Goal: Use online tool/utility: Use online tool/utility

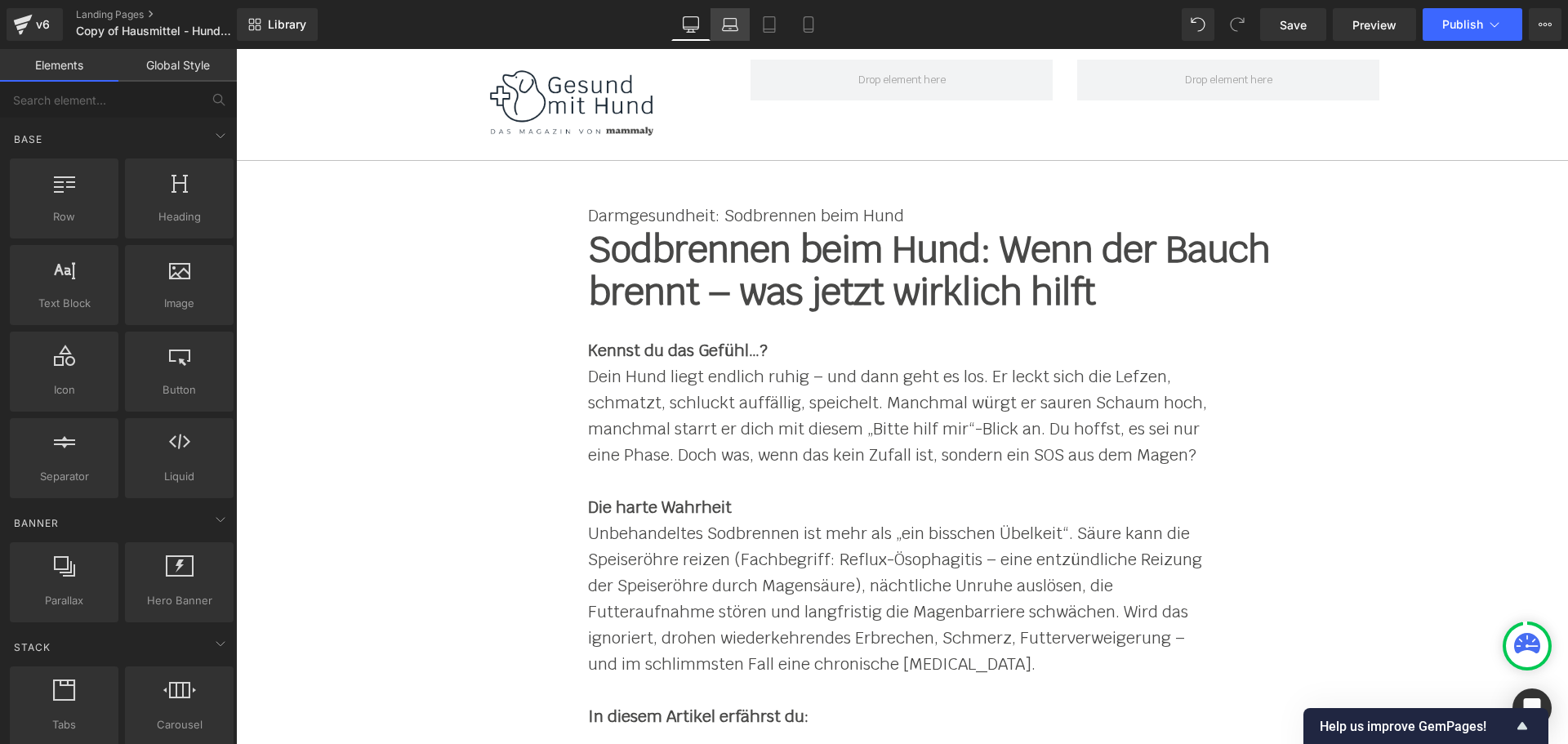
click at [728, 34] on link "Laptop" at bounding box center [730, 25] width 39 height 33
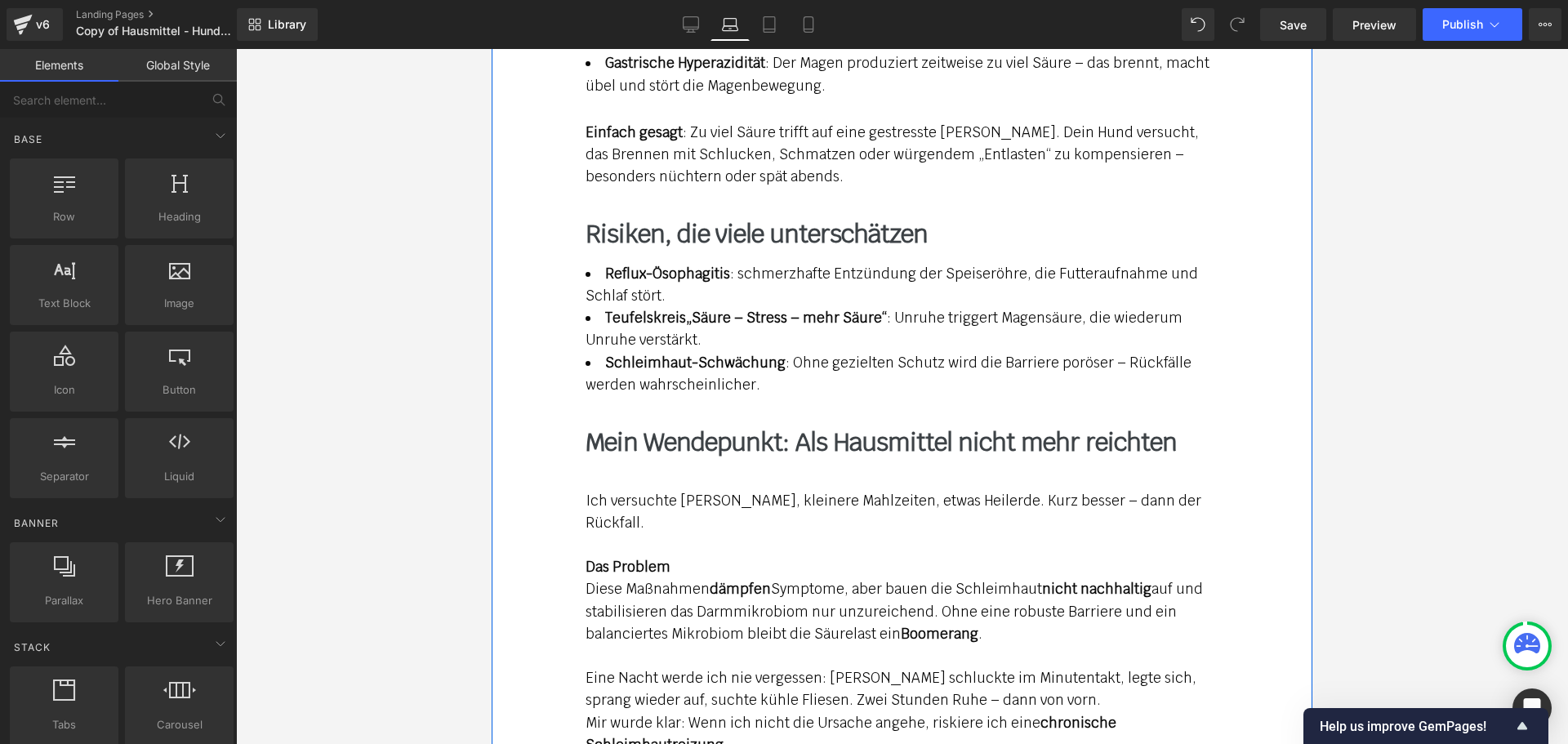
scroll to position [1961, 0]
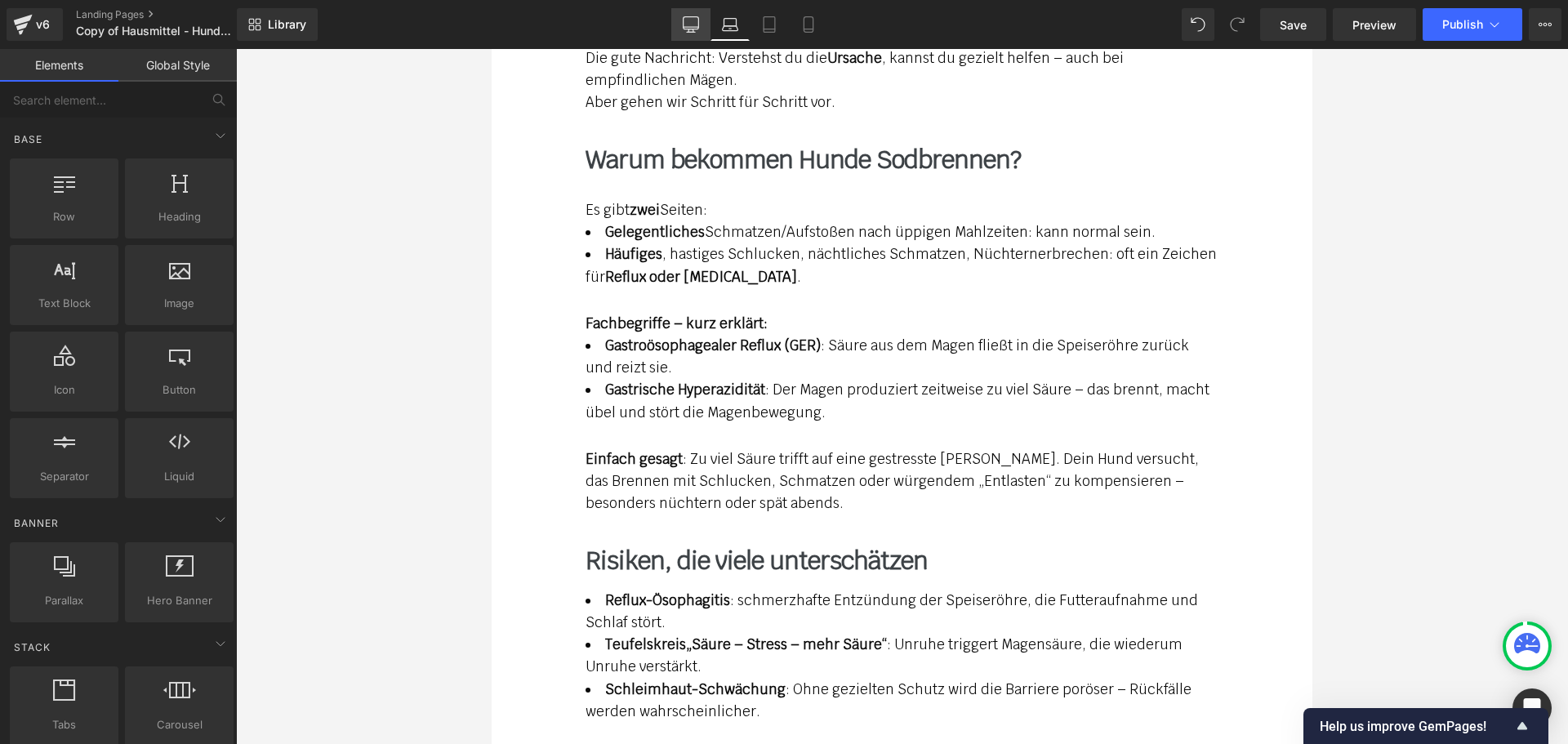
click at [689, 22] on icon at bounding box center [691, 25] width 16 height 16
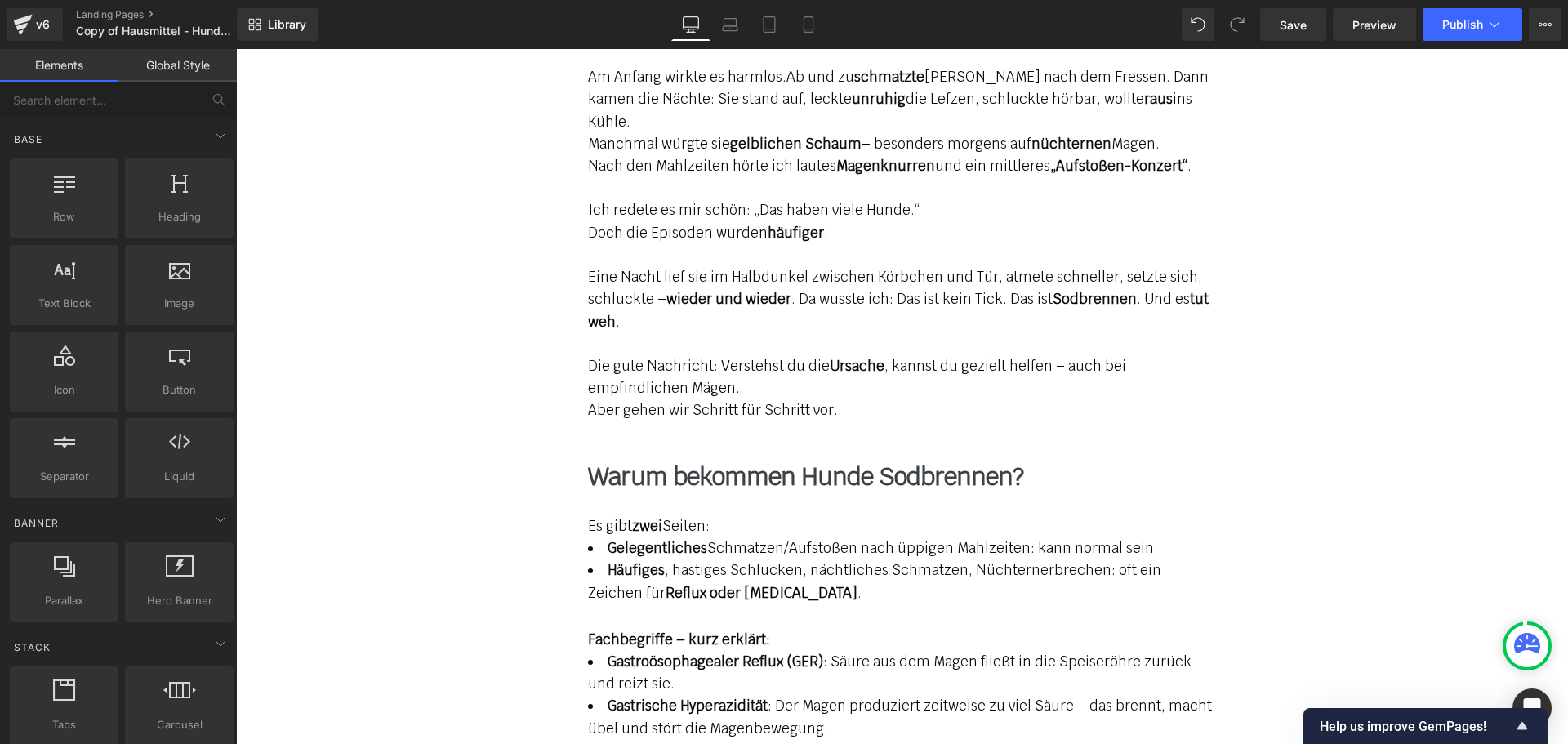
scroll to position [1634, 0]
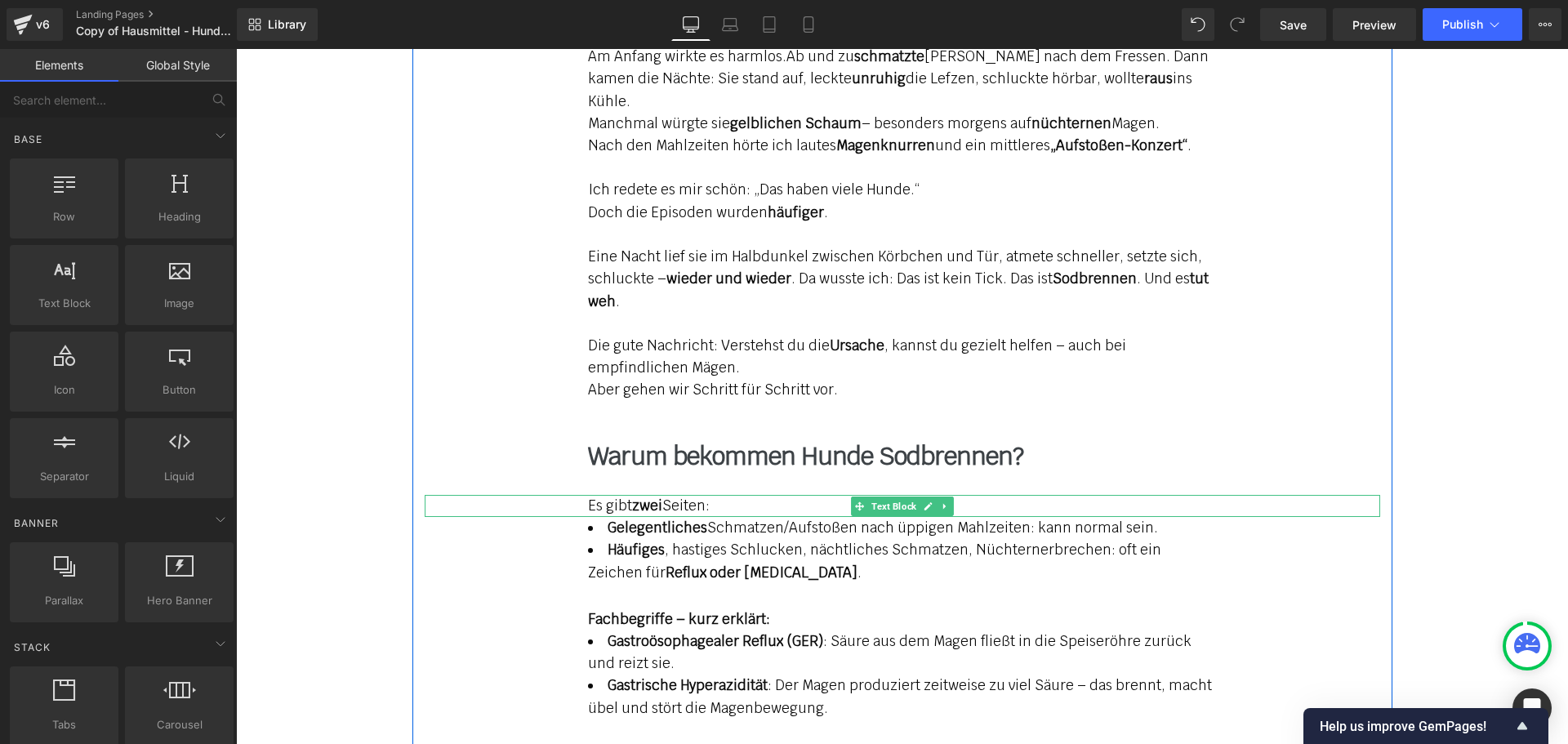
click at [628, 495] on div "Es gibt zwei Seiten:" at bounding box center [902, 506] width 955 height 22
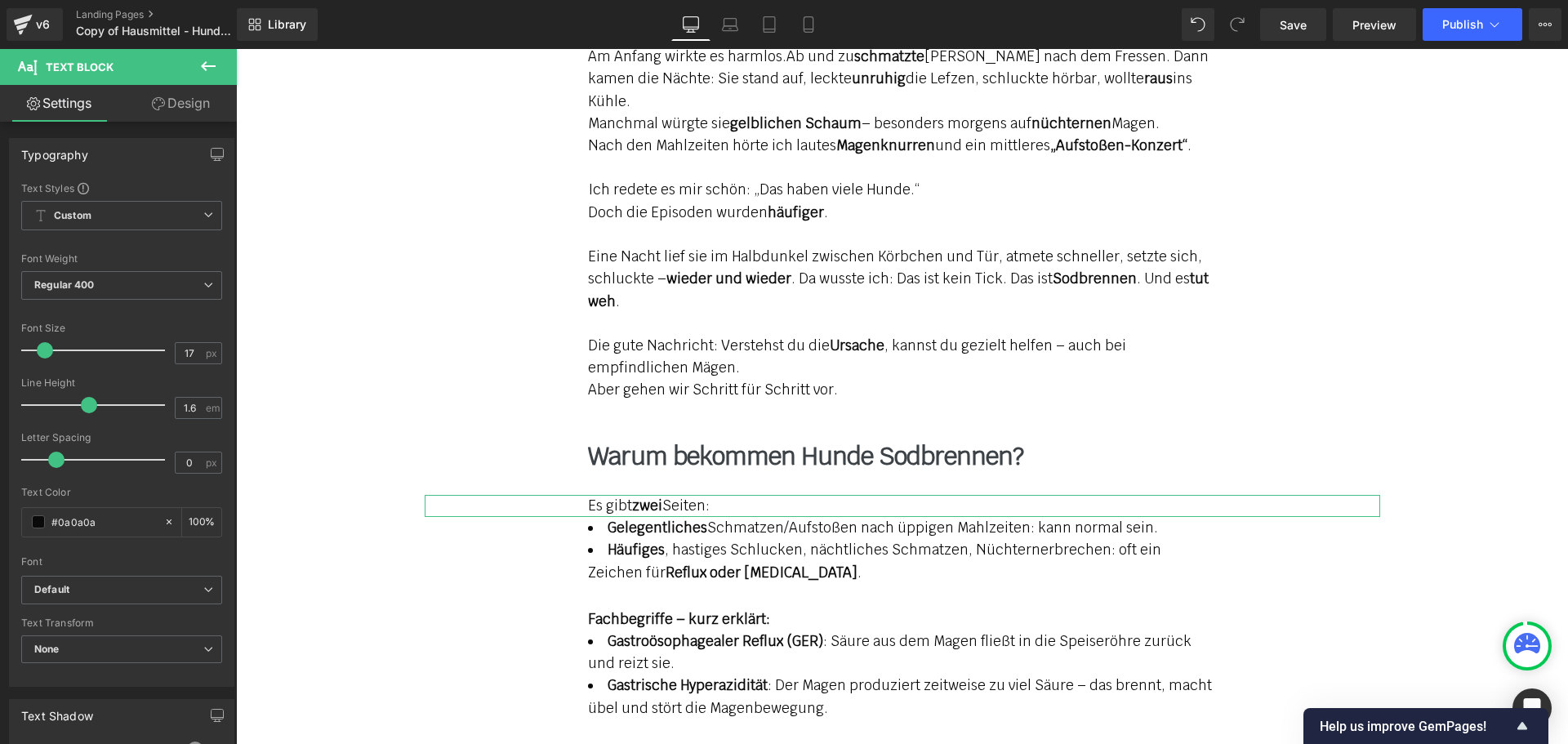
click at [207, 95] on link "Design" at bounding box center [180, 104] width 118 height 37
click at [0, 0] on div "Spacing" at bounding box center [0, 0] width 0 height 0
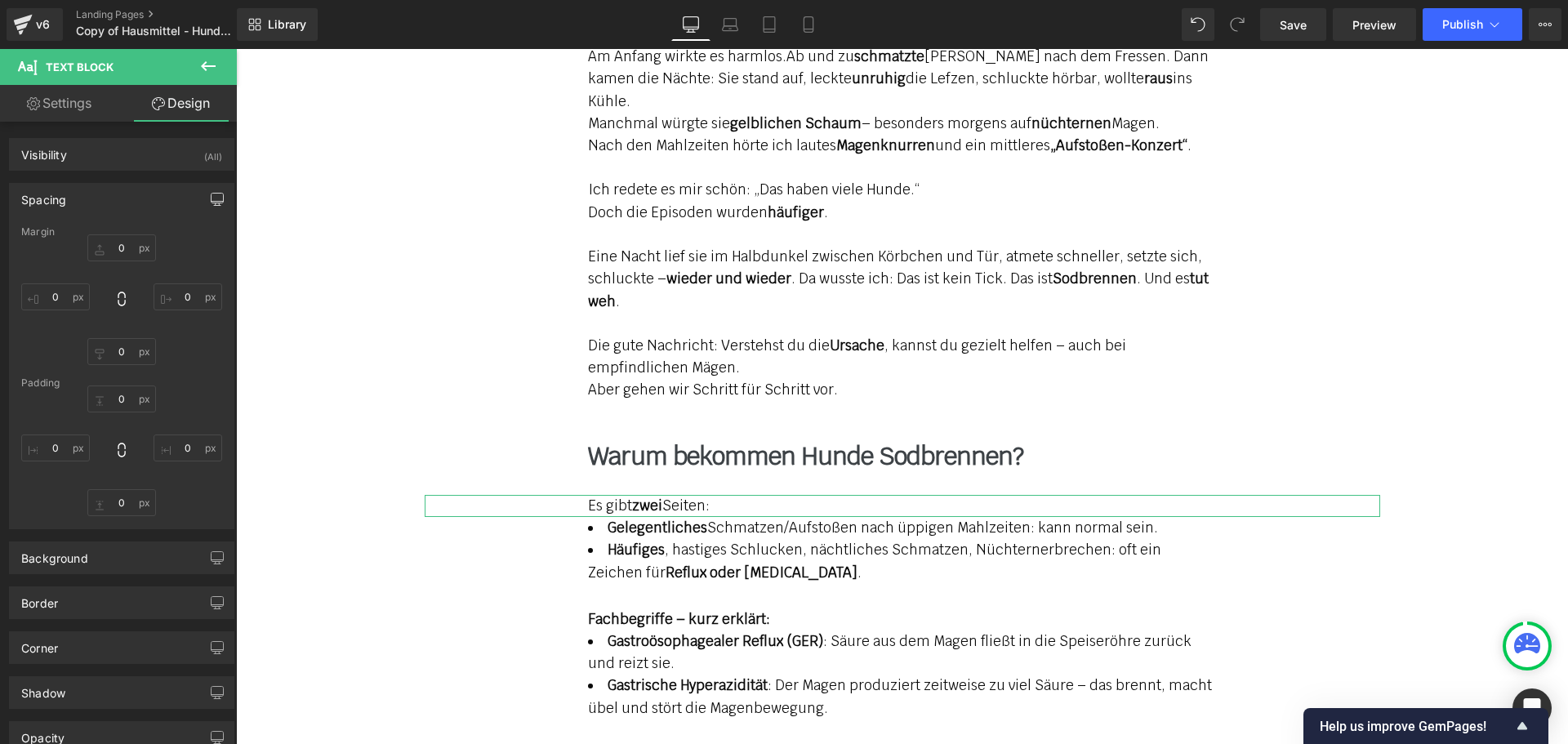
type input "30"
type input "0"
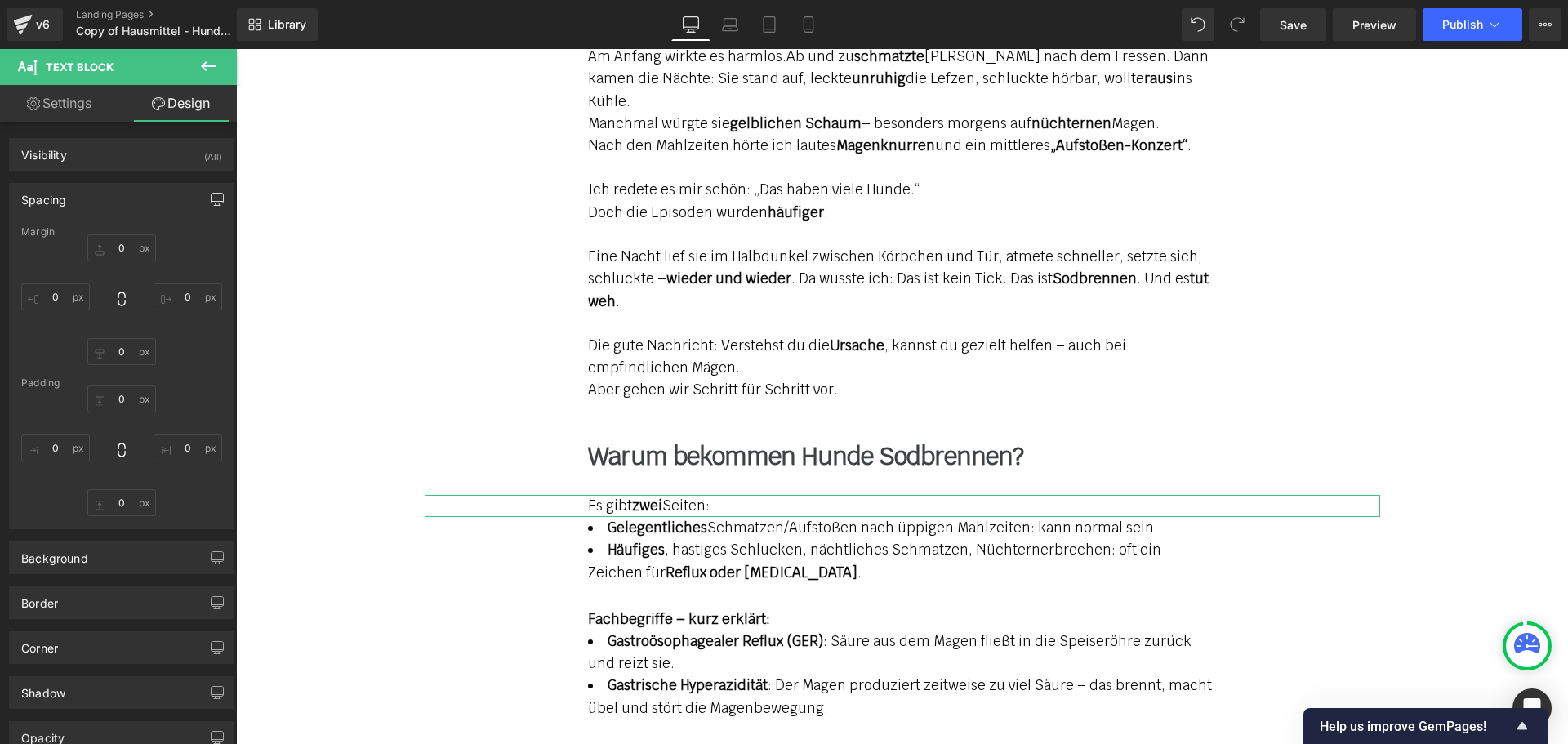
type input "200"
type input "0"
type input "200"
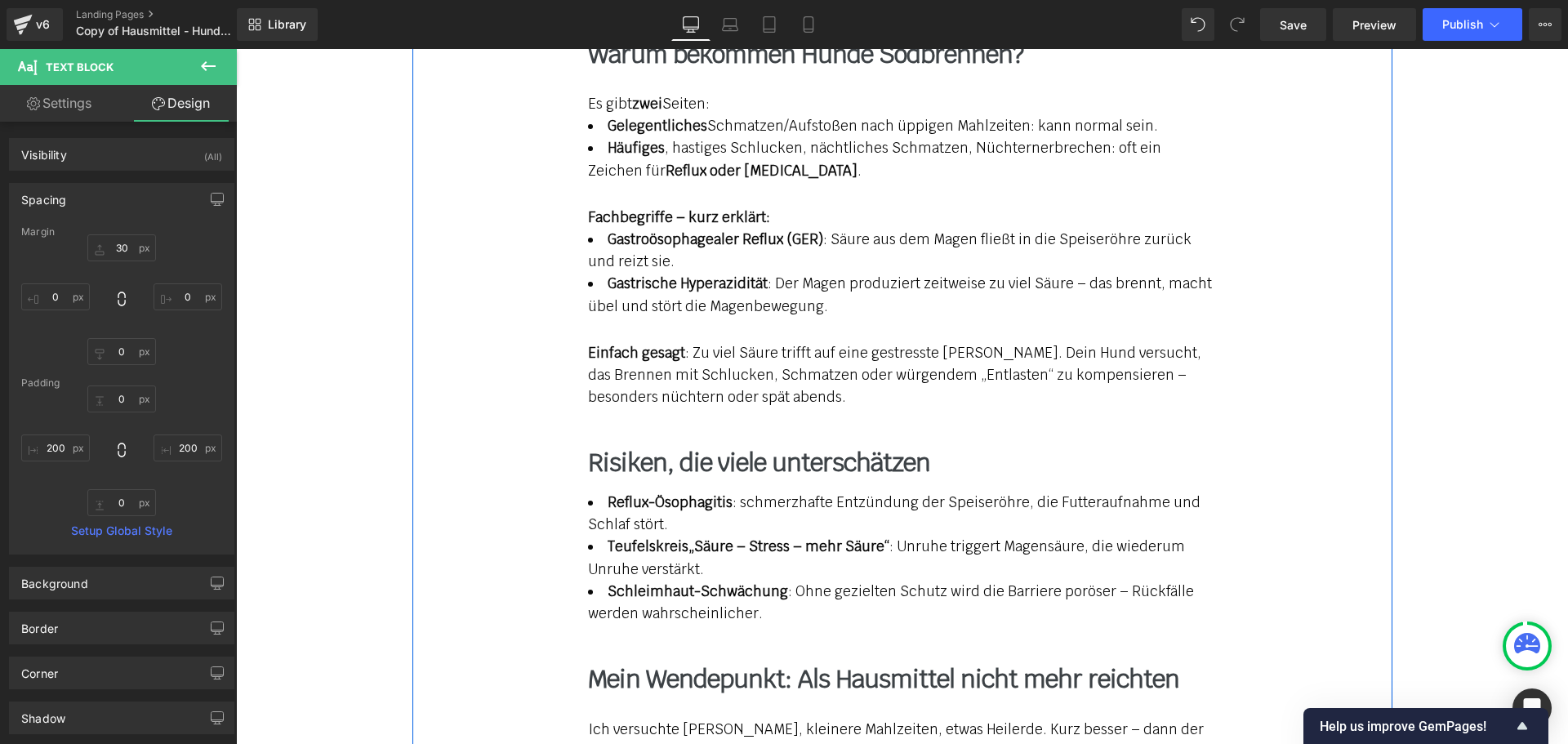
scroll to position [2042, 0]
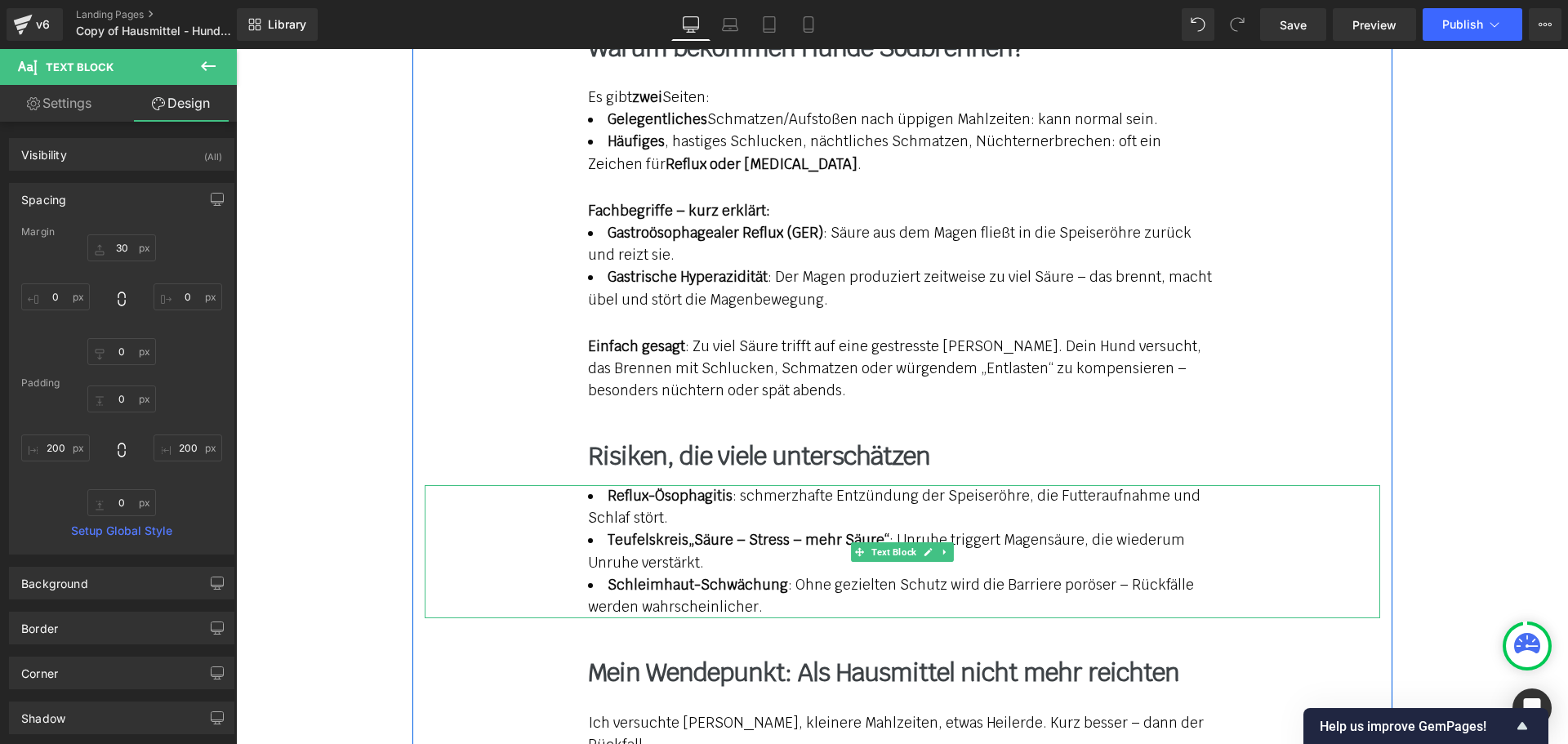
click at [624, 486] on li "Reflux-Ösophagitis : schmerzhafte Entzündung der Speiseröhre, die Futteraufnahm…" at bounding box center [902, 508] width 628 height 44
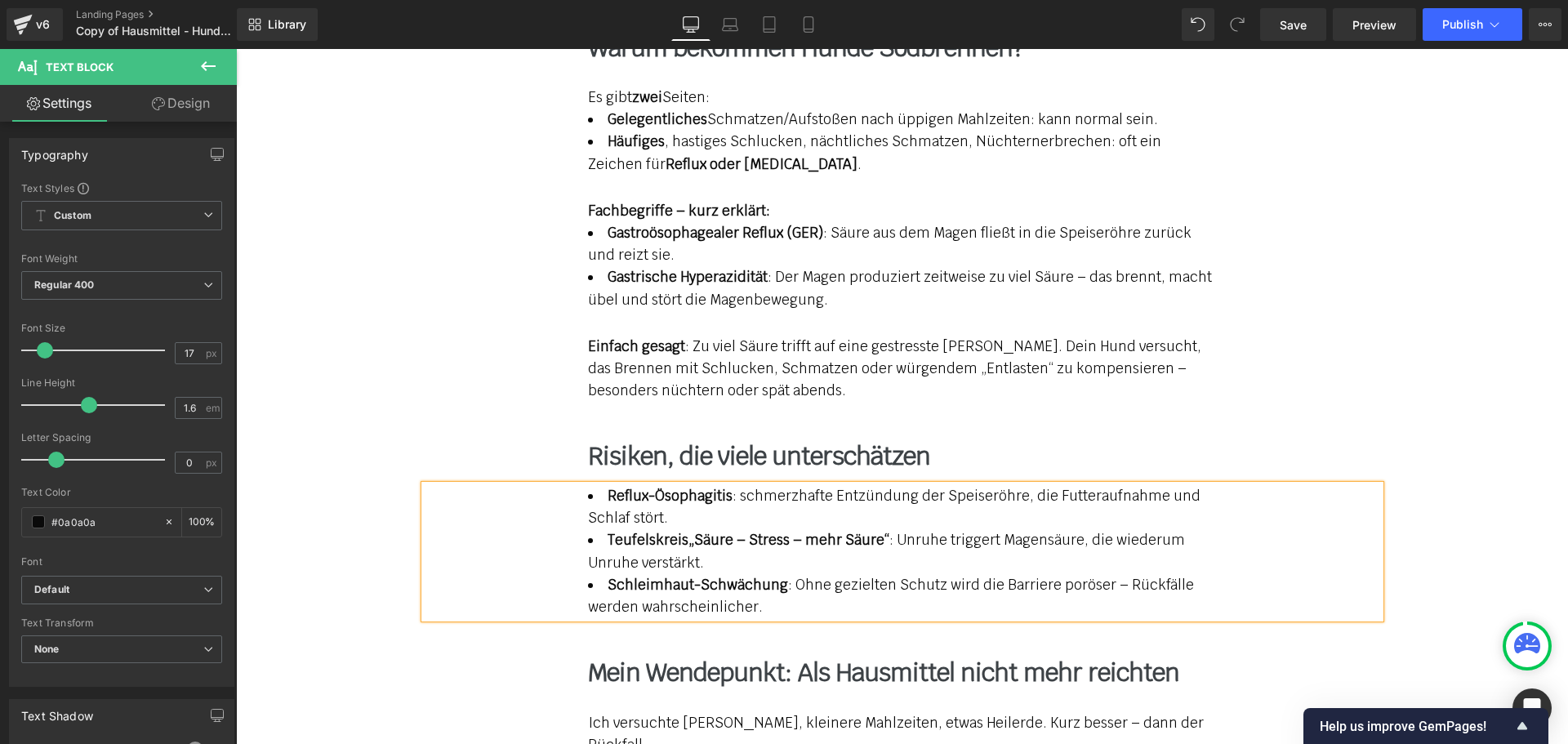
click at [199, 105] on link "Design" at bounding box center [180, 104] width 118 height 37
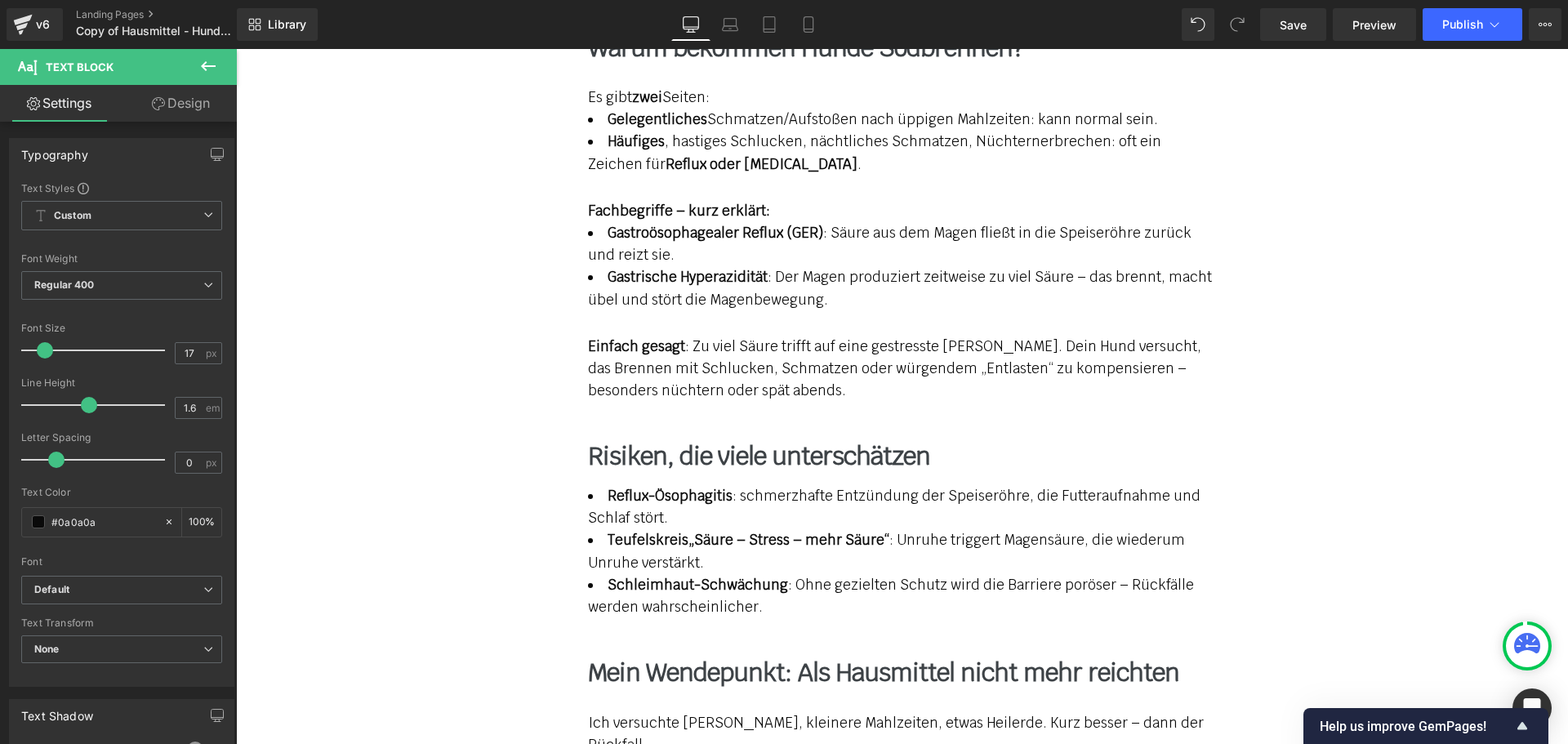
click at [0, 0] on div "Spacing" at bounding box center [0, 0] width 0 height 0
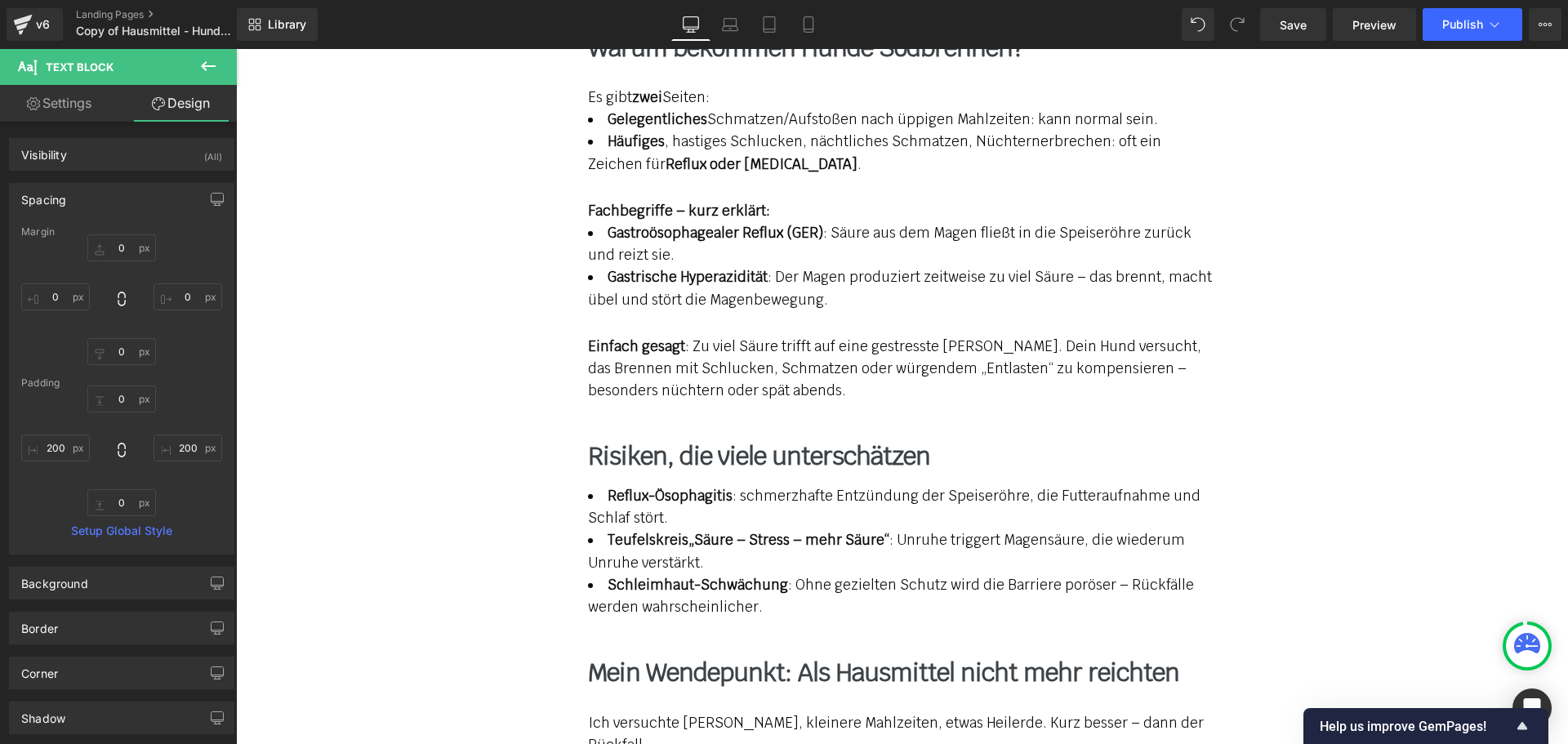
type input "0"
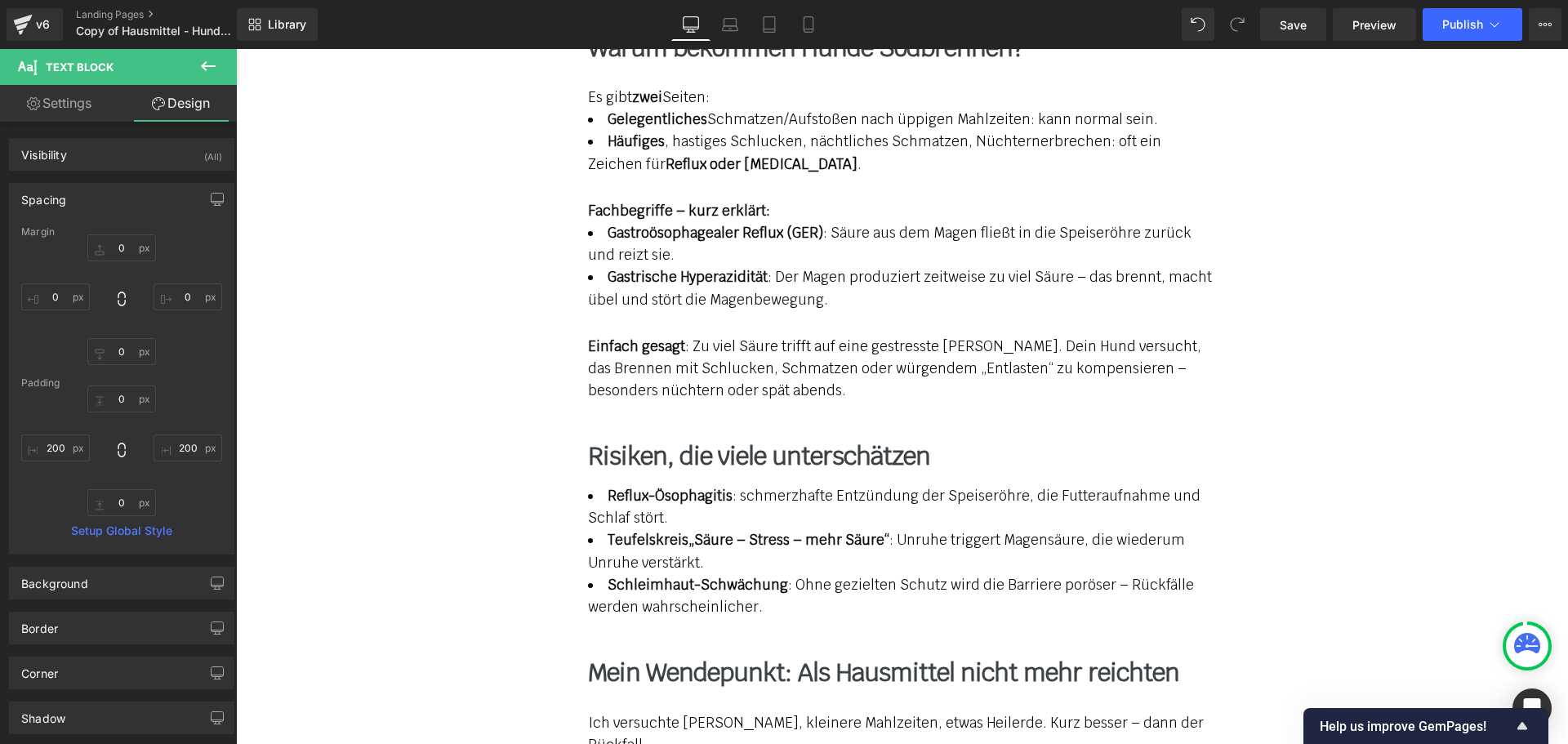
type input "200"
type input "0"
type input "200"
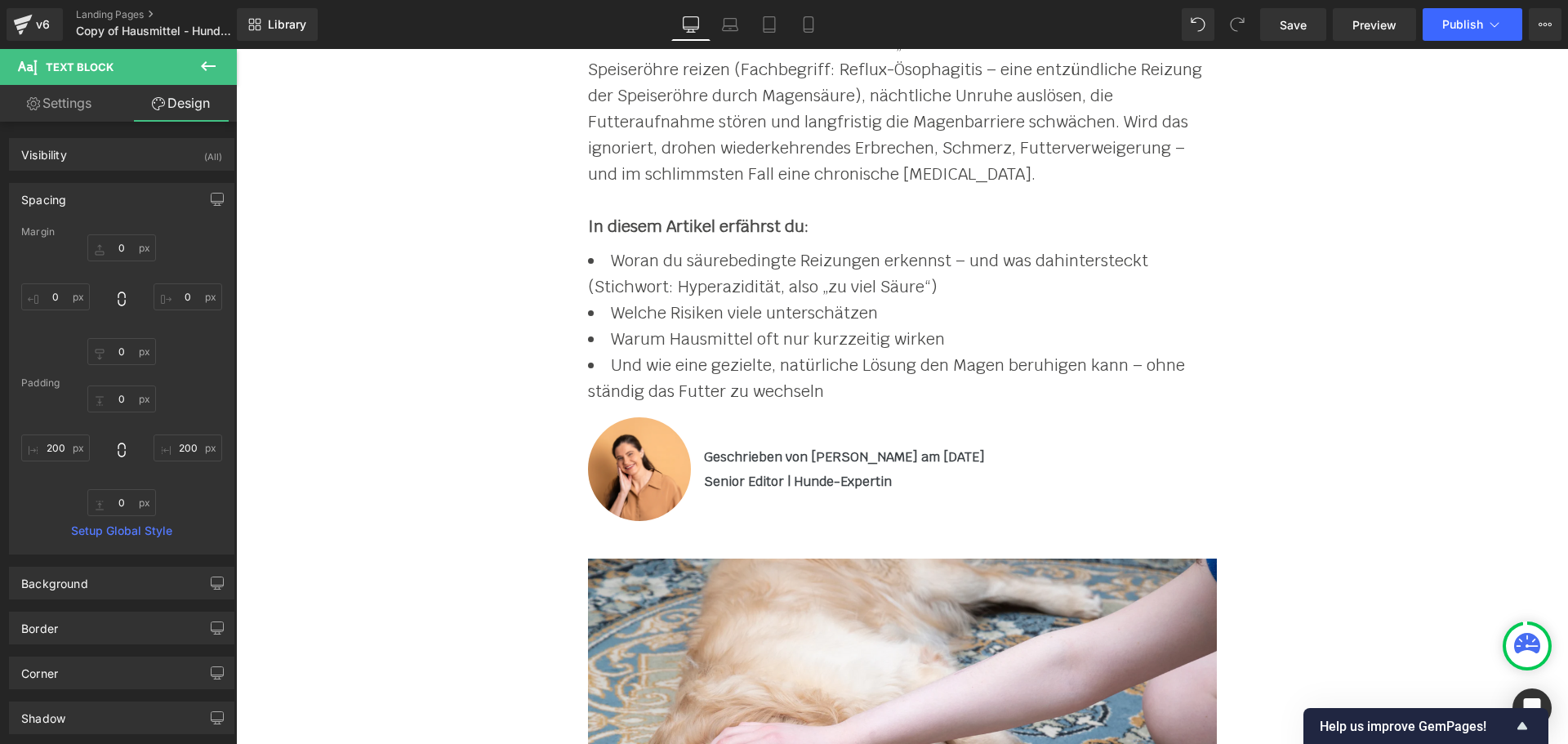
scroll to position [0, 0]
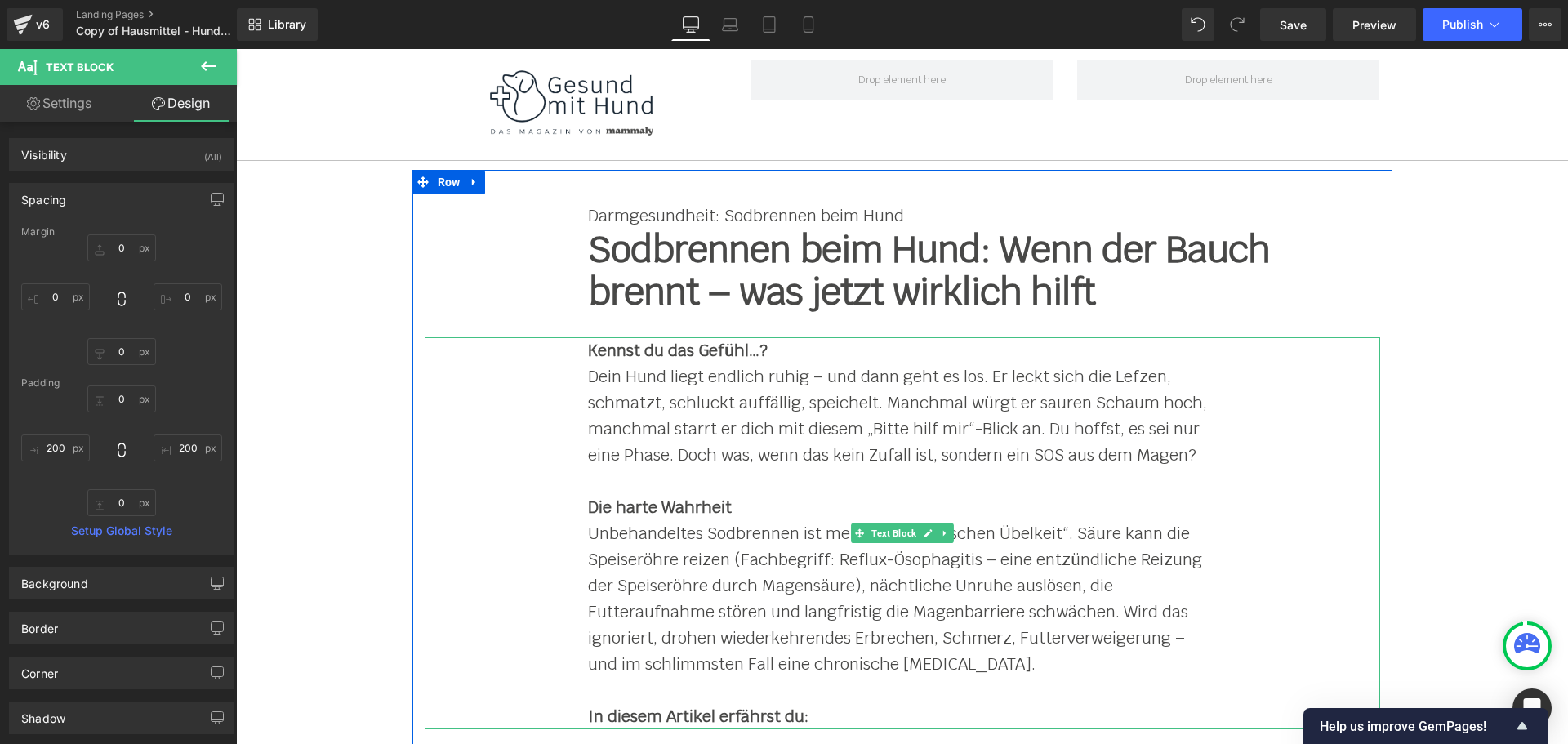
click at [666, 351] on b "Kennst du das Gefühl…?" at bounding box center [678, 350] width 180 height 21
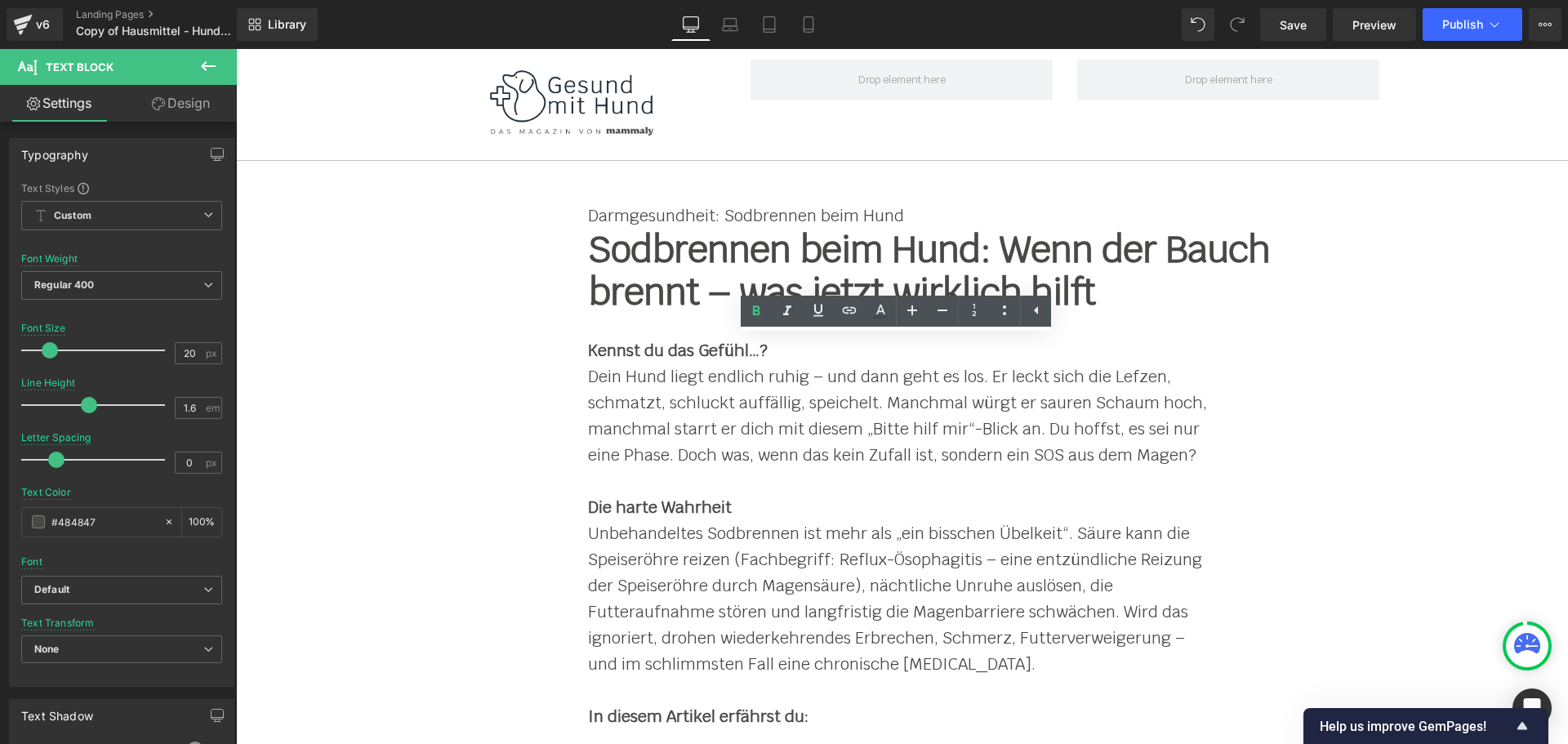
click at [168, 108] on link "Design" at bounding box center [180, 104] width 118 height 37
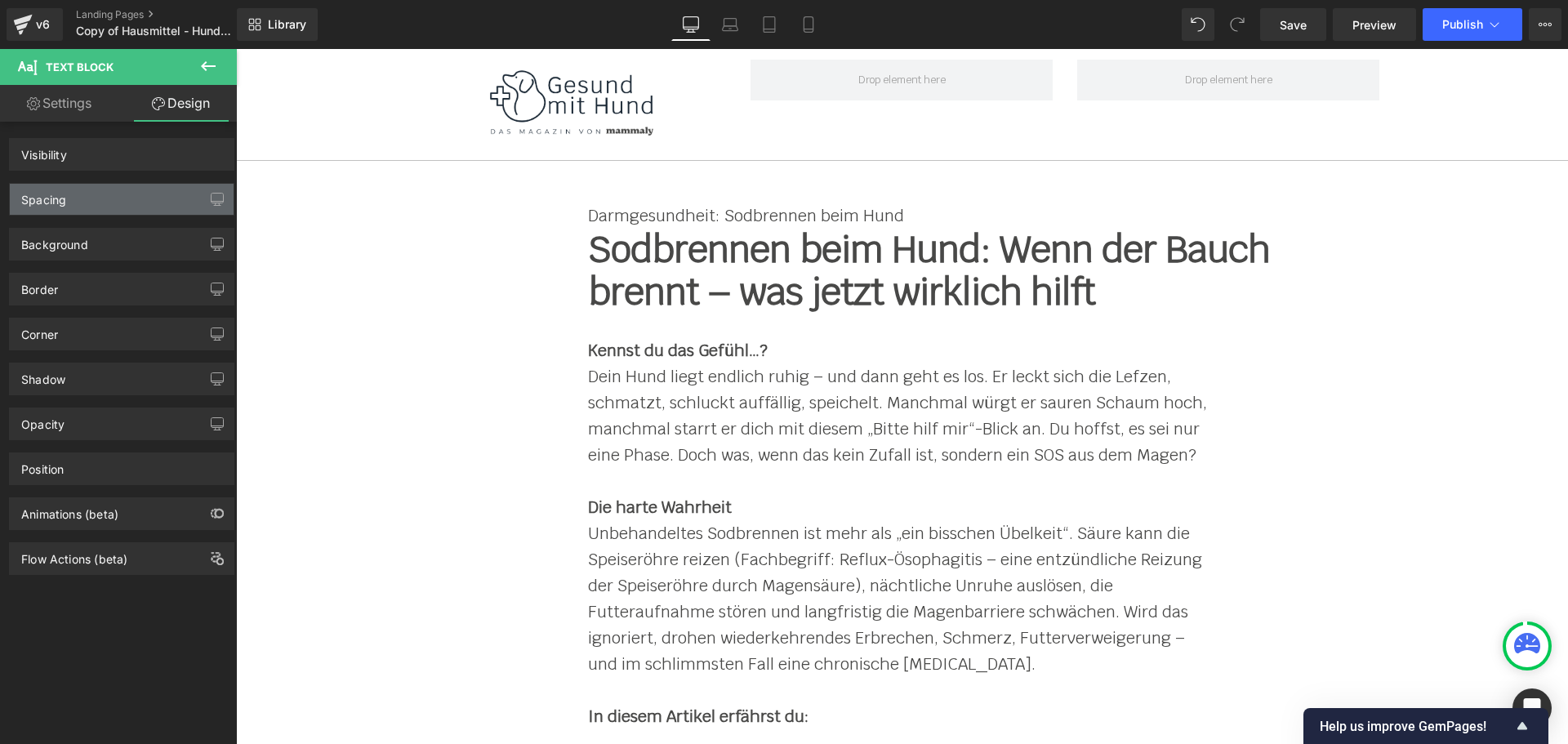
click at [166, 205] on div "Spacing" at bounding box center [122, 200] width 223 height 31
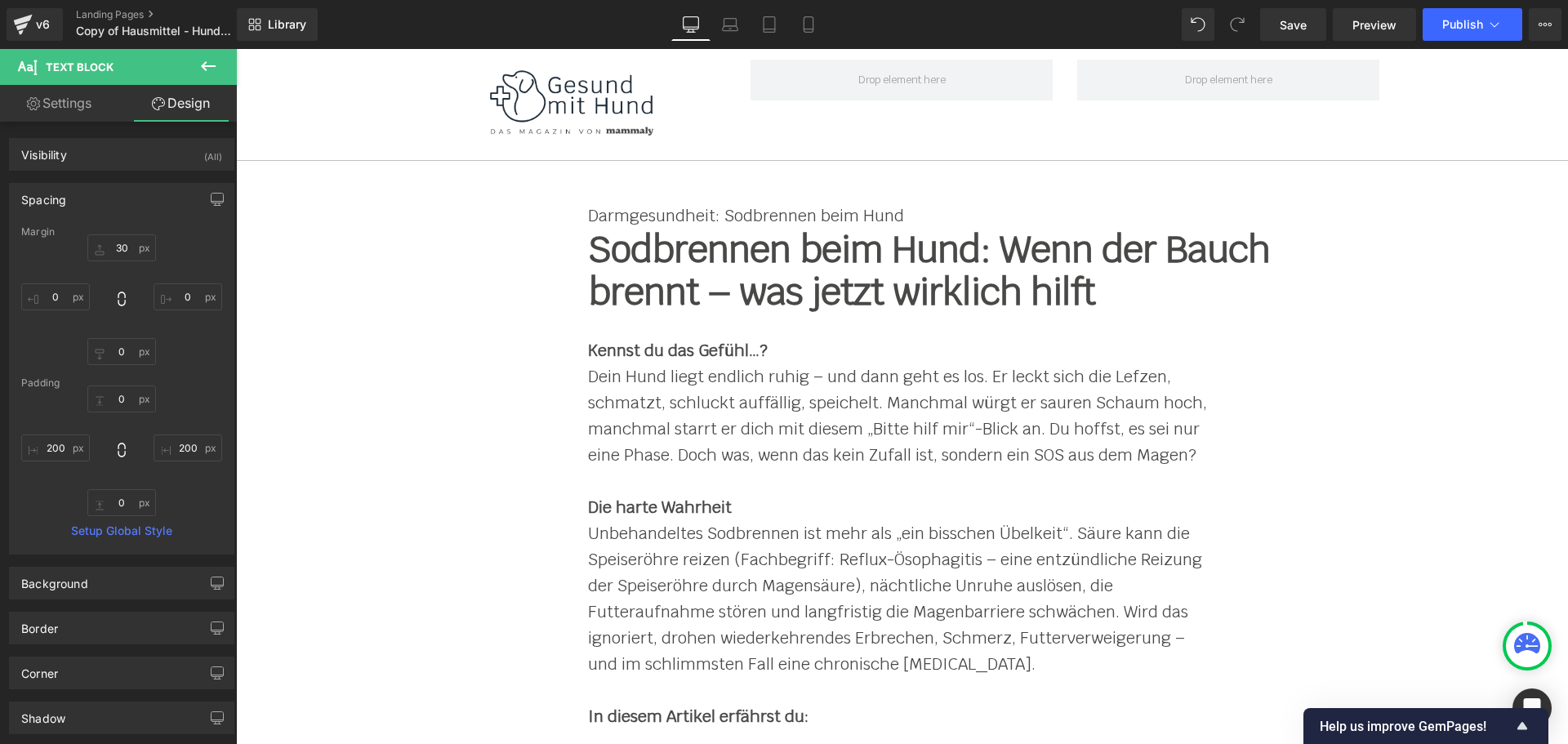
type input "30"
type input "0"
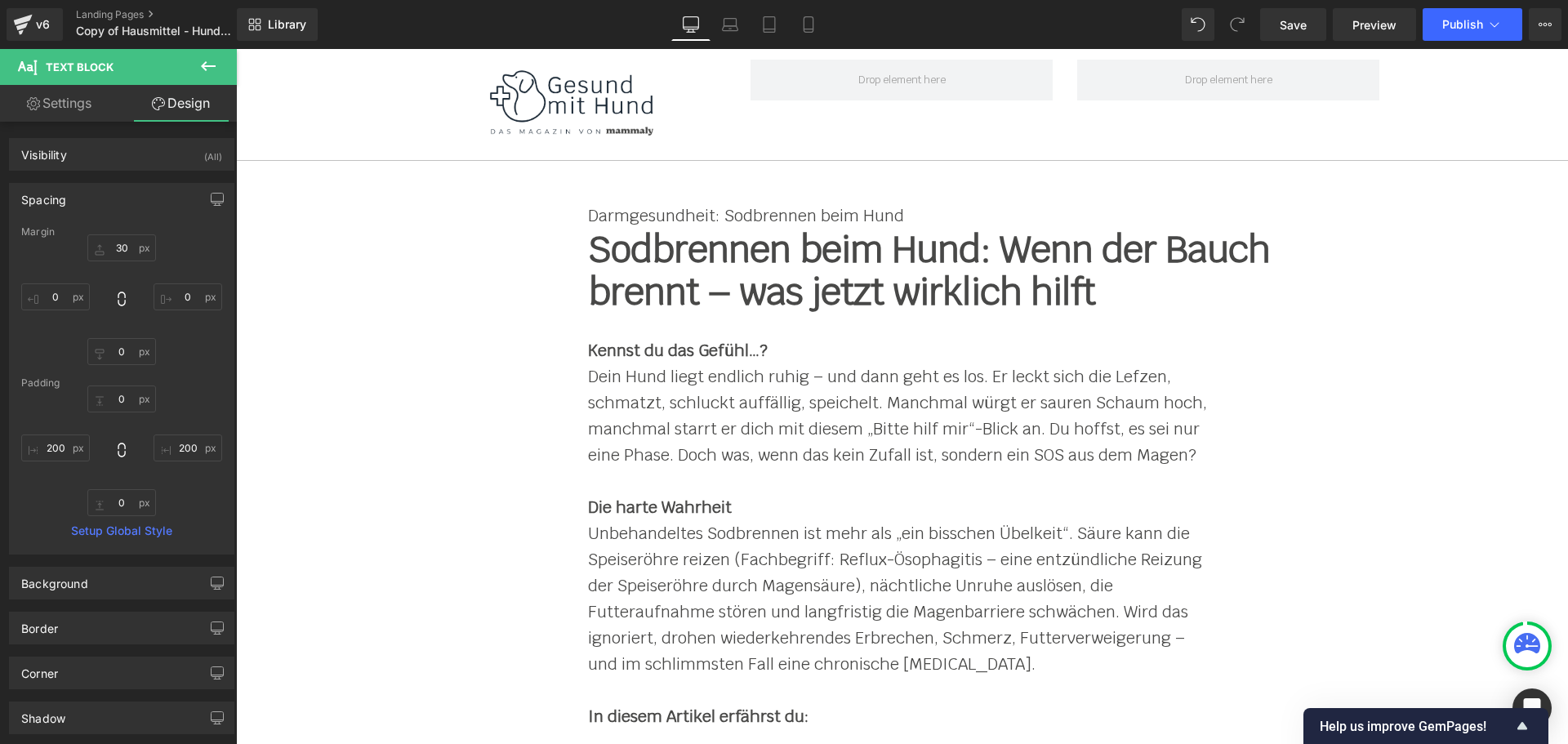
type input "200"
type input "0"
type input "200"
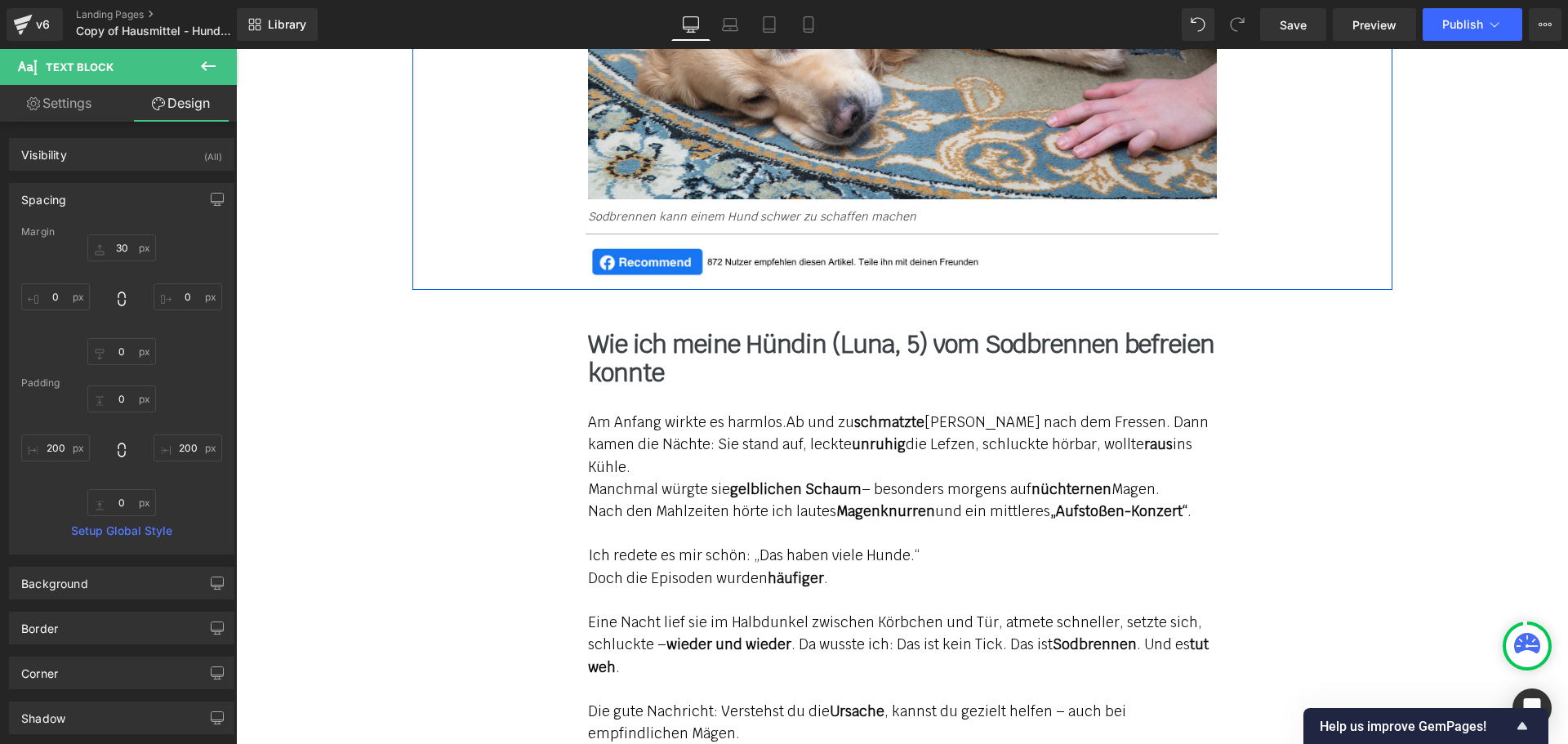
scroll to position [1389, 0]
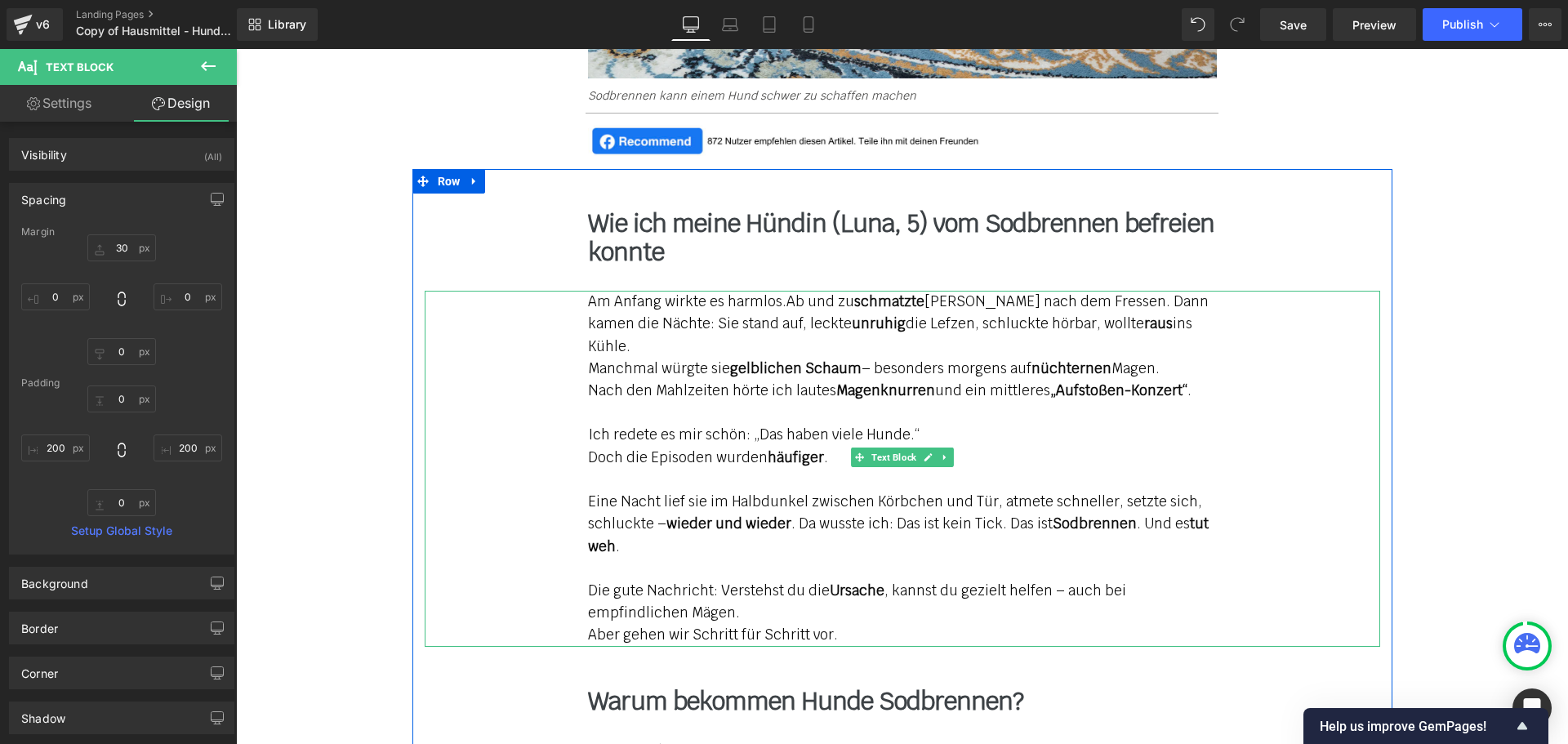
click at [618, 334] on p "Am Anfang wirkte es harmlos. Ab und zu schmatzte [PERSON_NAME] nach dem Fressen…" at bounding box center [902, 323] width 628 height 67
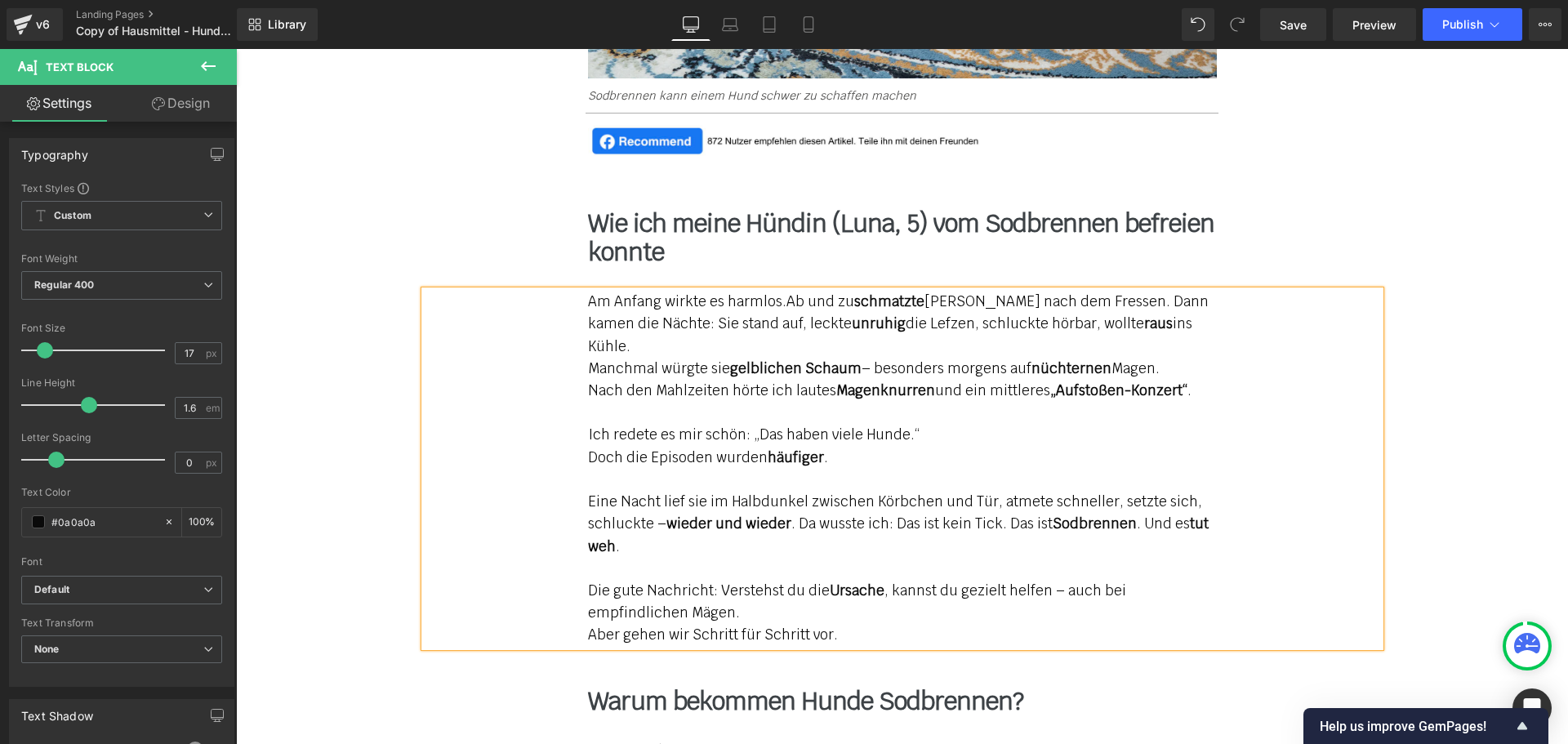
click at [189, 102] on link "Design" at bounding box center [180, 104] width 118 height 37
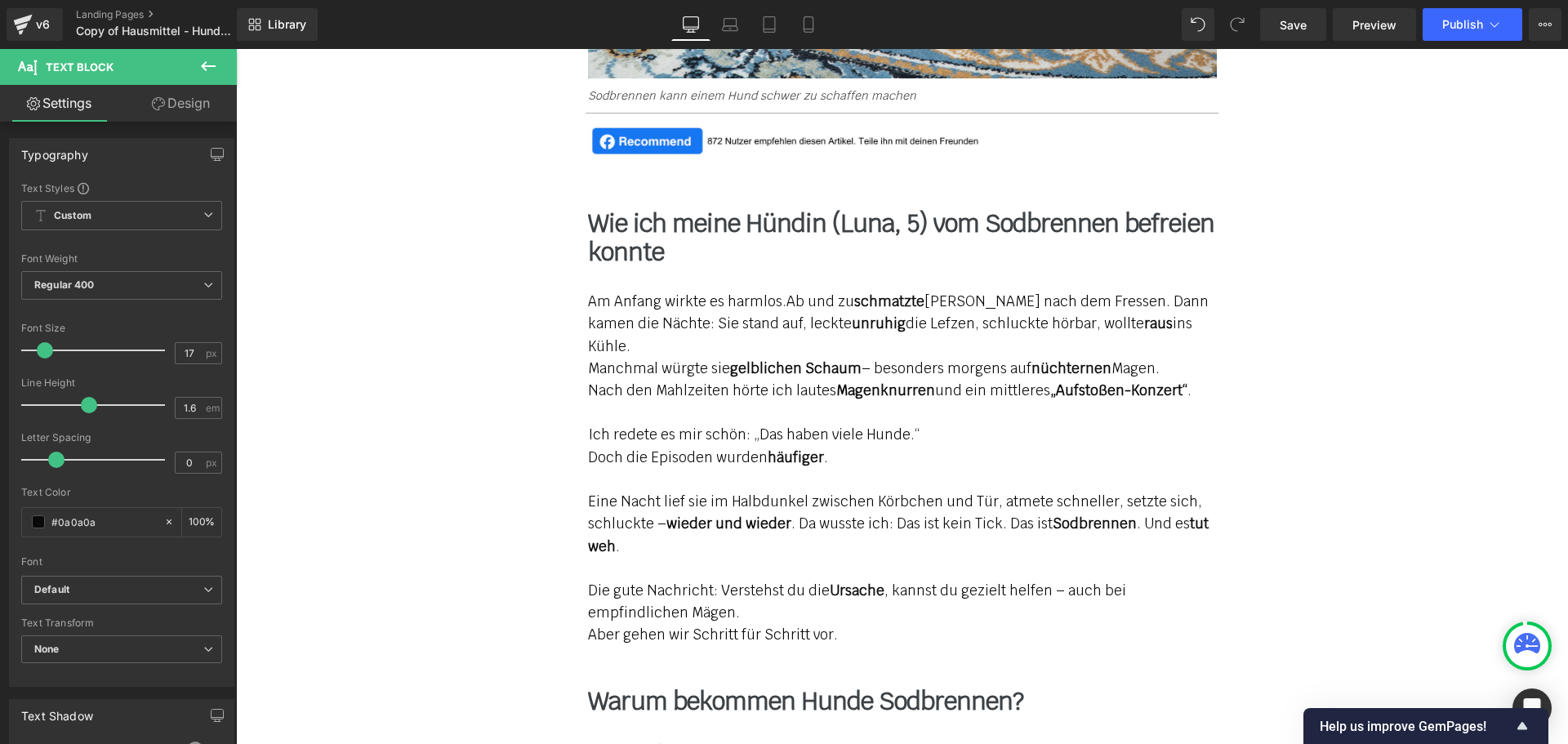
click at [0, 0] on button "button" at bounding box center [0, 0] width 0 height 0
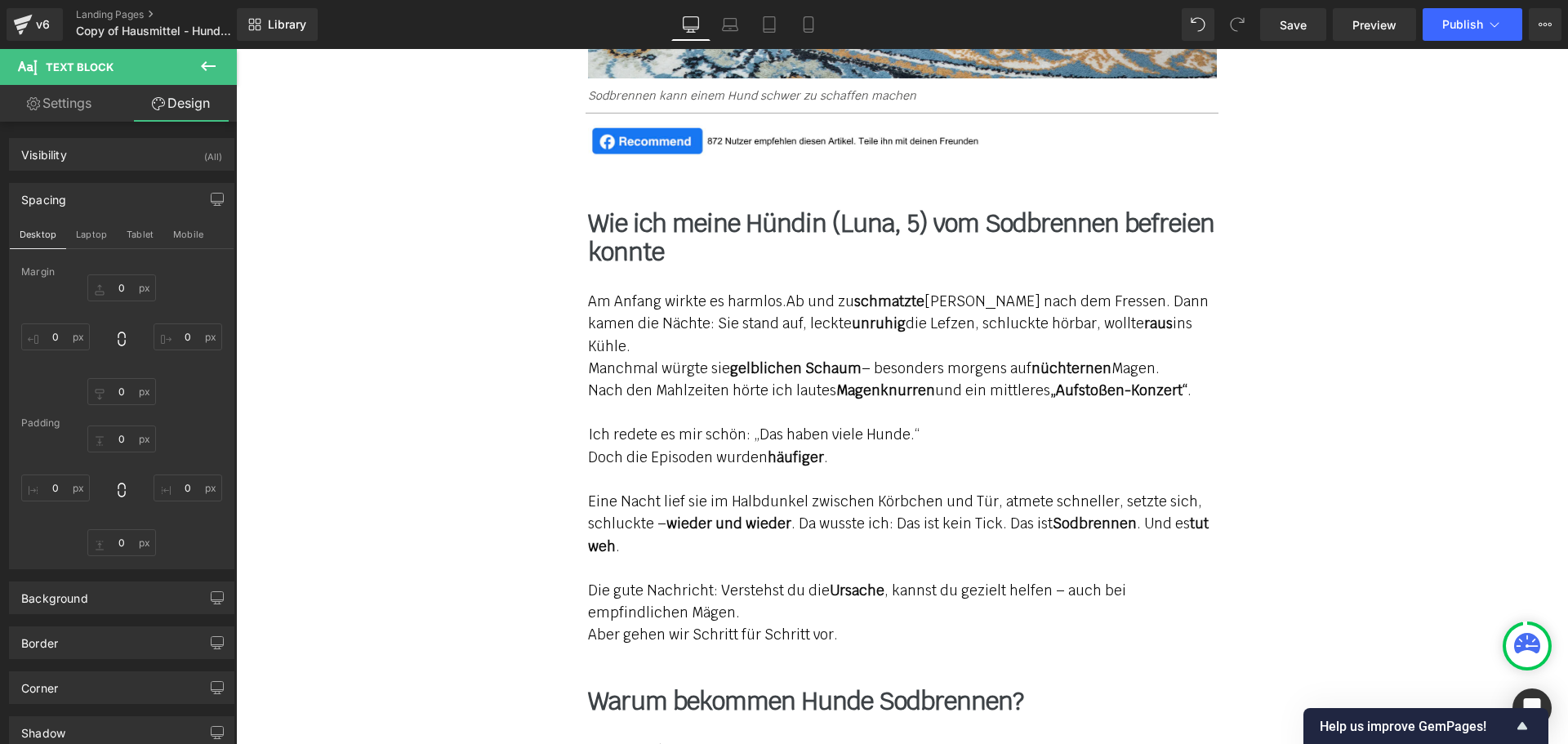
type input "30"
type input "0"
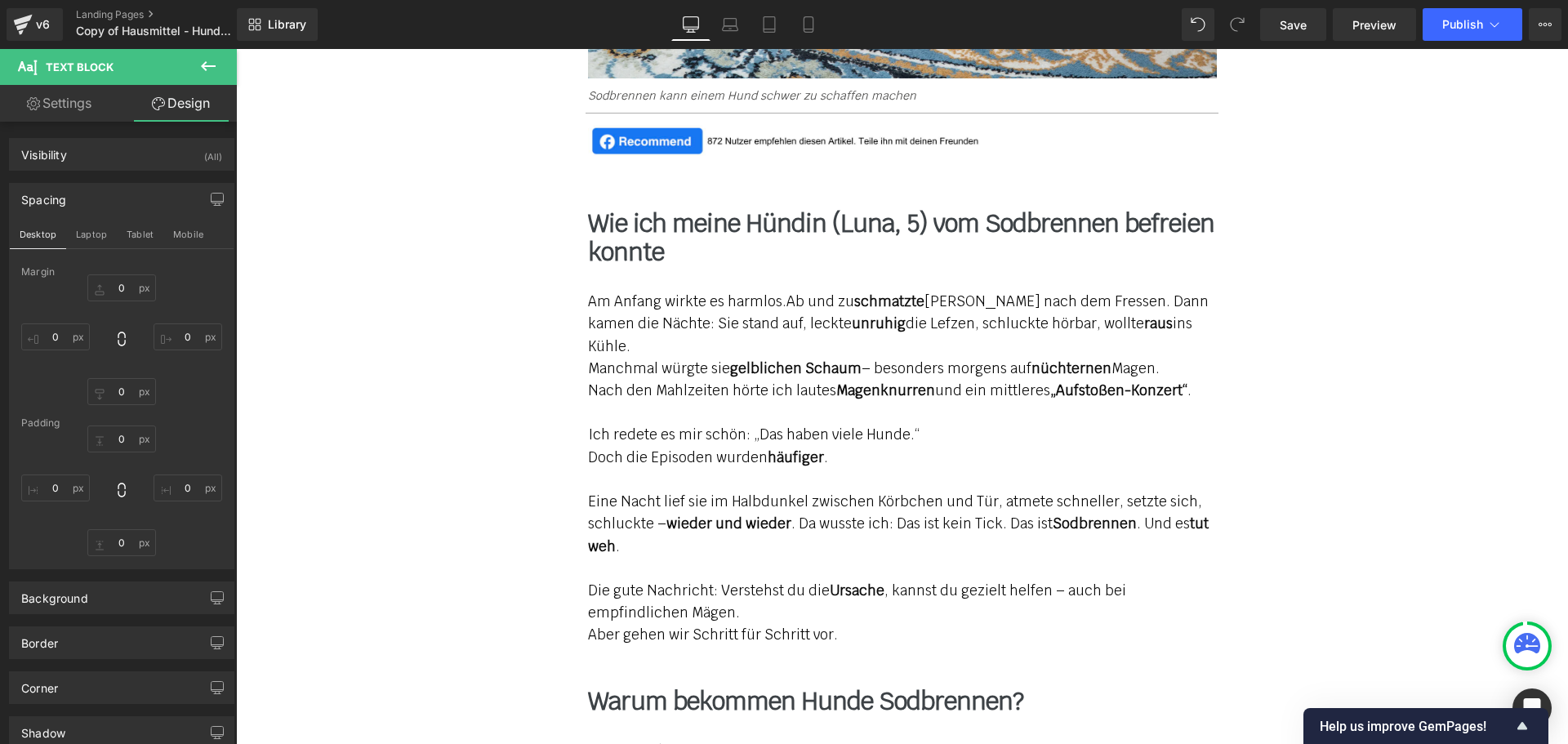
type input "200"
type input "0"
type input "200"
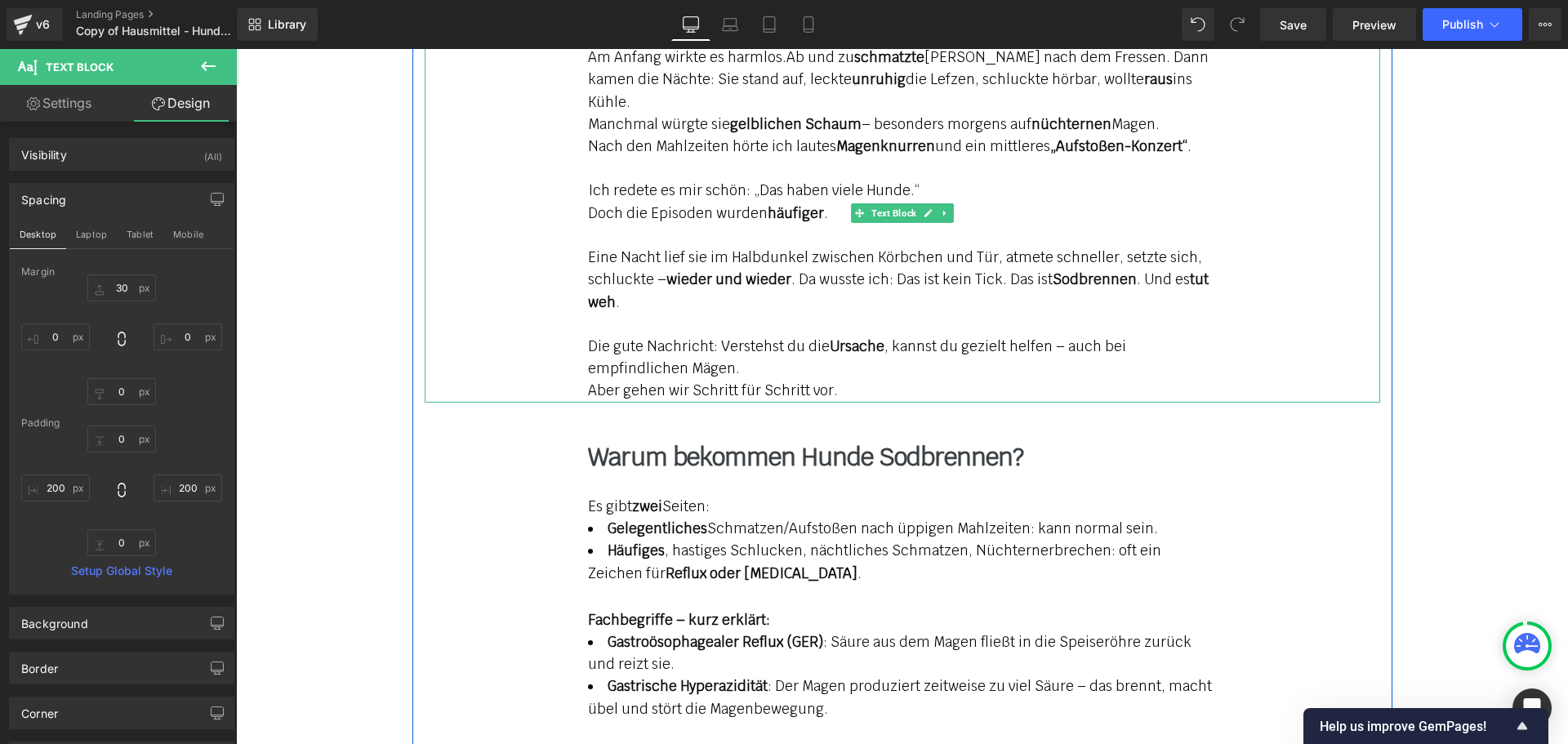
scroll to position [1634, 0]
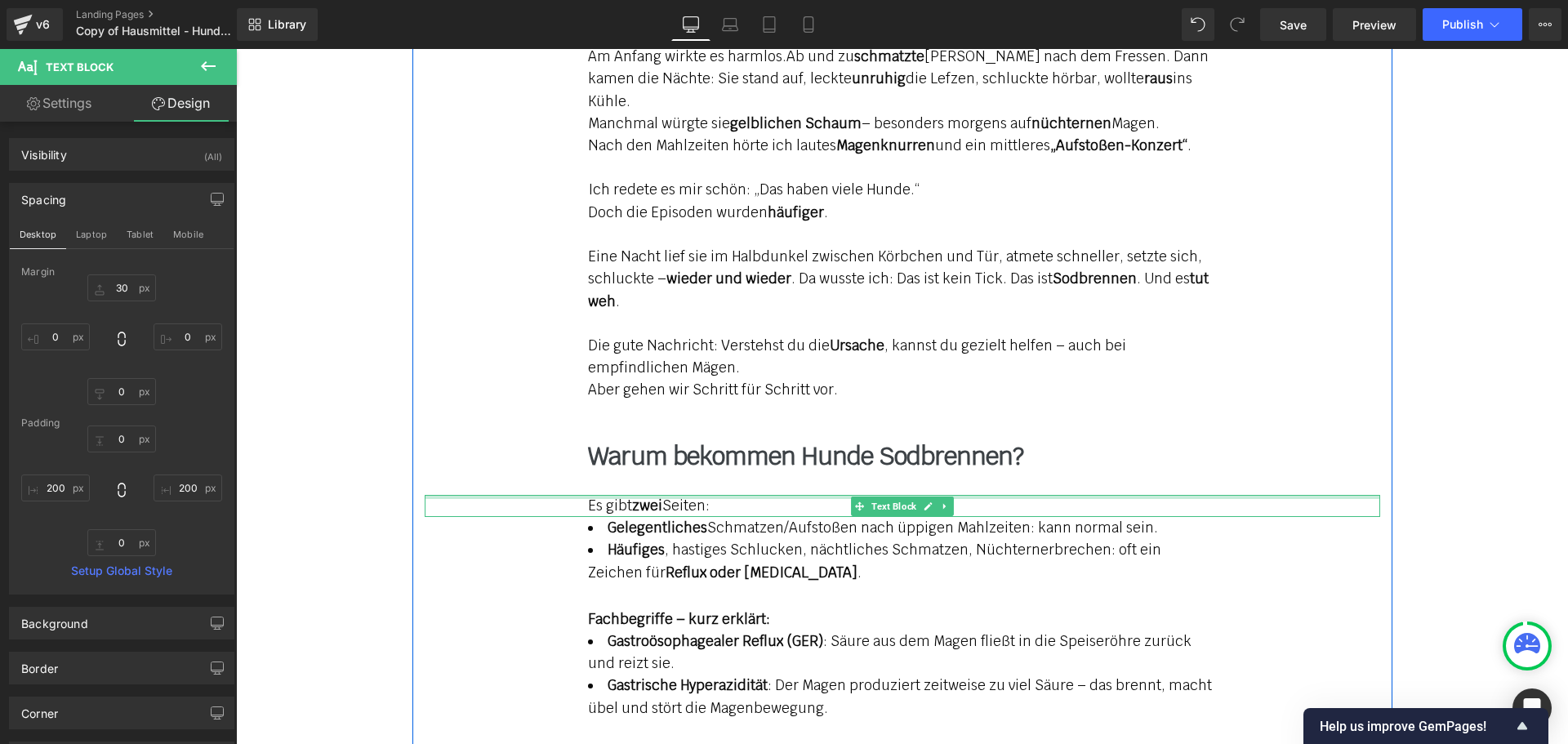
click at [637, 495] on div at bounding box center [902, 497] width 955 height 4
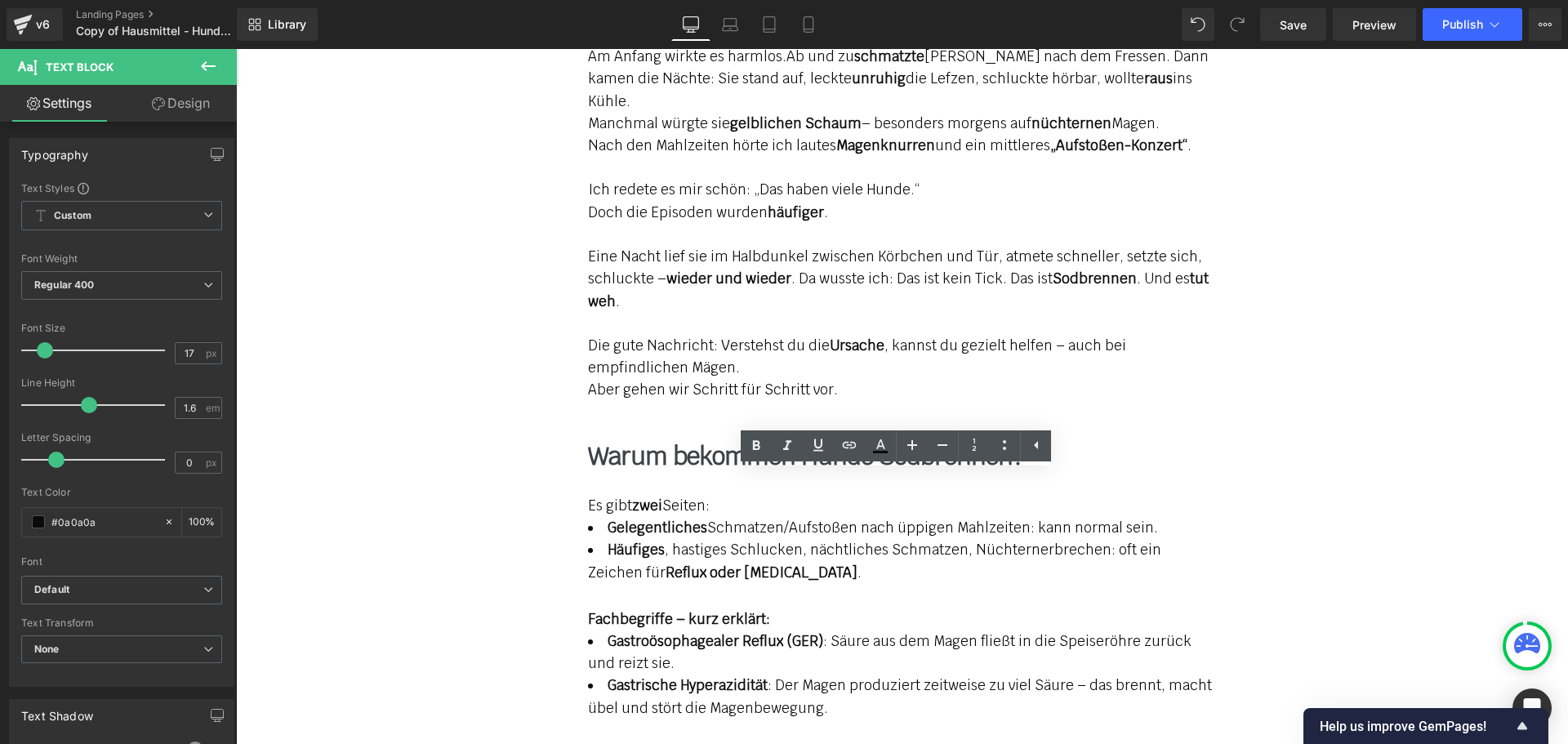
click at [180, 105] on link "Design" at bounding box center [180, 104] width 118 height 37
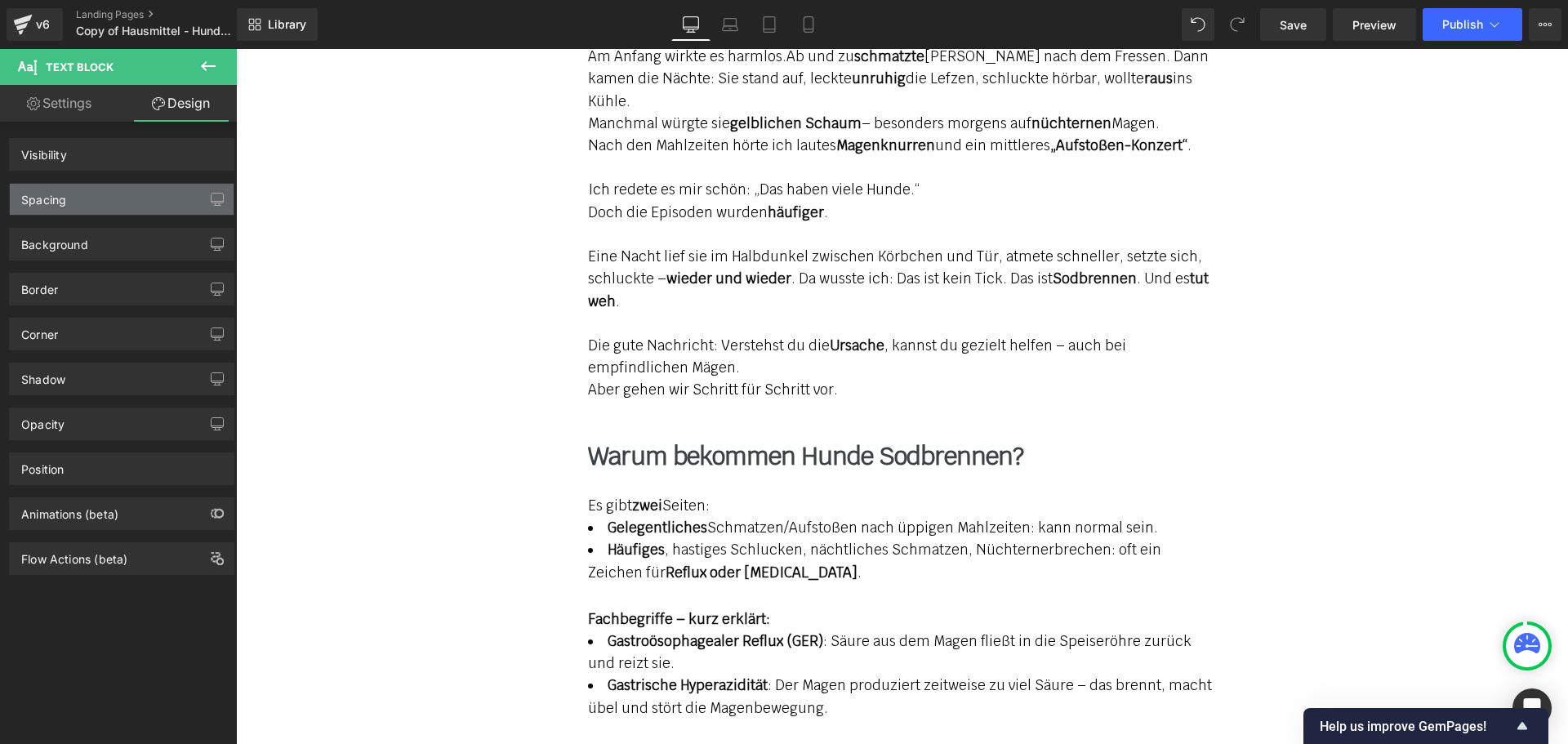
click at [131, 195] on div "Spacing" at bounding box center [122, 200] width 223 height 31
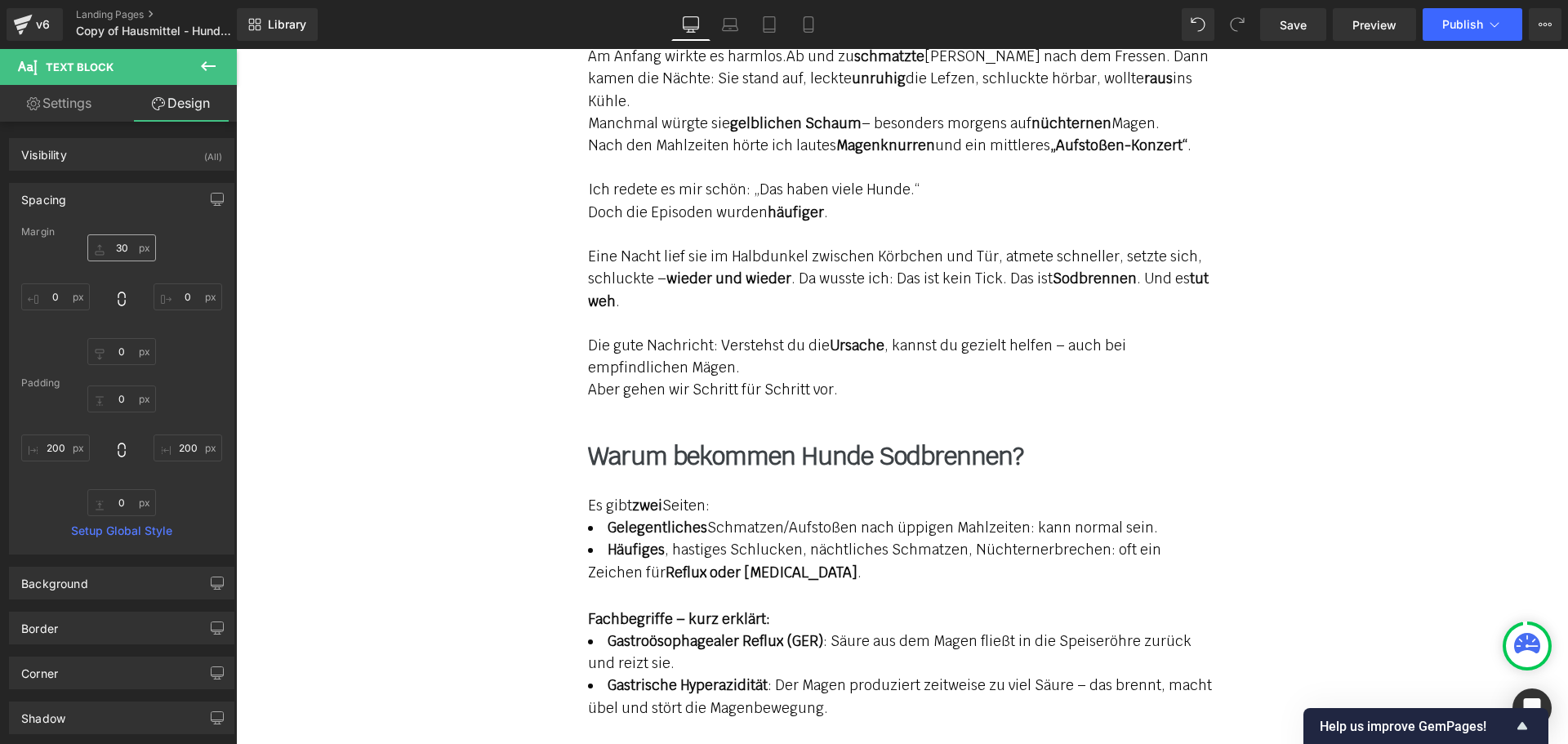
type input "30"
type input "0"
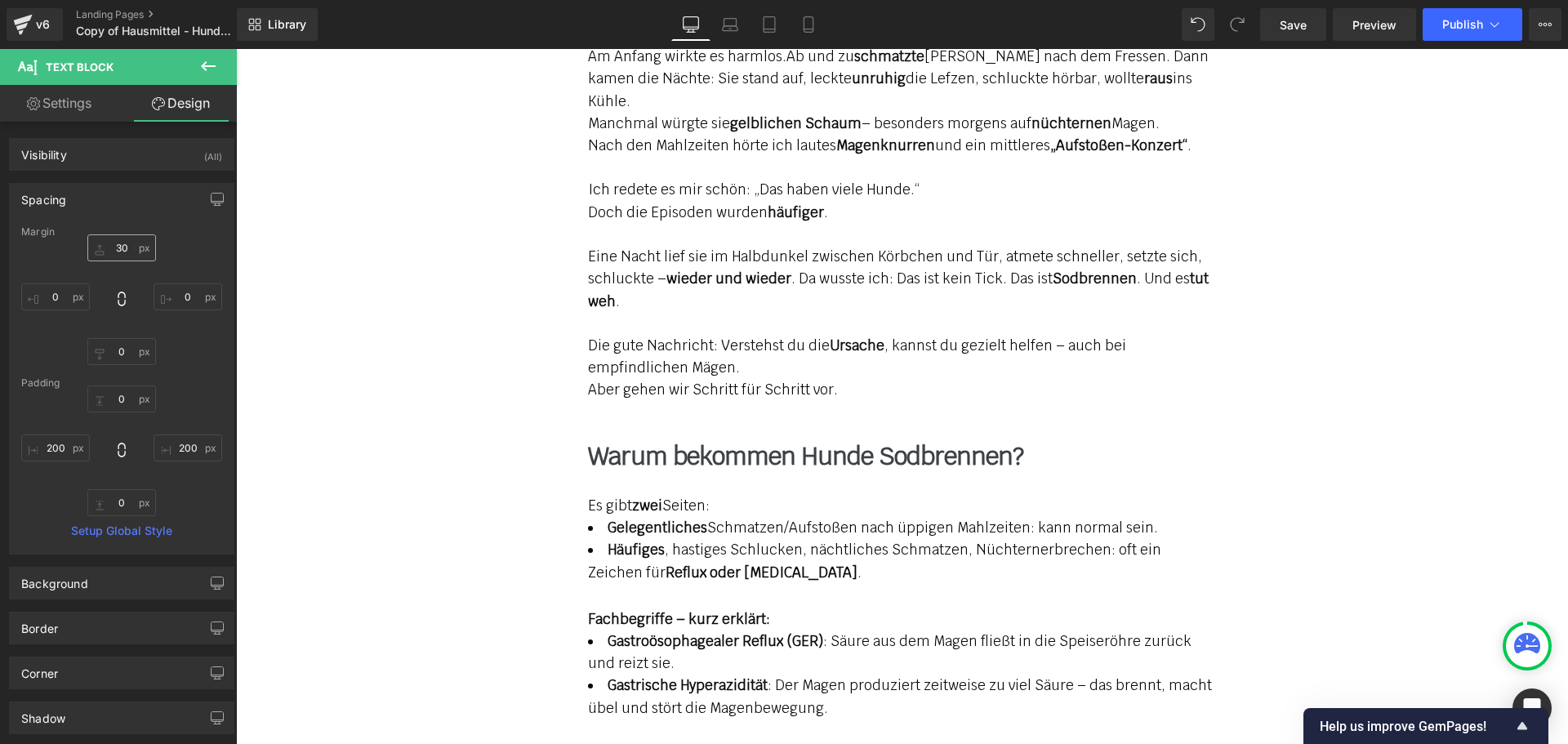
type input "200"
type input "0"
type input "200"
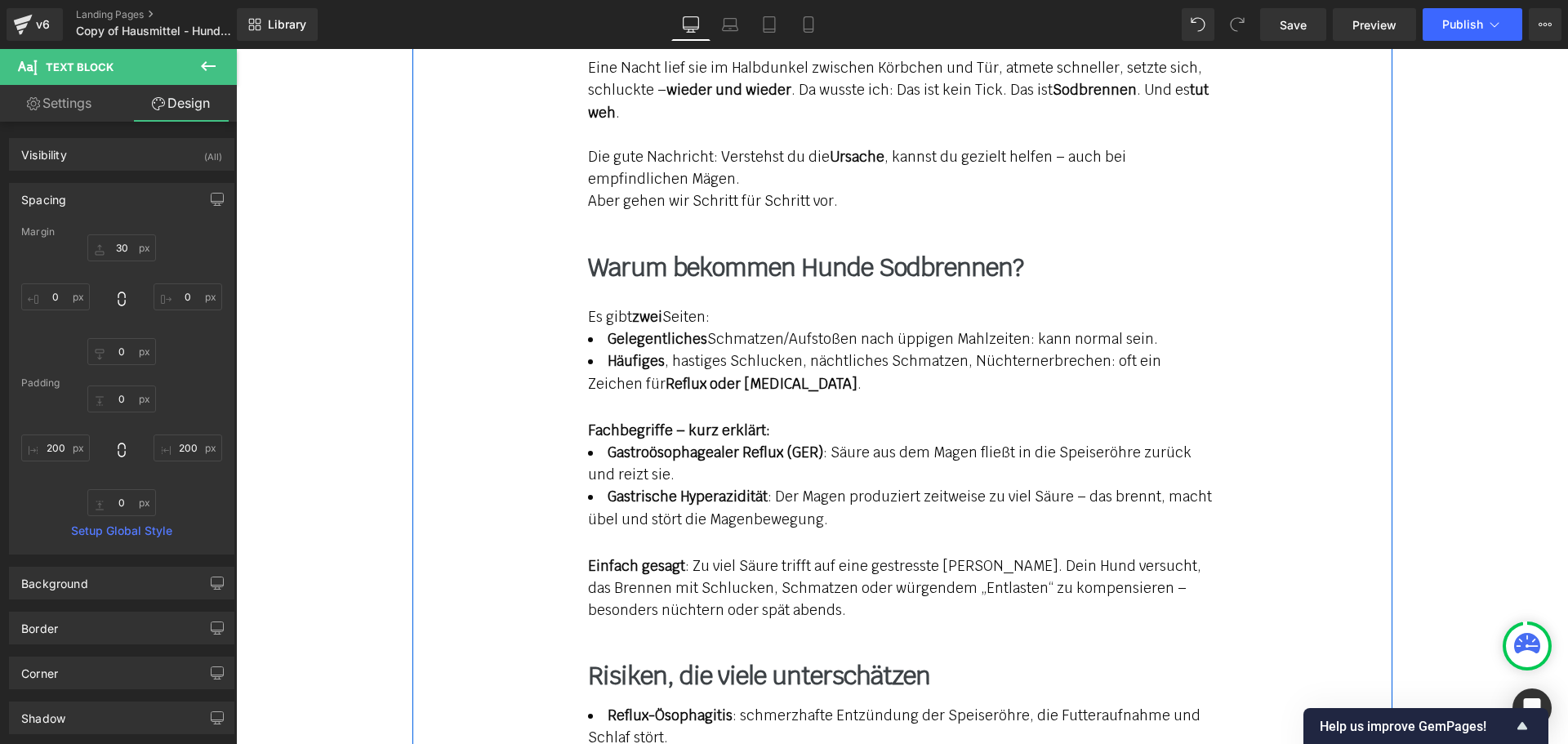
scroll to position [1879, 0]
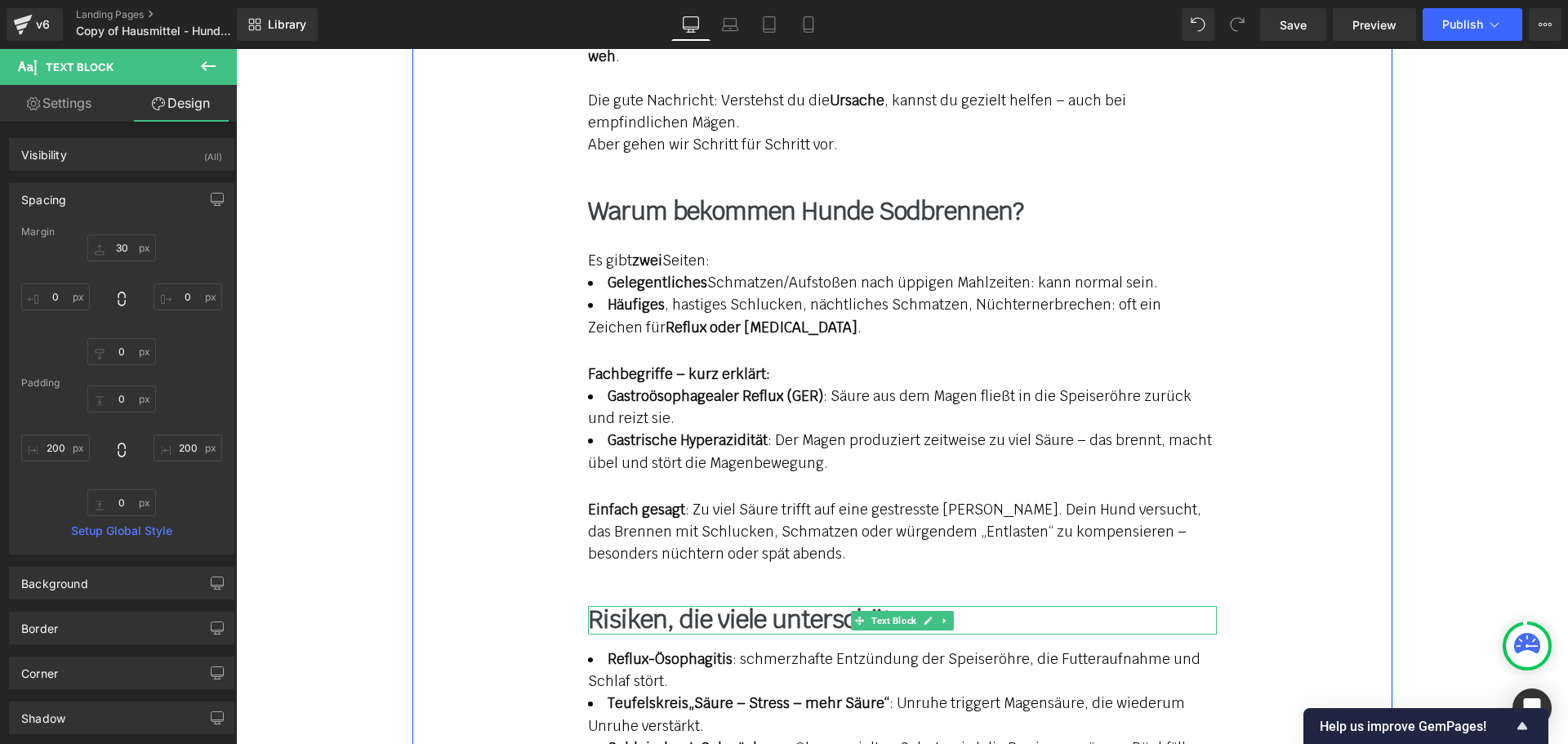
click at [664, 606] on b "Risiken, die viele unterschätzen" at bounding box center [759, 619] width 343 height 32
click at [653, 651] on strong "Reflux-Ösophagitis" at bounding box center [670, 660] width 125 height 18
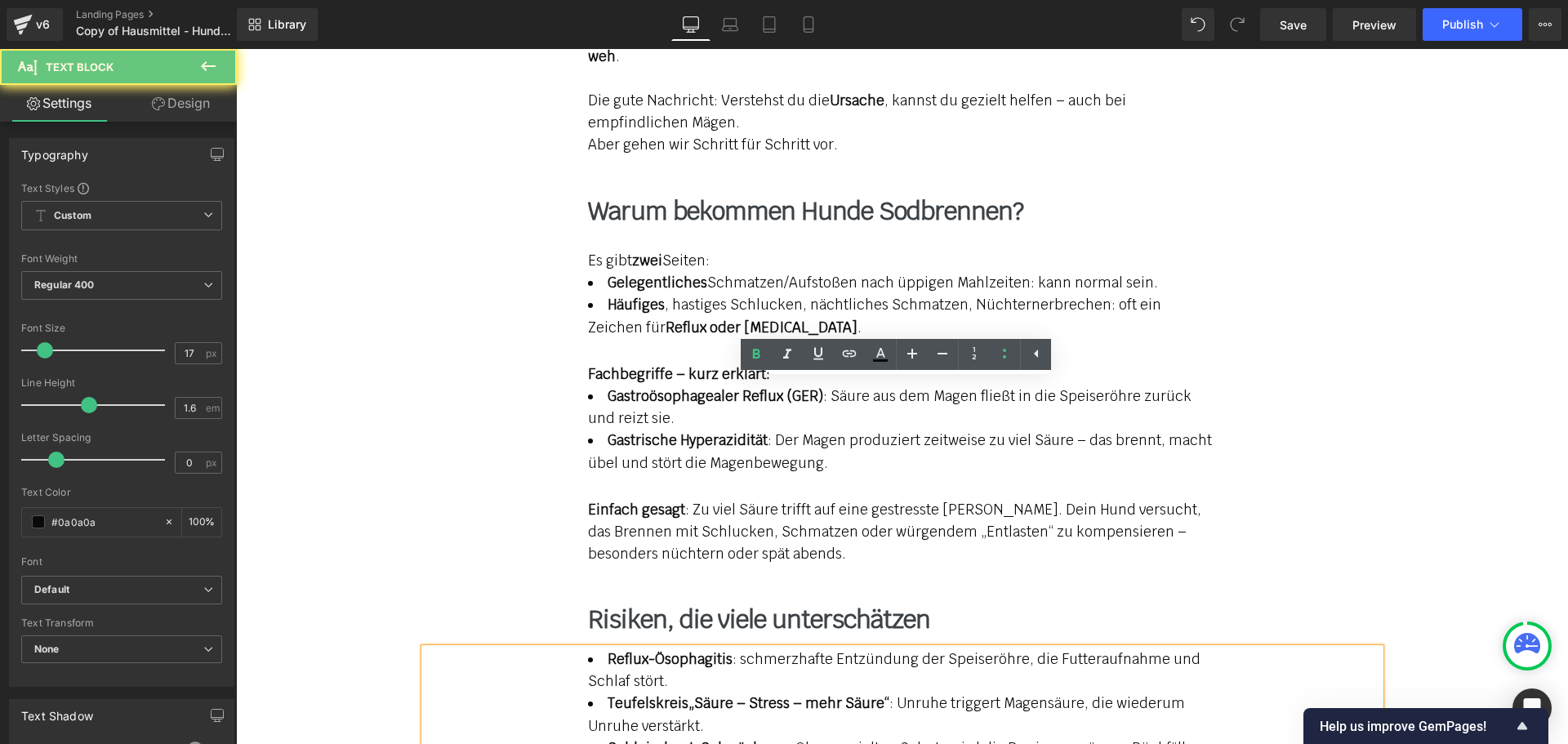
scroll to position [2124, 0]
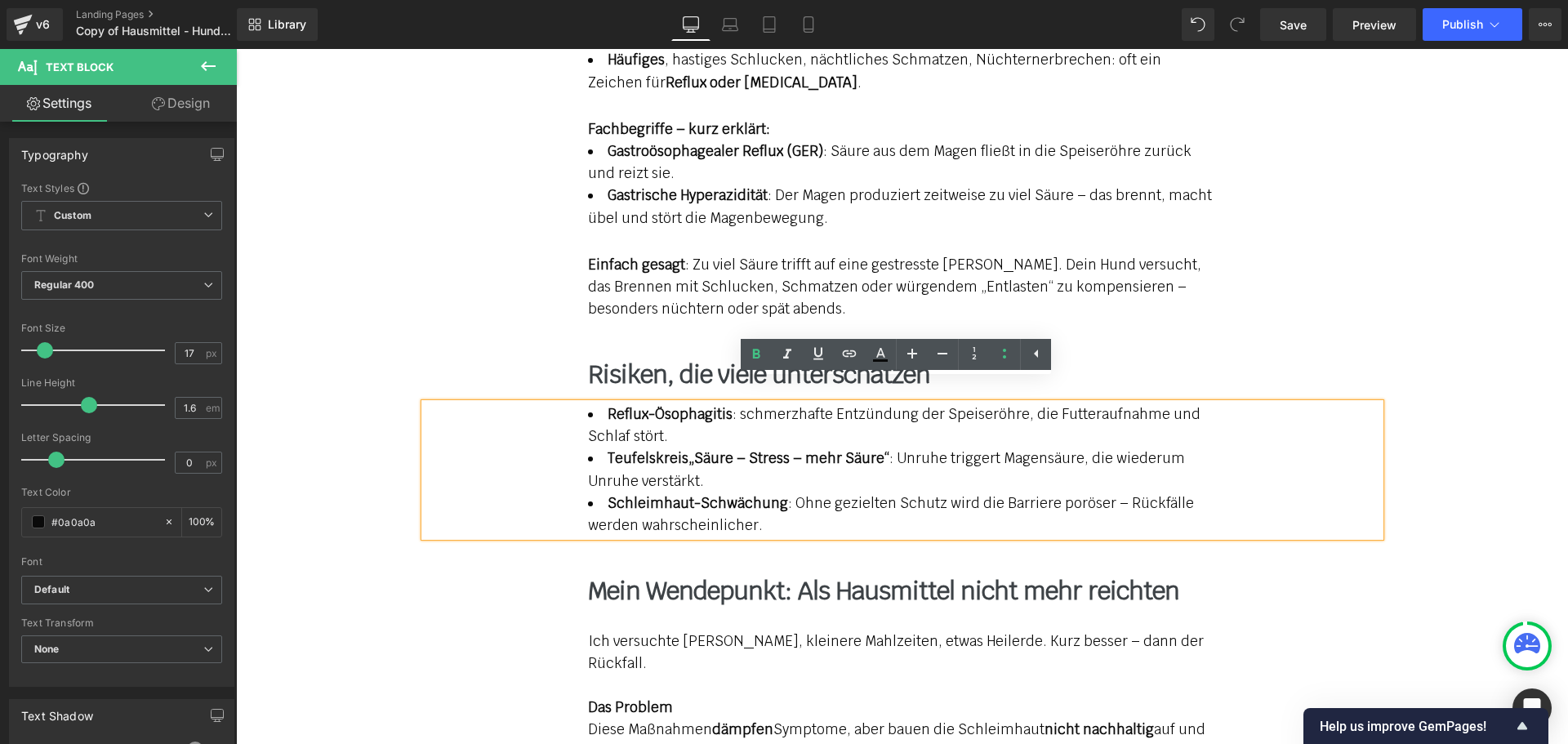
click at [200, 104] on link "Design" at bounding box center [180, 104] width 118 height 37
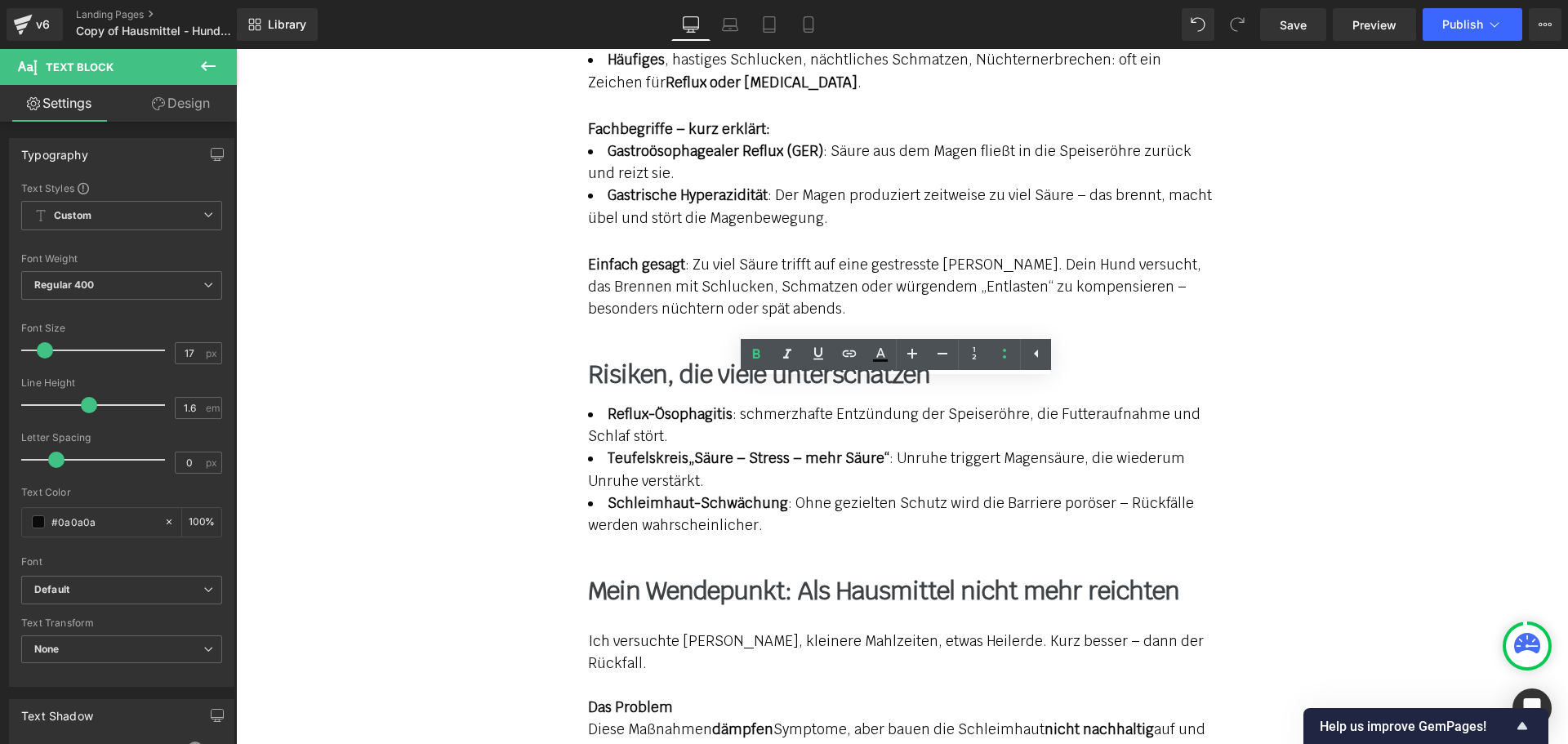
click at [0, 0] on div "Spacing" at bounding box center [0, 0] width 0 height 0
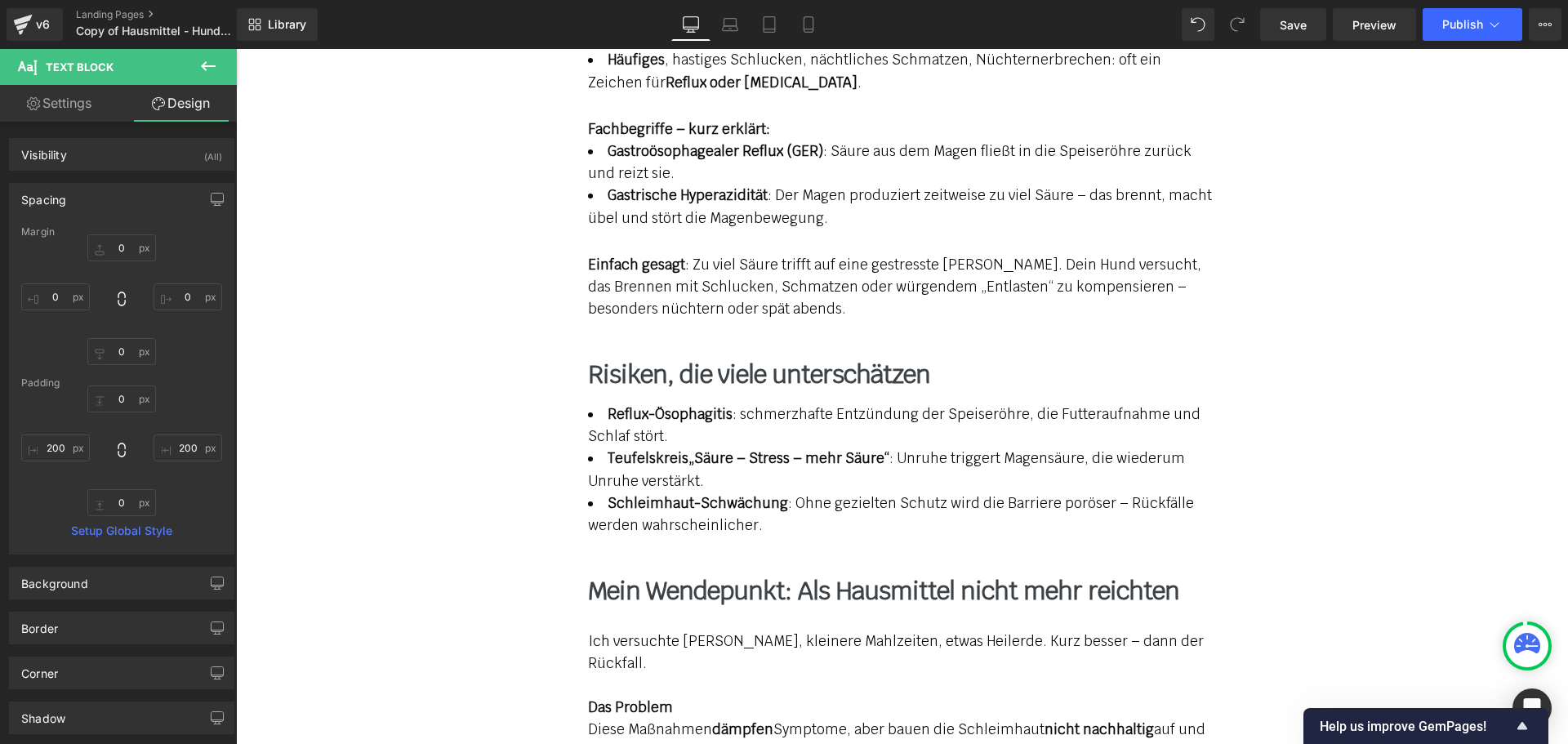
type input "0"
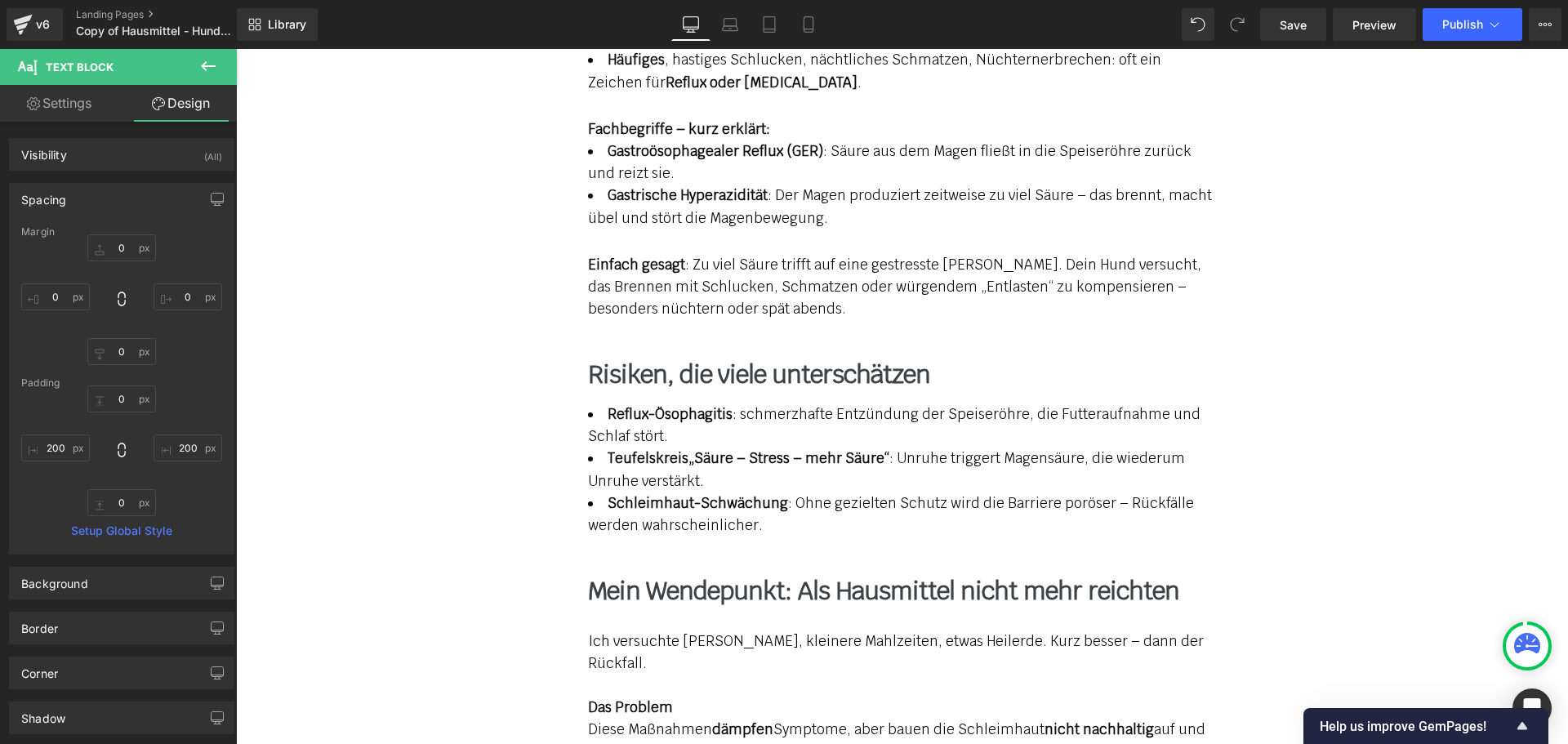
type input "200"
type input "0"
type input "200"
click at [116, 245] on input "0" at bounding box center [121, 247] width 69 height 27
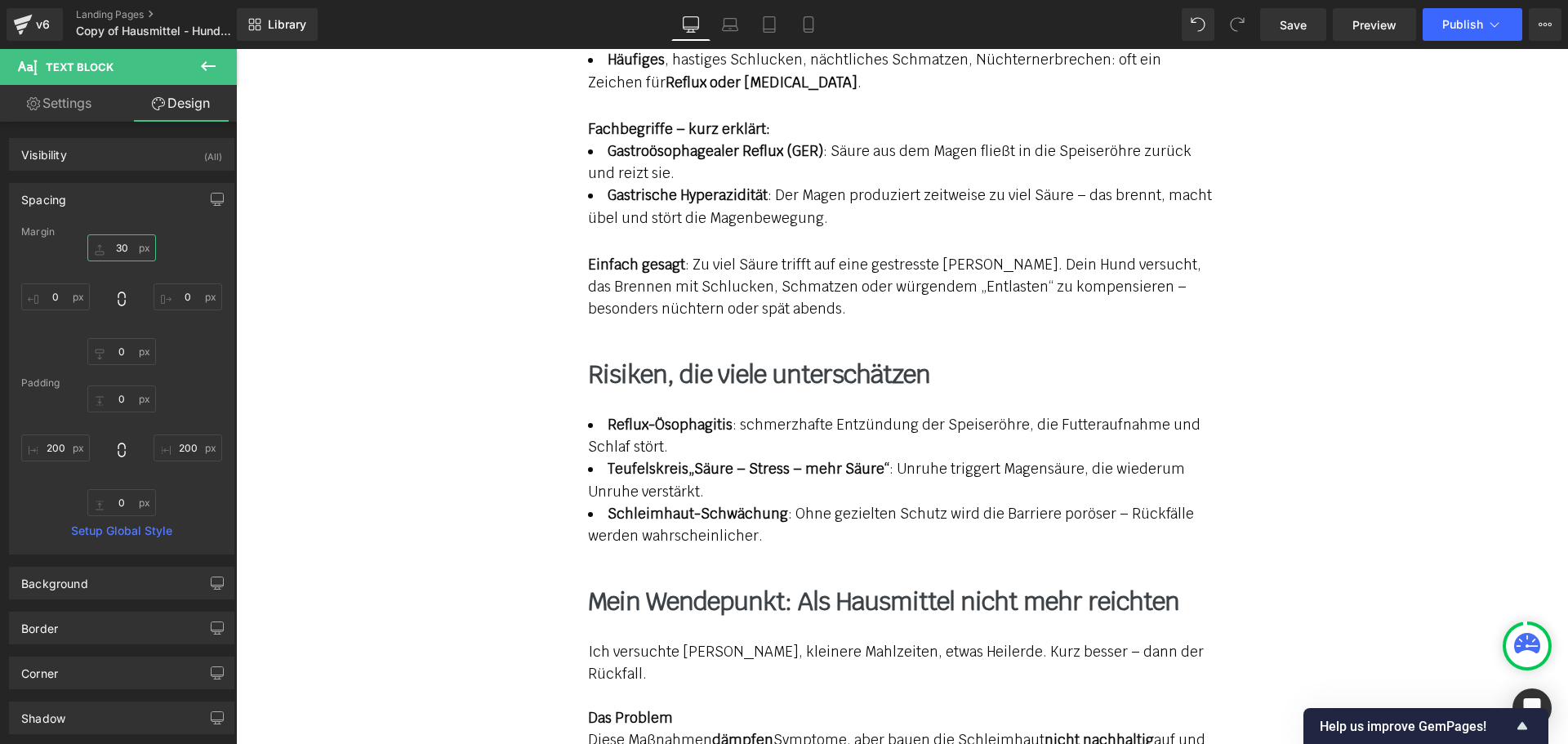
type input "30"
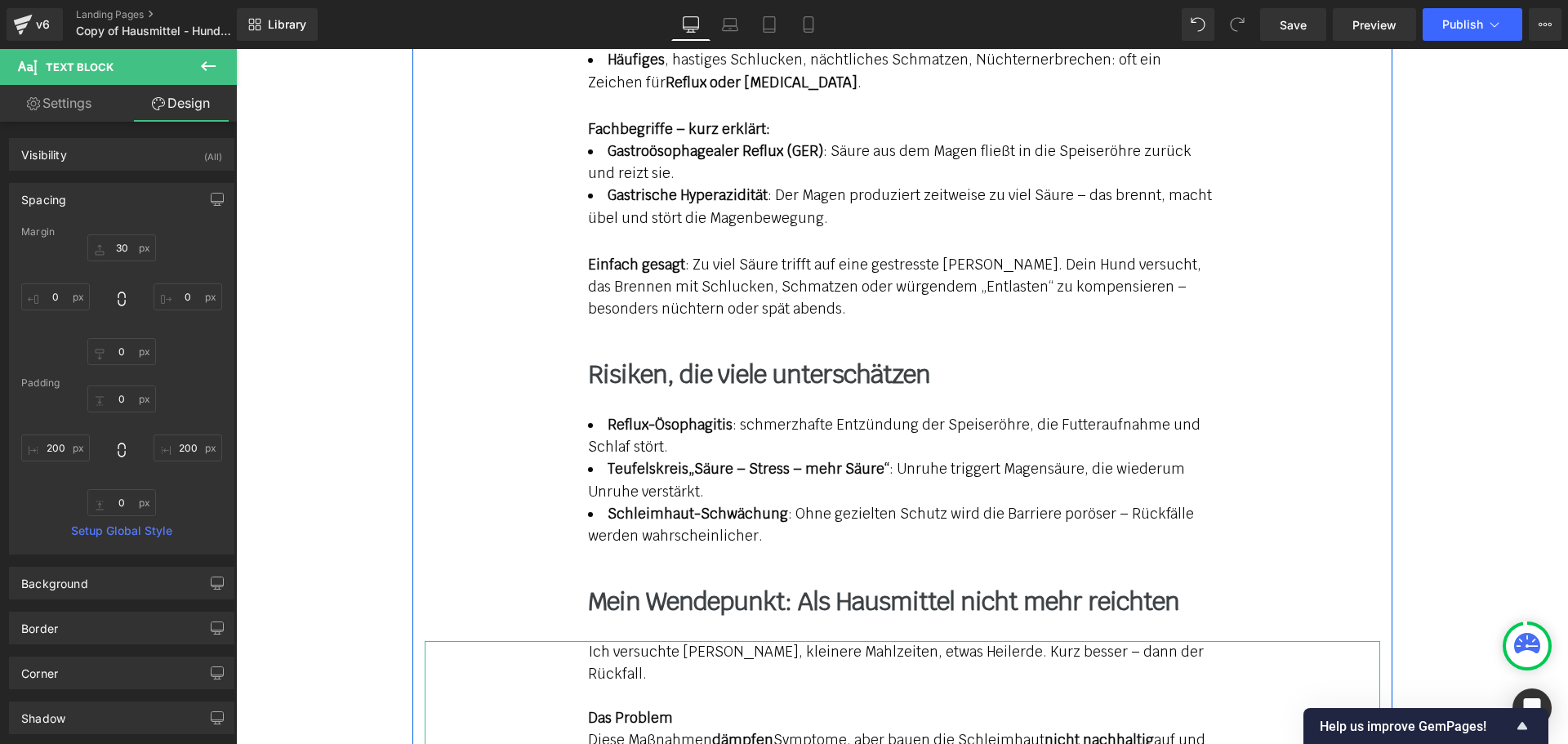
click at [593, 641] on p "Ich versuchte [PERSON_NAME], kleinere Mahlzeiten, etwas Heilerde. Kurz besser –…" at bounding box center [902, 663] width 628 height 44
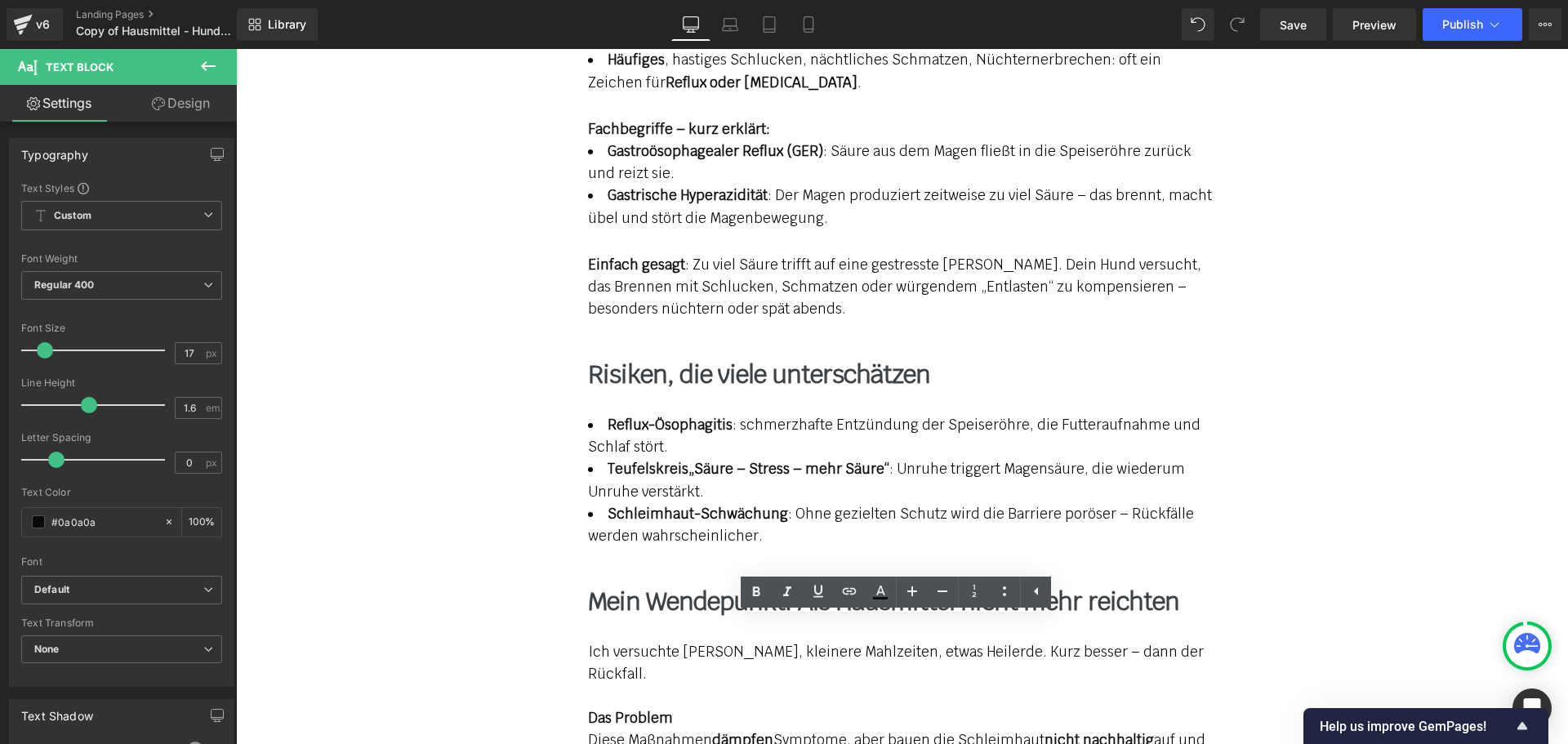
click at [192, 104] on link "Design" at bounding box center [180, 104] width 118 height 37
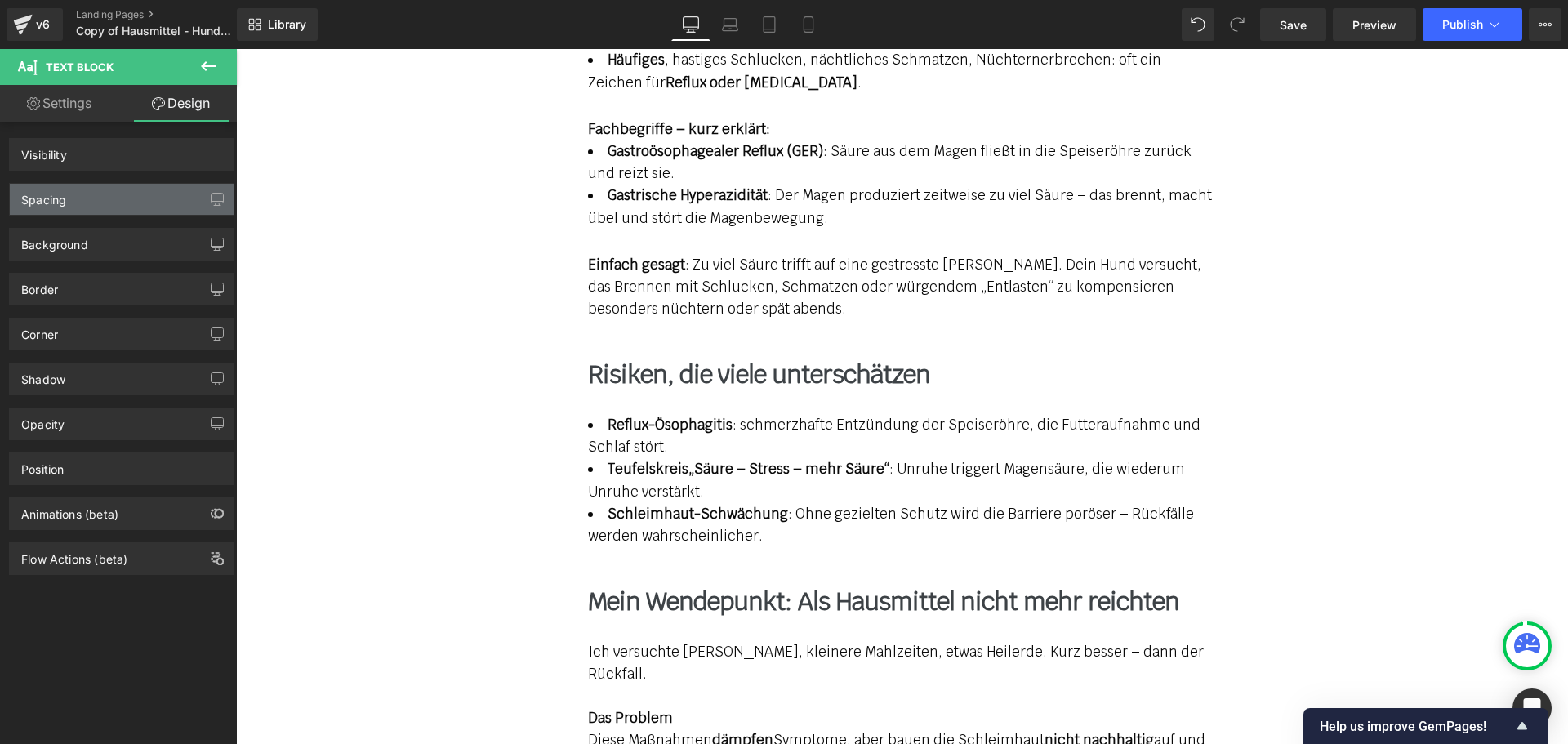
click at [152, 202] on div "Spacing" at bounding box center [122, 200] width 223 height 31
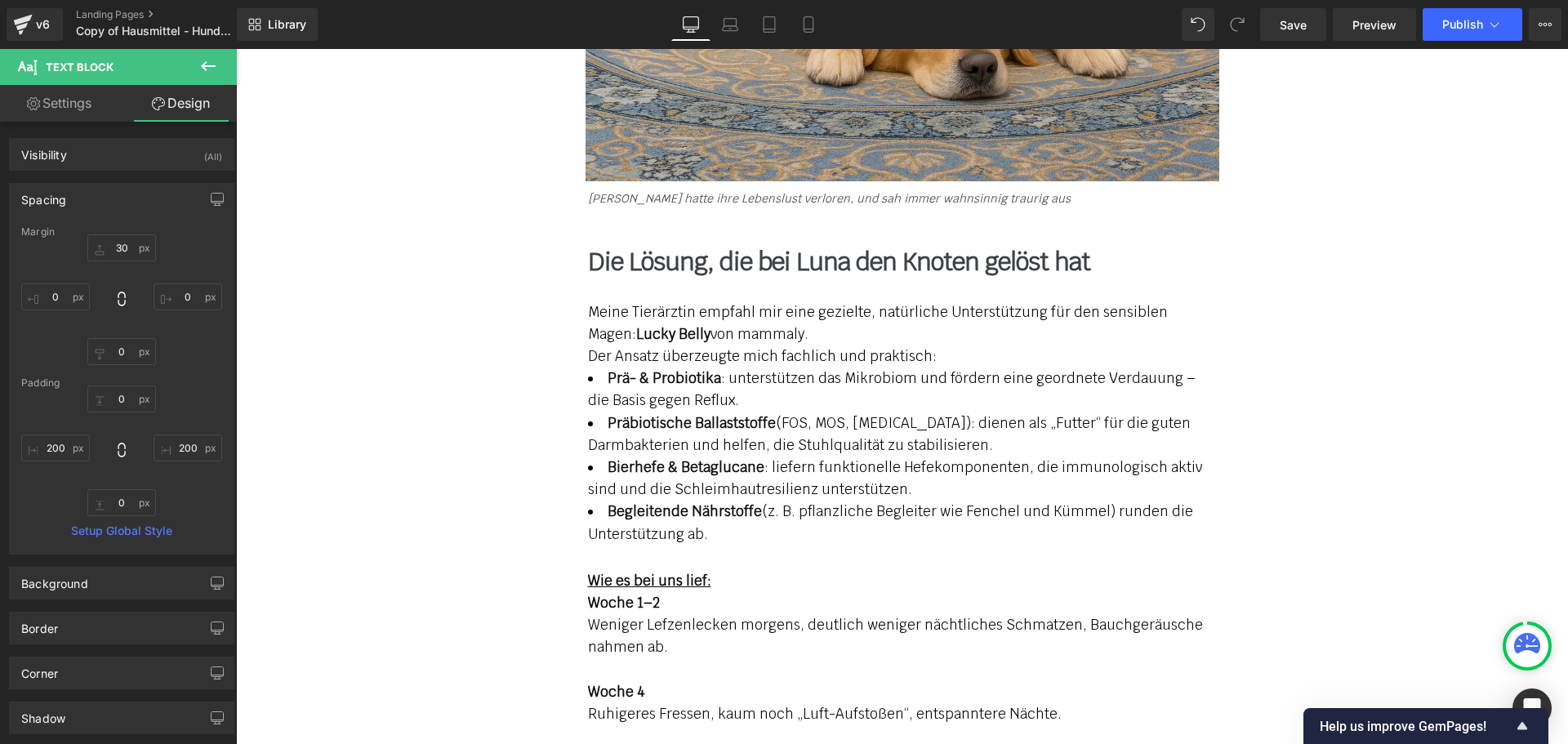
scroll to position [3758, 0]
click at [674, 301] on div "Meine Tierärztin empfahl mir eine gezielte, natürliche Unterstützung für den se…" at bounding box center [902, 334] width 955 height 67
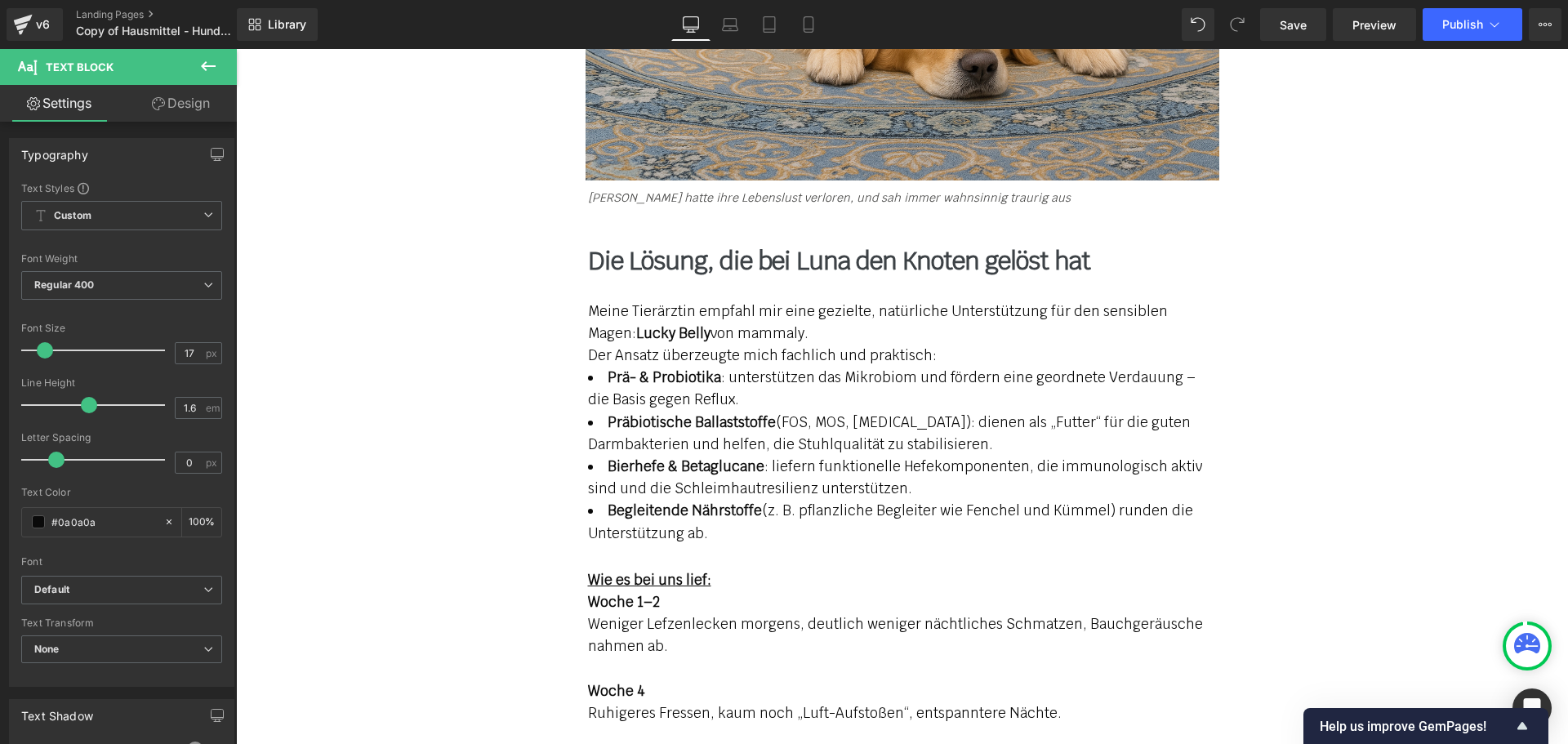
click at [187, 96] on link "Design" at bounding box center [180, 104] width 118 height 37
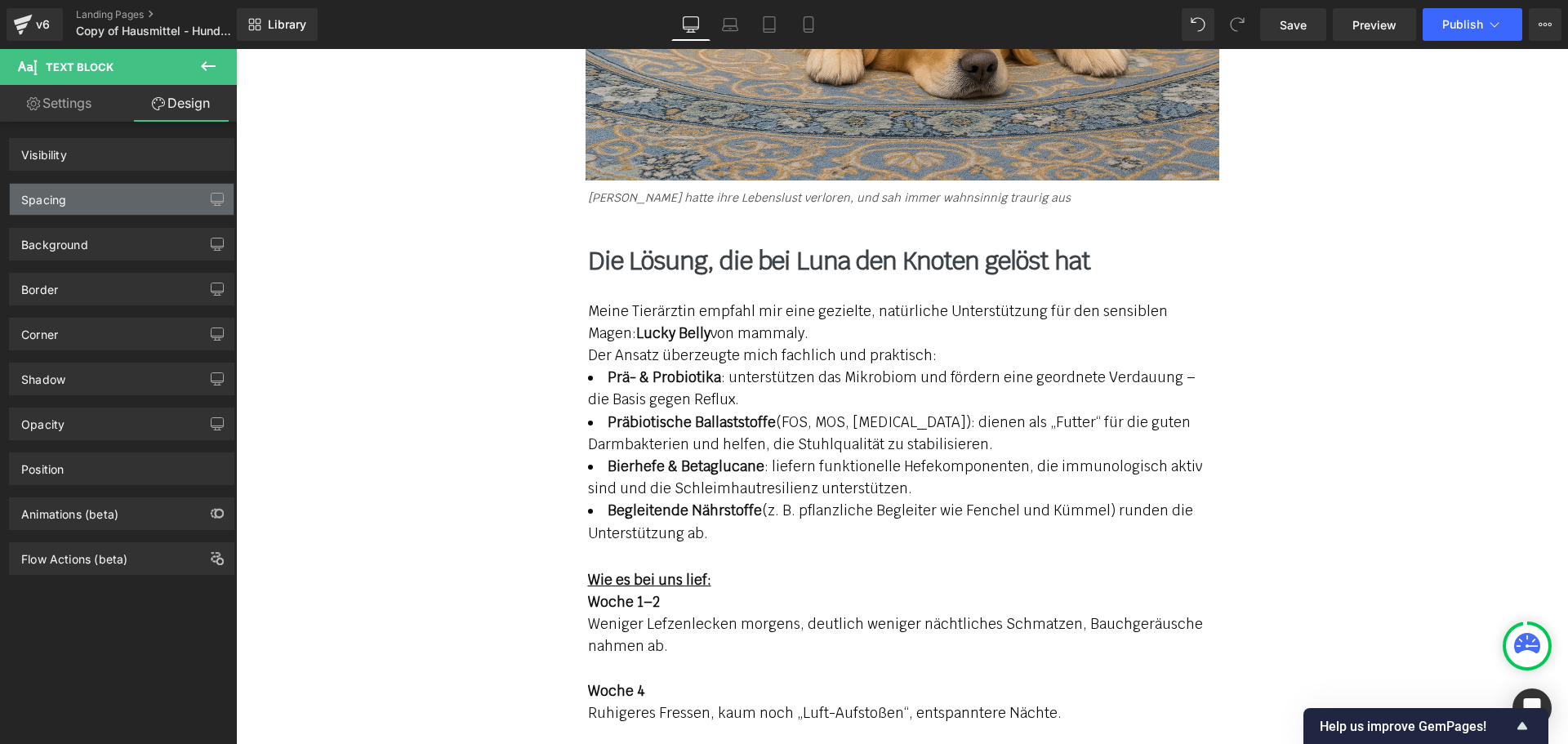
click at [196, 198] on div "Spacing" at bounding box center [122, 200] width 223 height 31
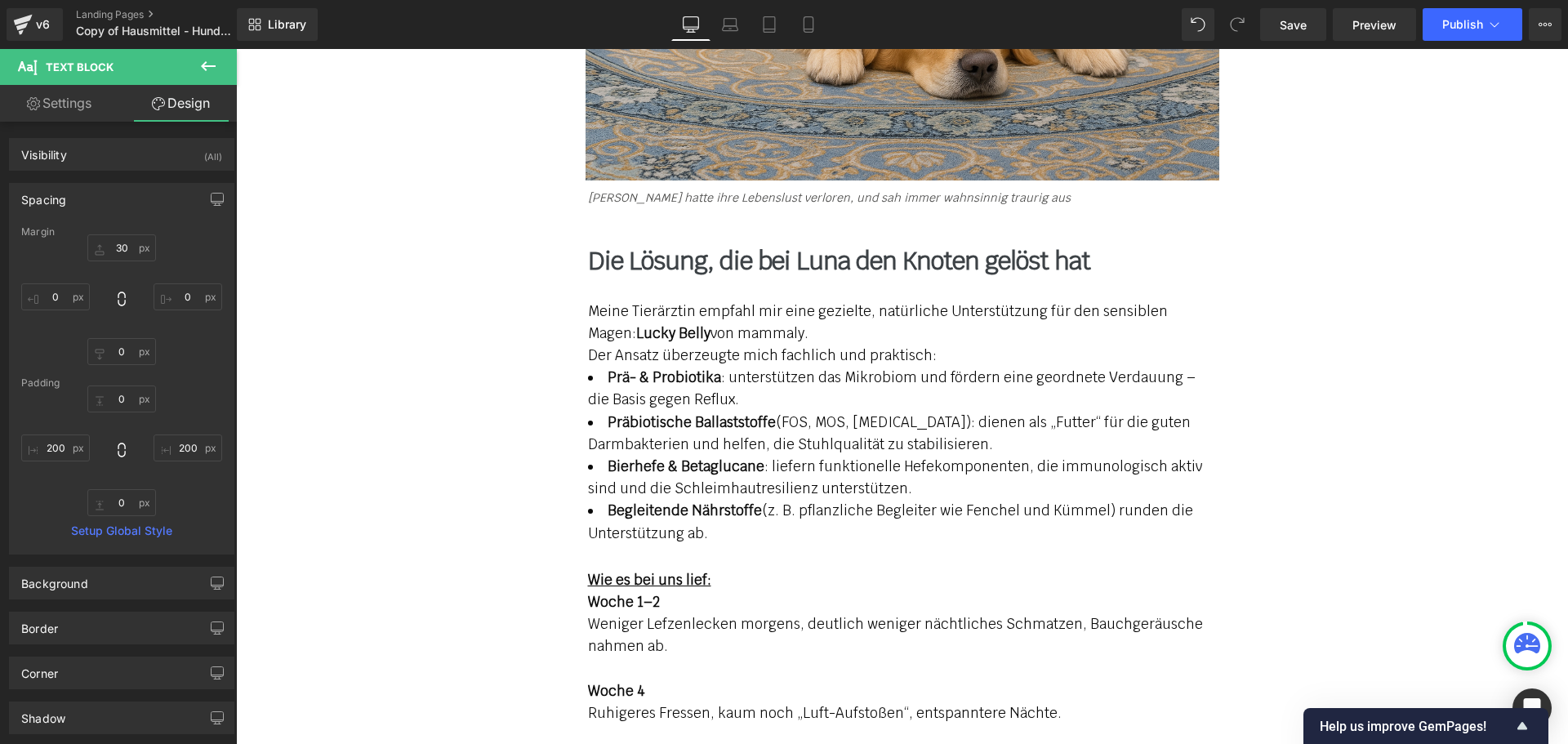
type input "30"
type input "0"
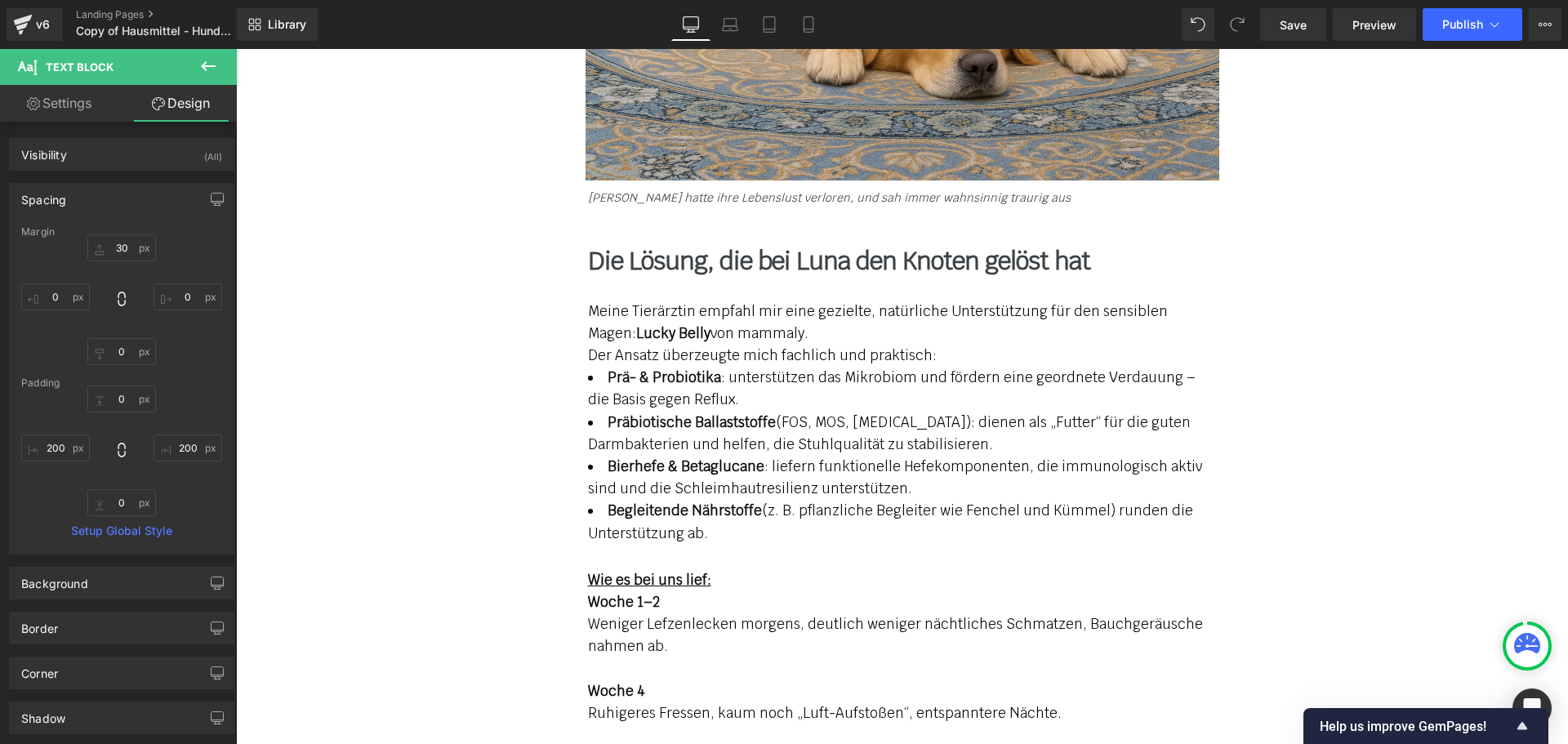
type input "200"
type input "0"
type input "200"
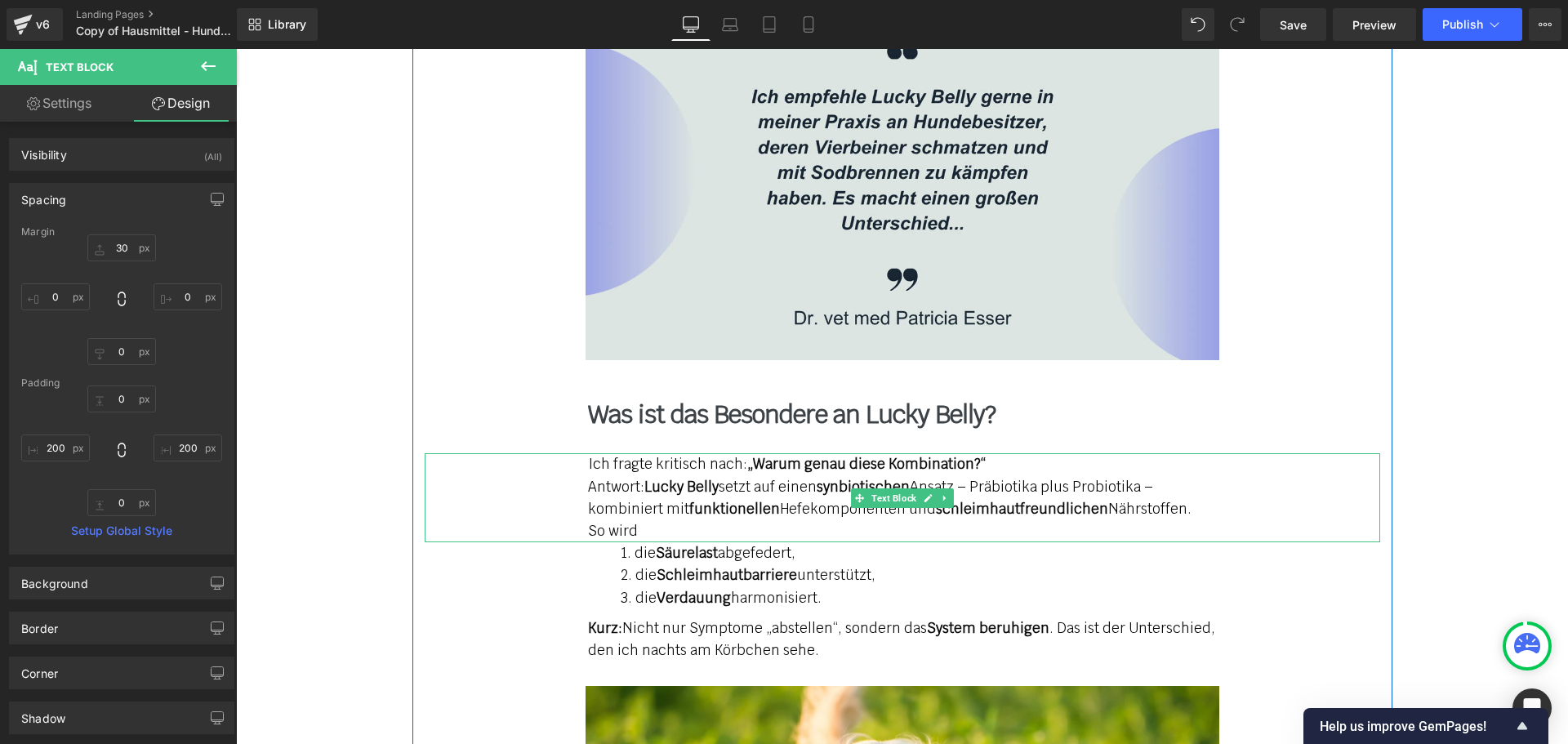
drag, startPoint x: 645, startPoint y: 436, endPoint x: 313, endPoint y: 203, distance: 405.6
click at [645, 478] on strong "Lucky Belly" at bounding box center [681, 487] width 74 height 18
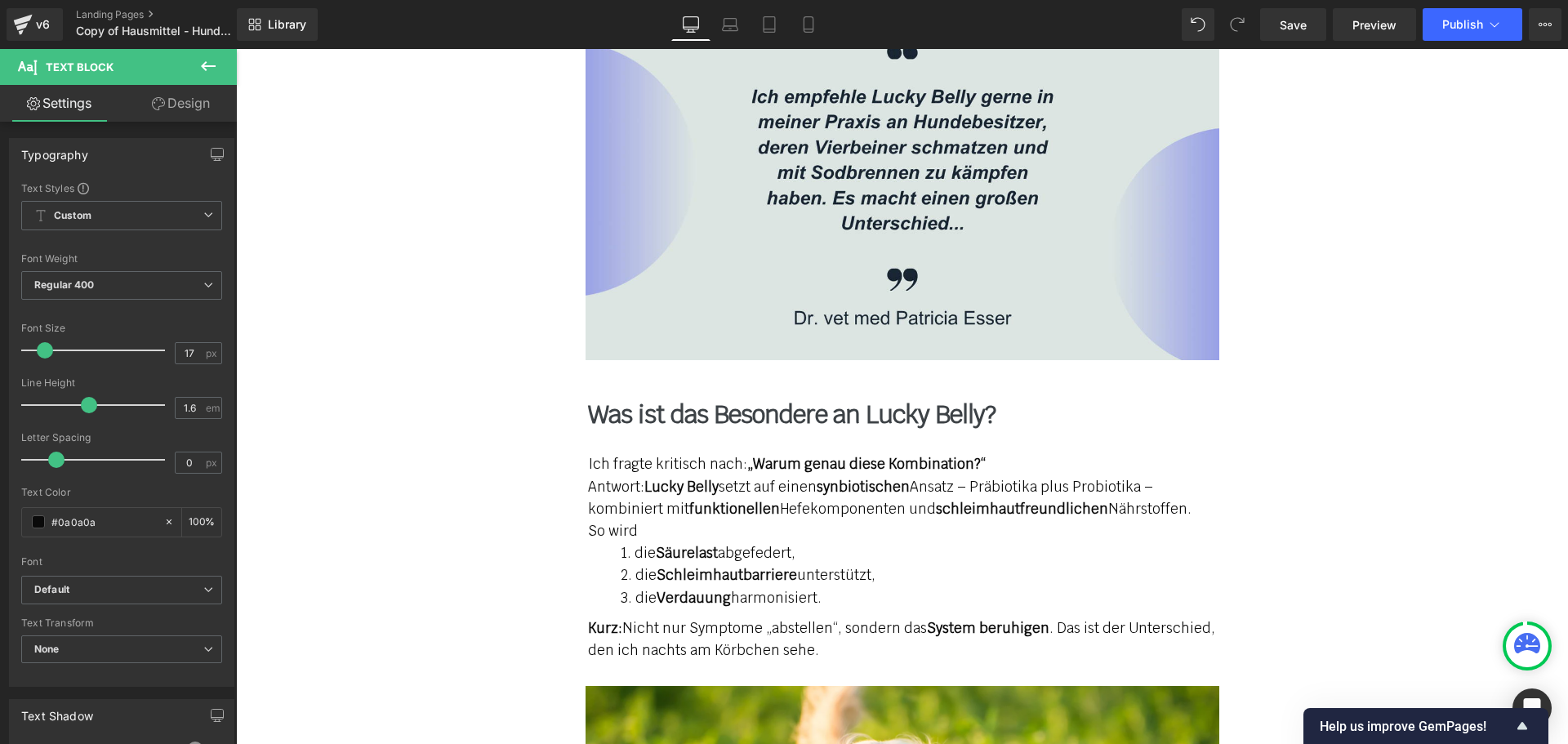
click at [191, 104] on link "Design" at bounding box center [180, 104] width 118 height 37
click at [0, 0] on div "Spacing" at bounding box center [0, 0] width 0 height 0
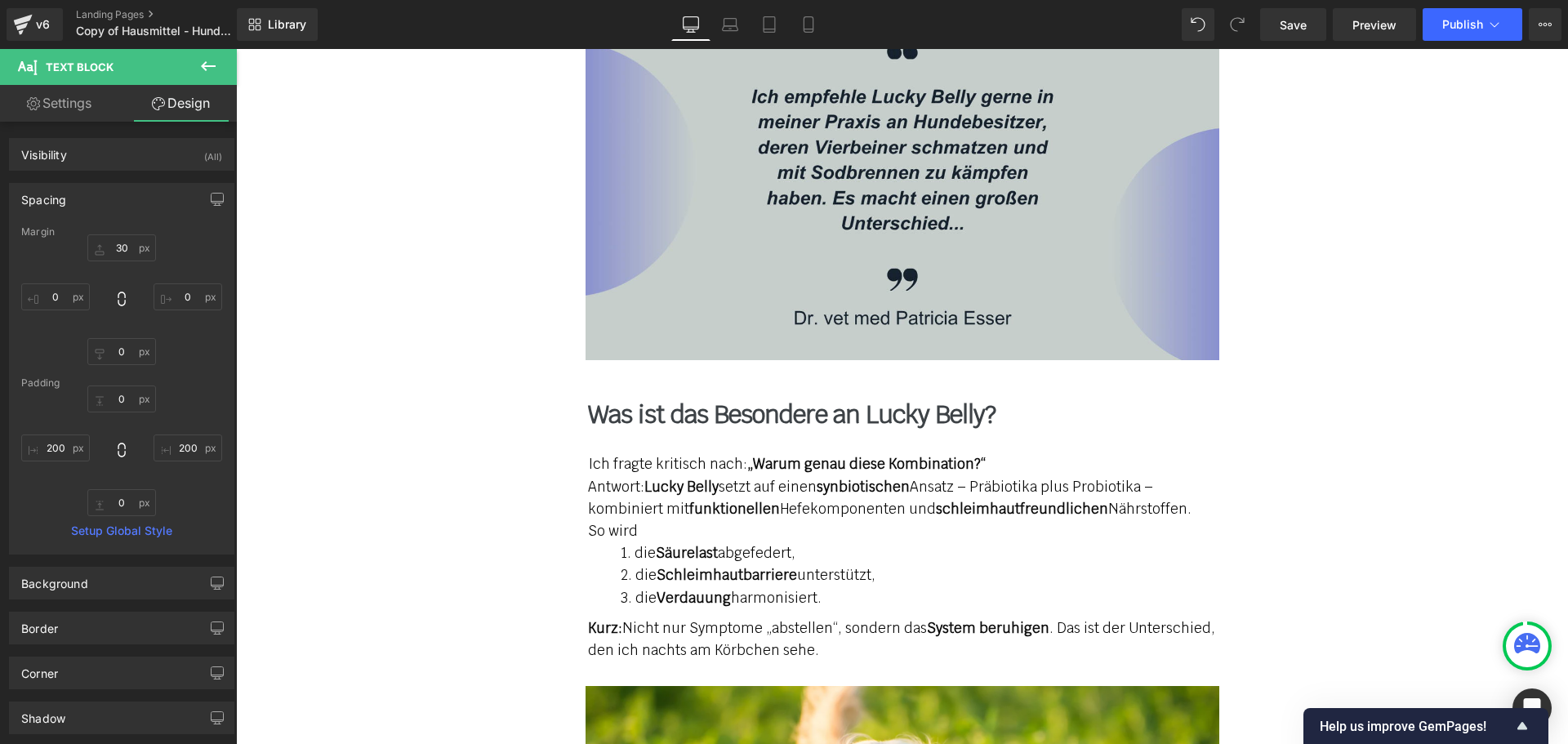
type input "30"
type input "0"
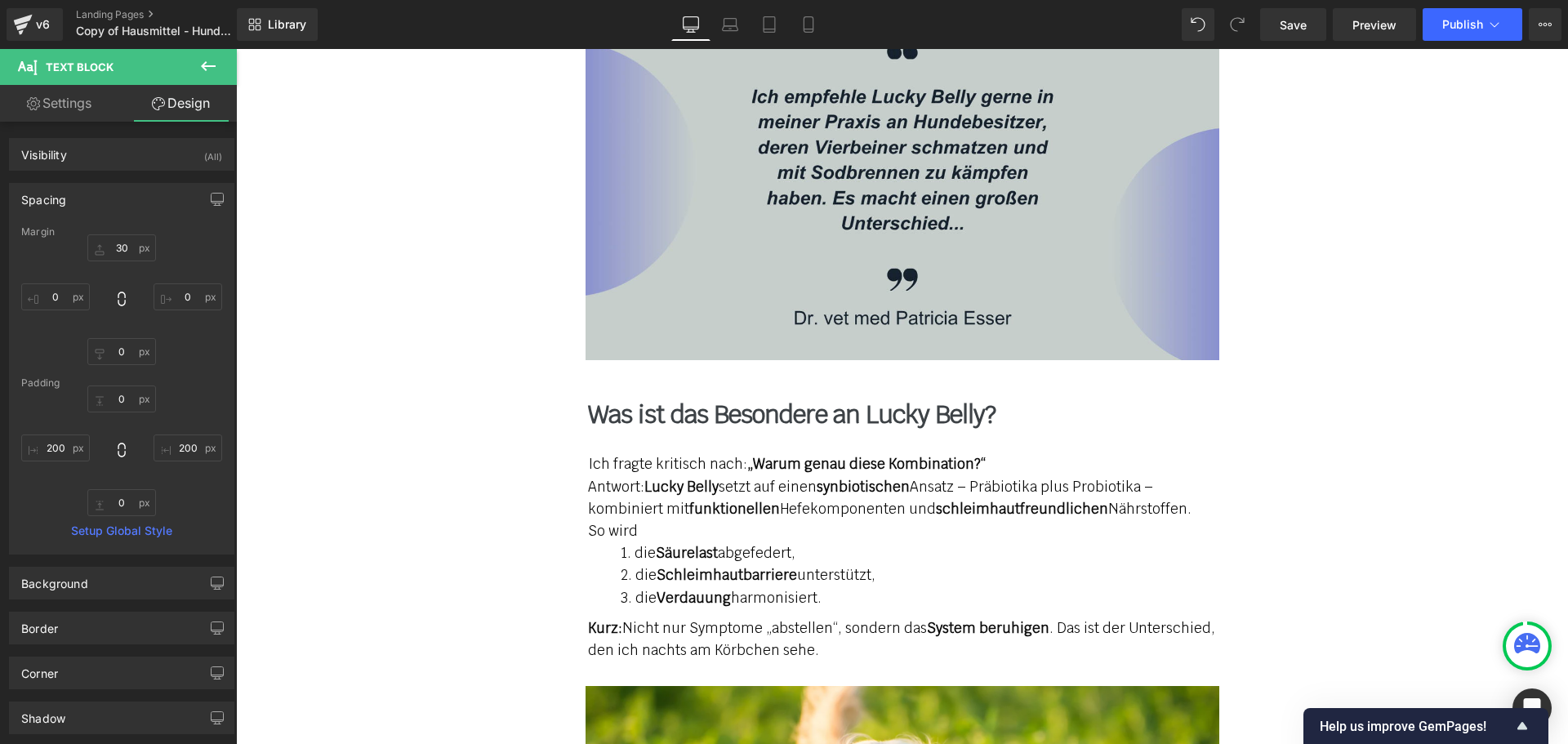
type input "200"
type input "0"
type input "200"
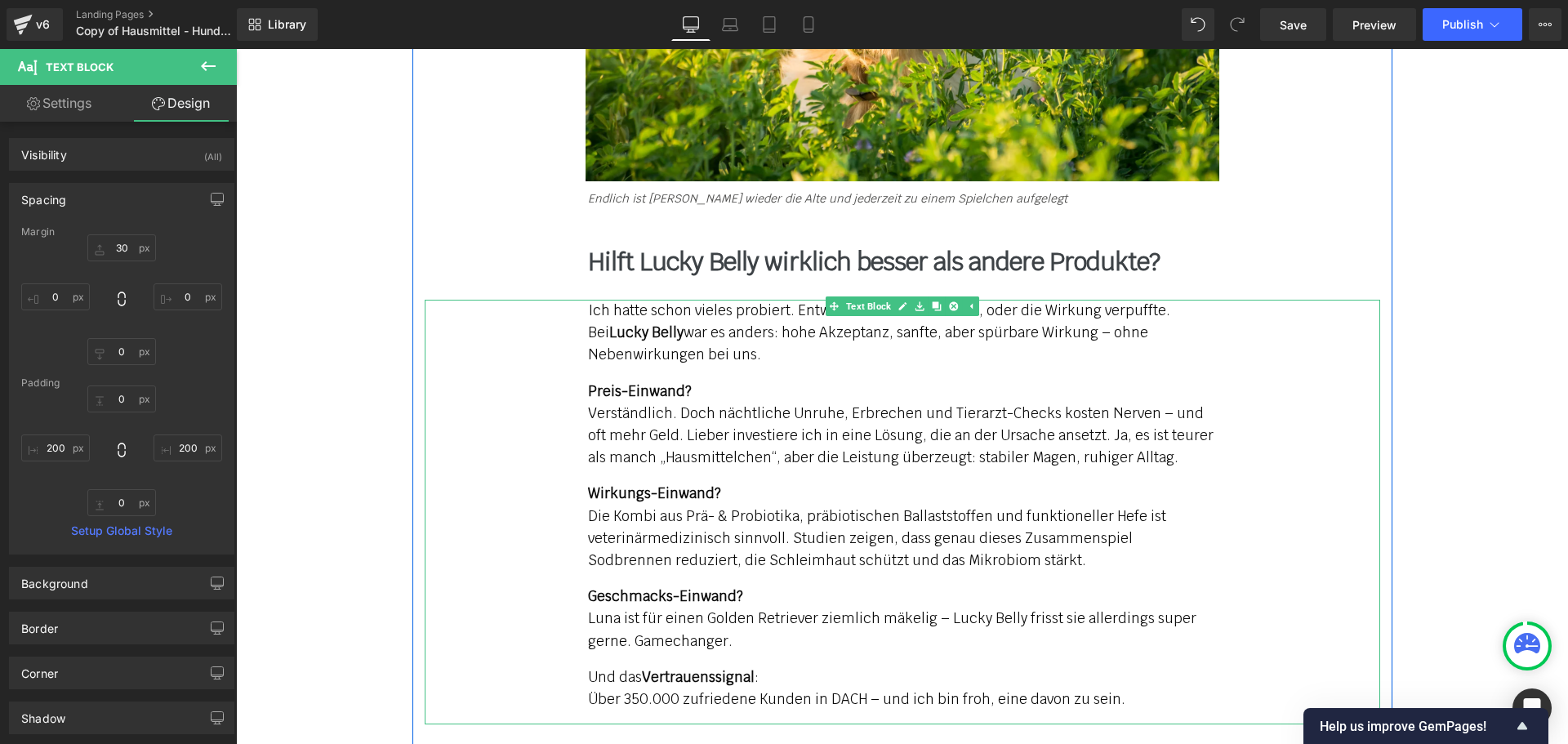
click at [643, 323] on strong "Lucky Belly" at bounding box center [646, 333] width 74 height 18
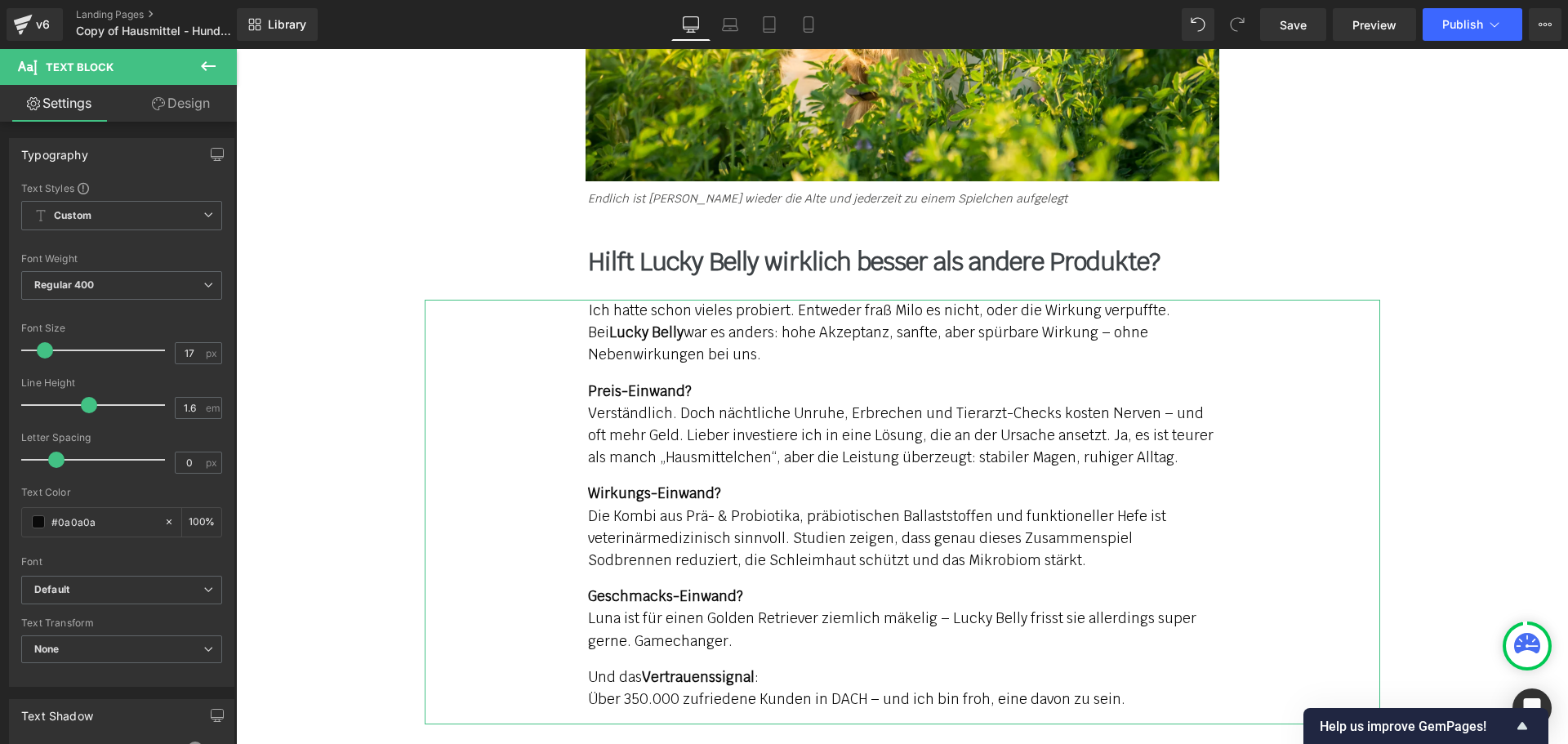
click at [165, 104] on link "Design" at bounding box center [180, 104] width 118 height 37
click at [0, 0] on div "Spacing" at bounding box center [0, 0] width 0 height 0
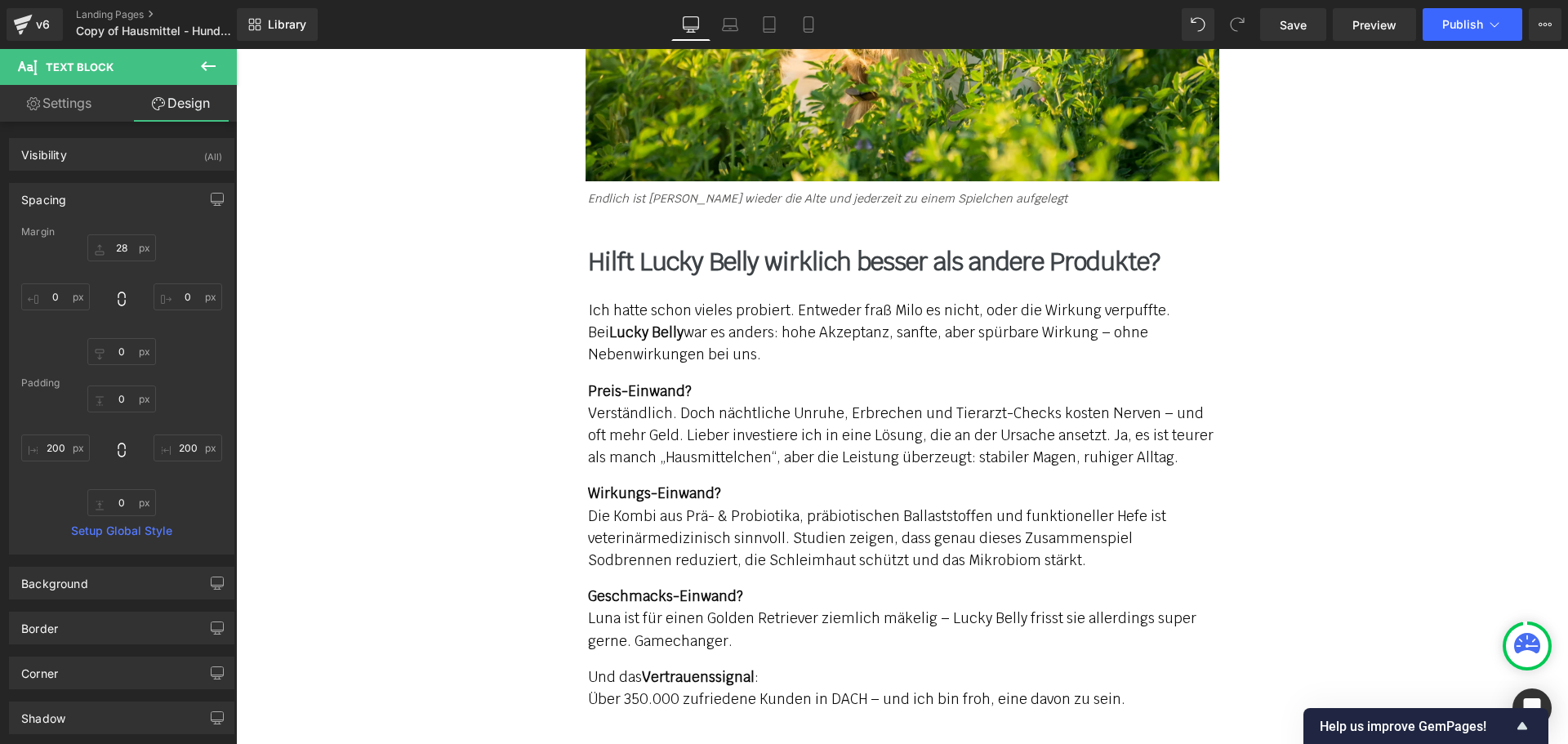
type input "28"
type input "0"
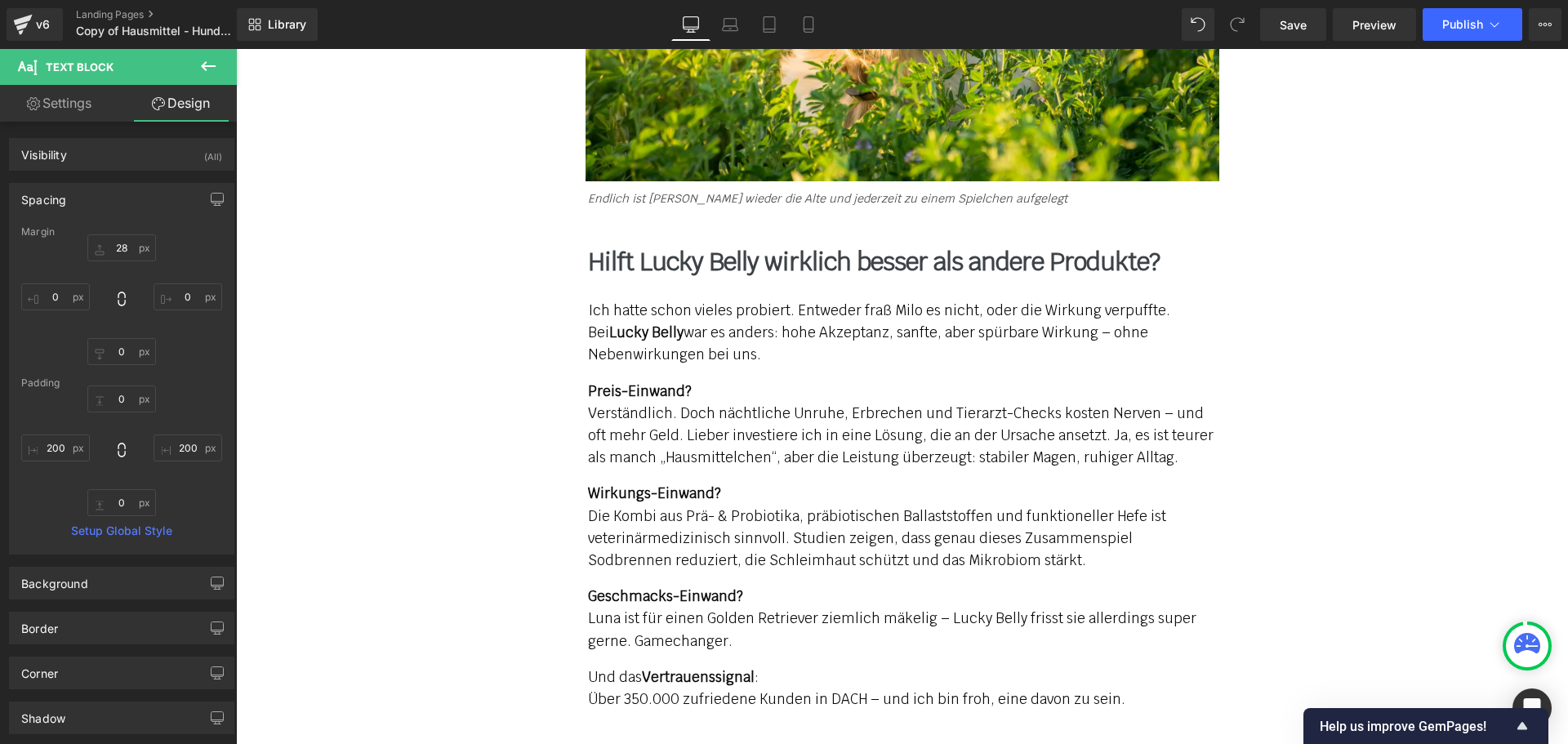
type input "200"
type input "0"
type input "200"
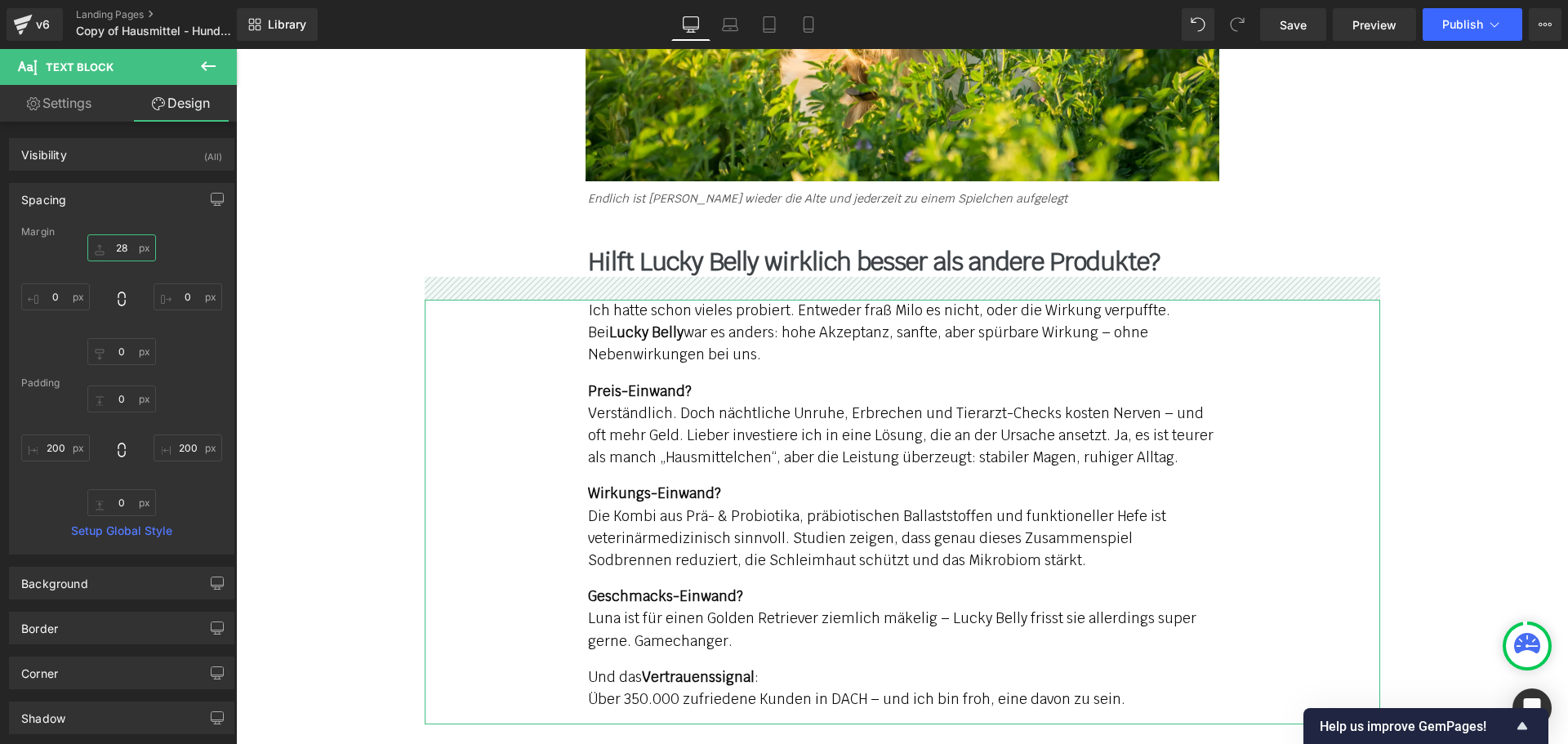
click at [122, 247] on input "28" at bounding box center [121, 247] width 69 height 27
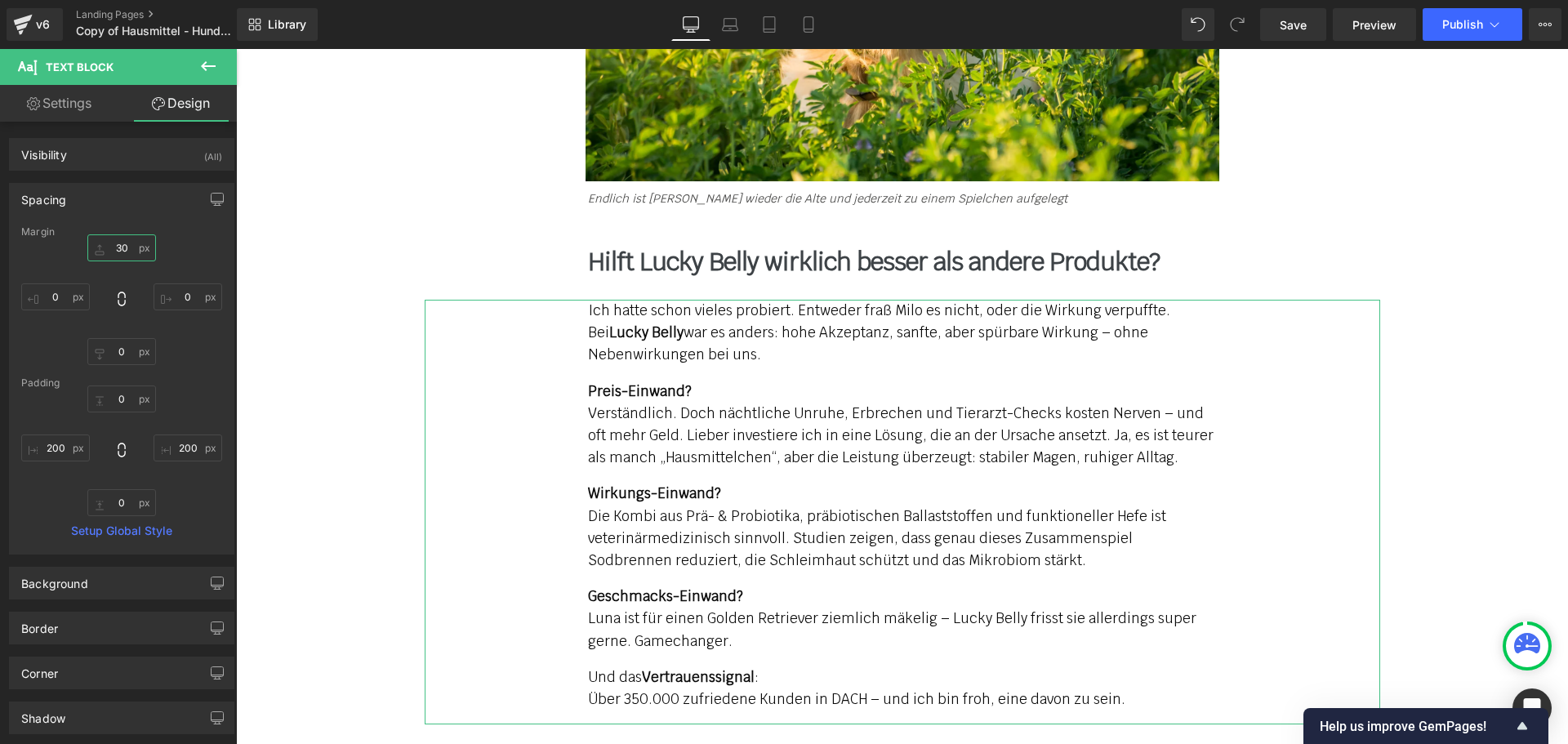
type input "30"
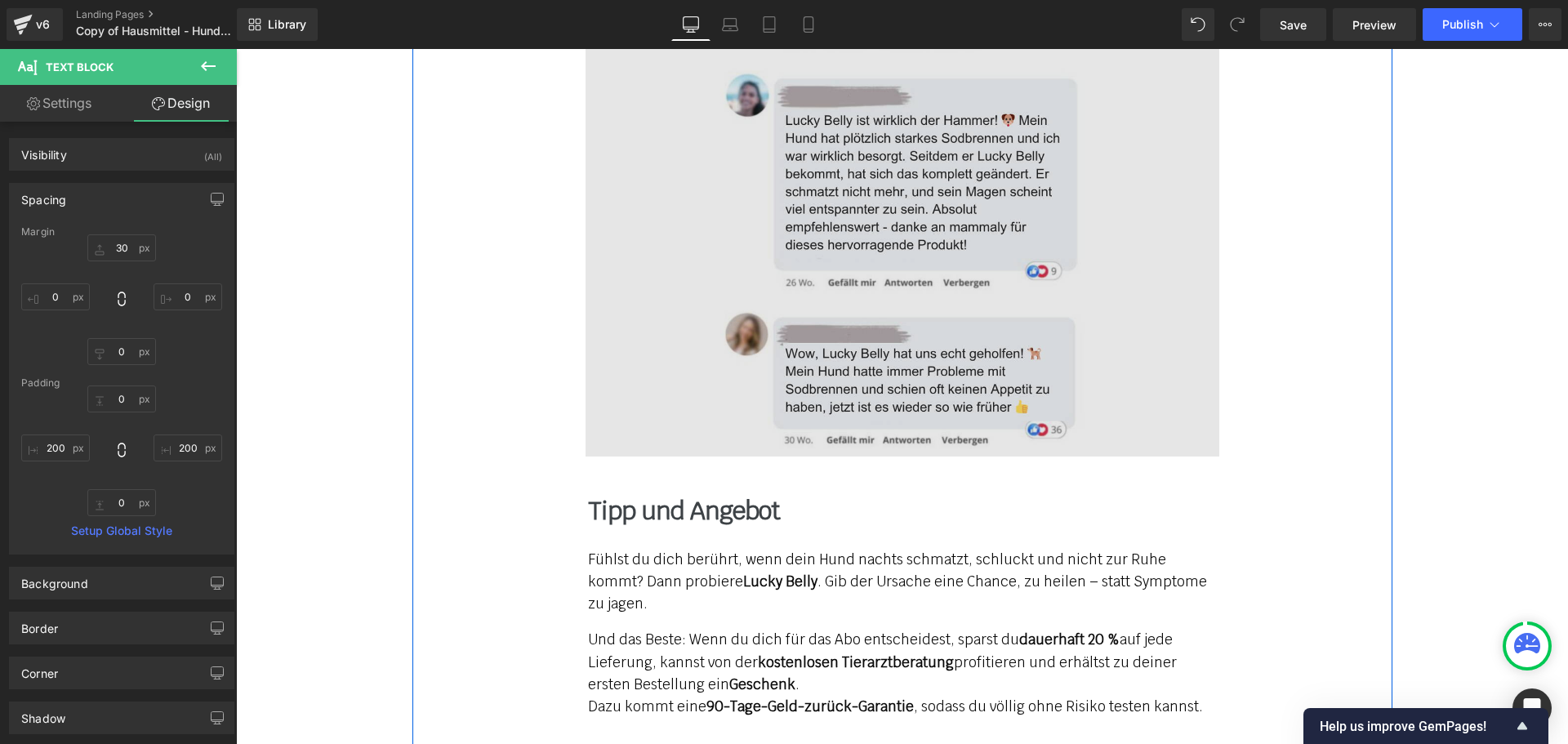
scroll to position [7025, 0]
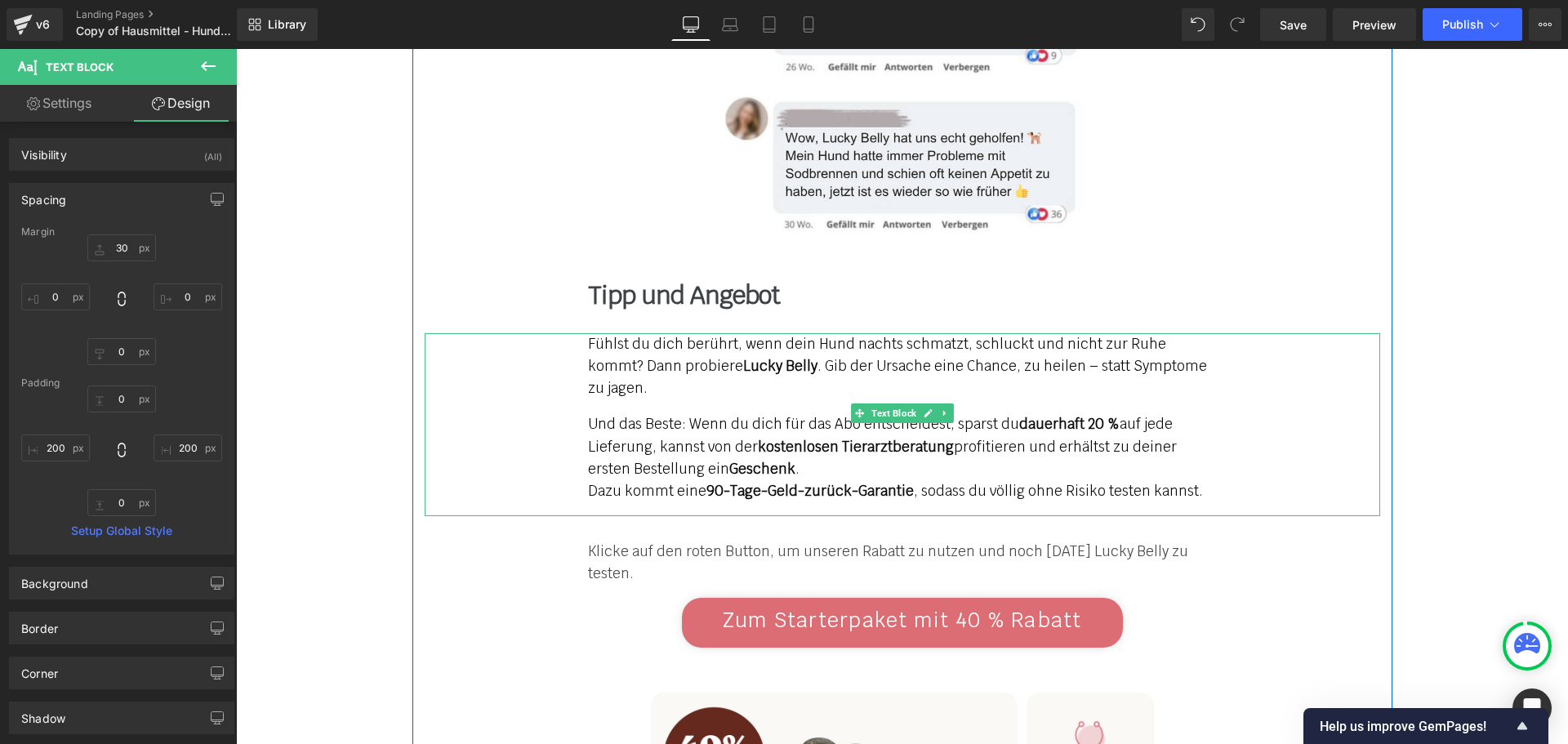
click at [670, 334] on p "Fühlst du dich berührt, wenn dein Hund nachts schmatzt, schluckt und nicht zur …" at bounding box center [902, 367] width 628 height 67
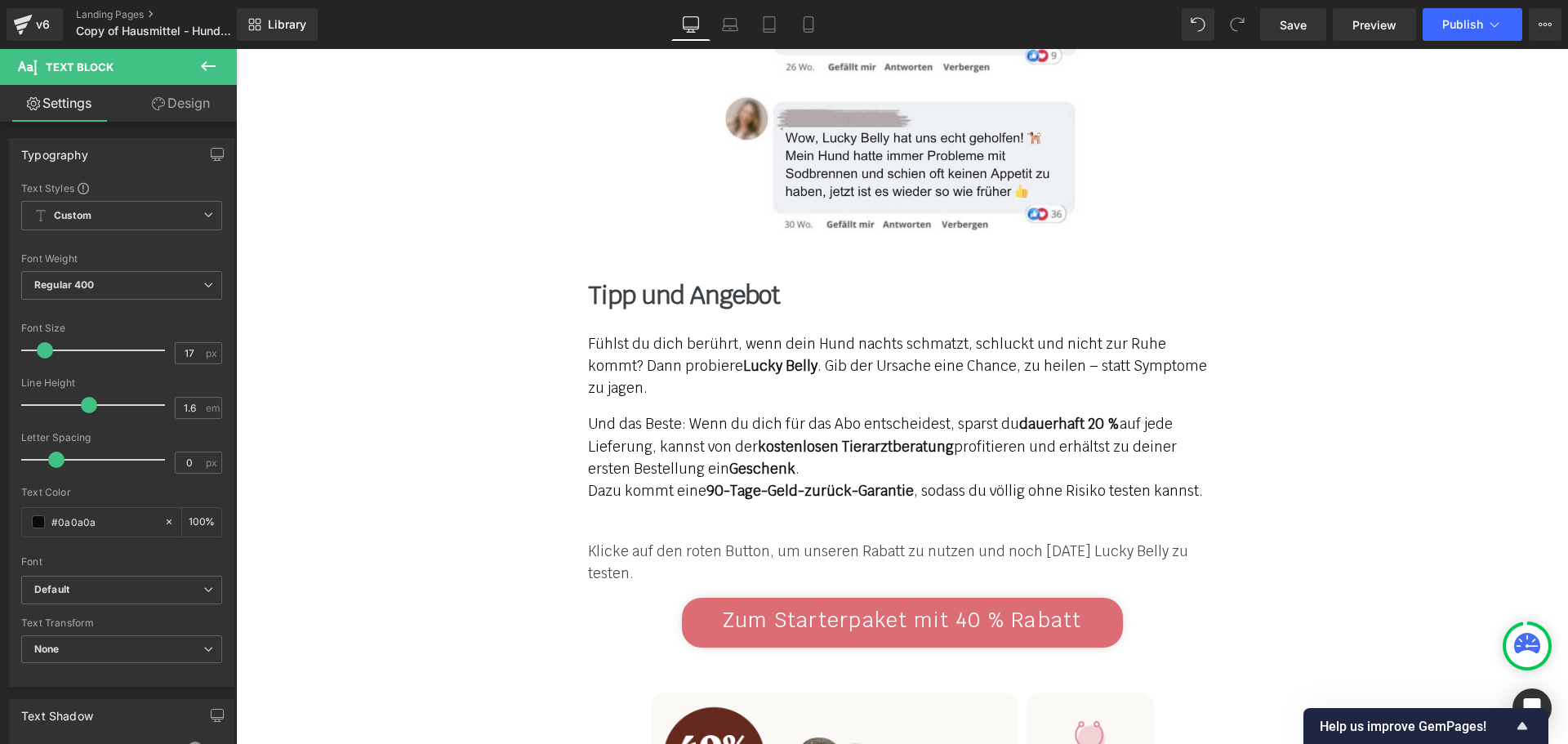
click at [174, 112] on link "Design" at bounding box center [180, 104] width 118 height 37
click at [0, 0] on div "Spacing" at bounding box center [0, 0] width 0 height 0
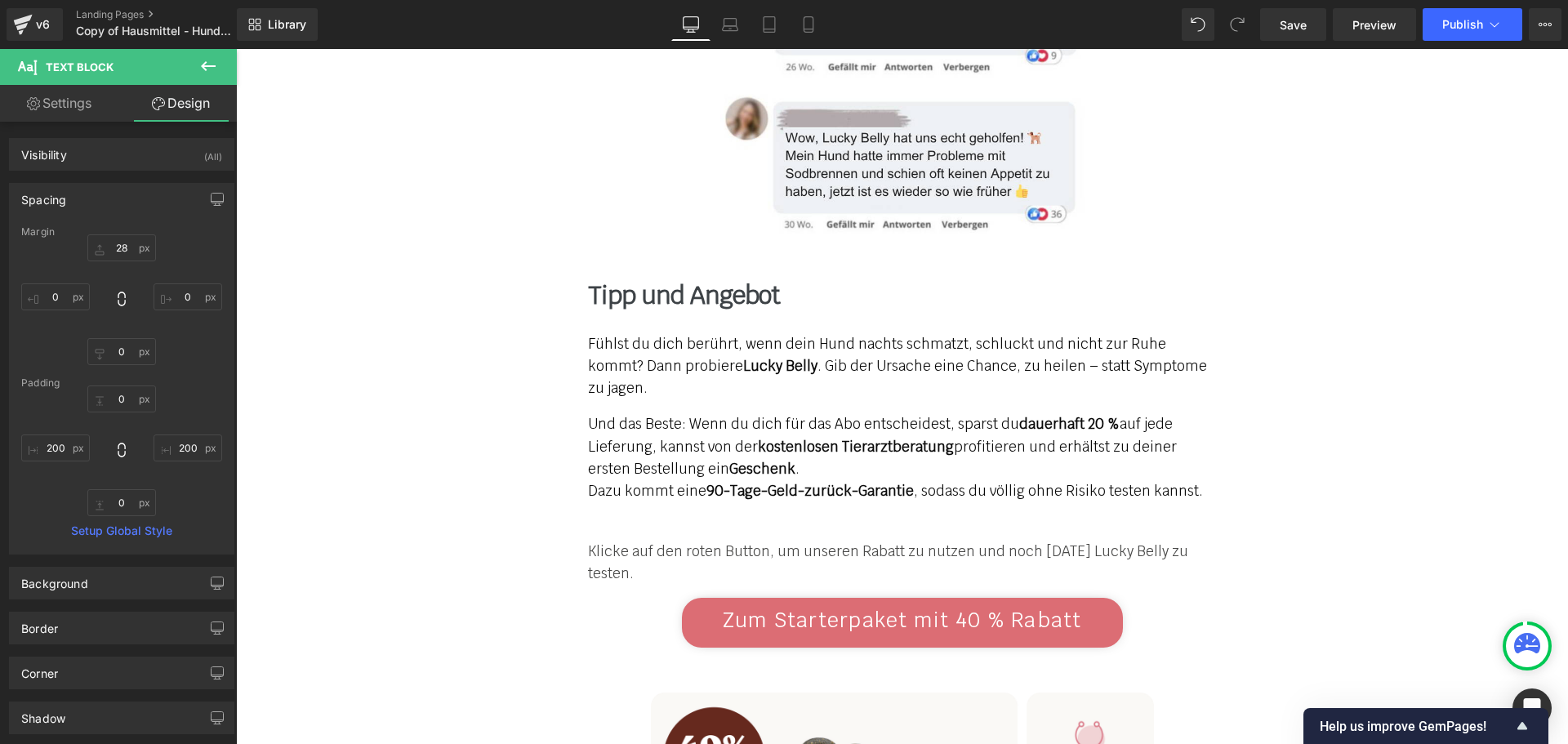
type input "28"
type input "0"
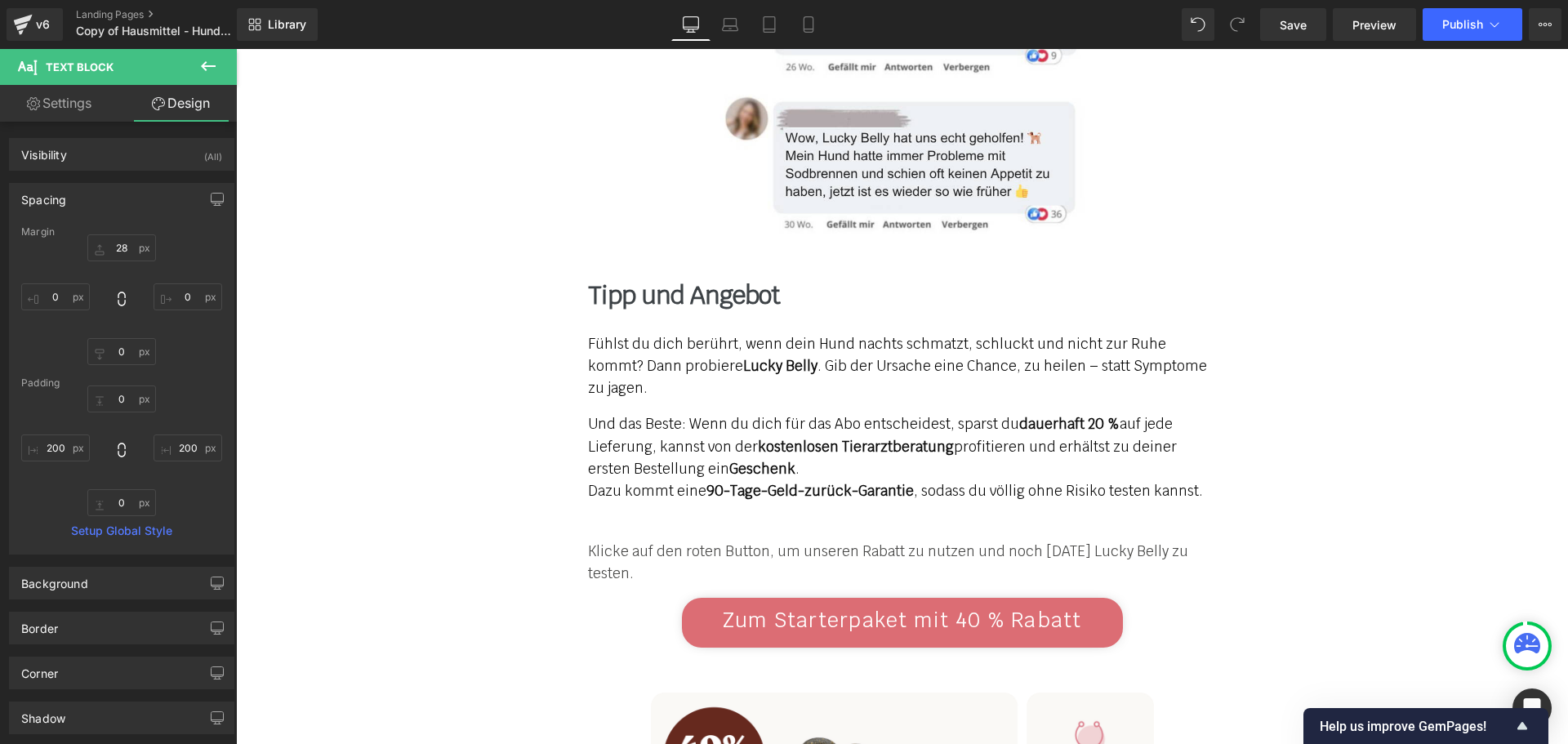
type input "200"
type input "0"
type input "200"
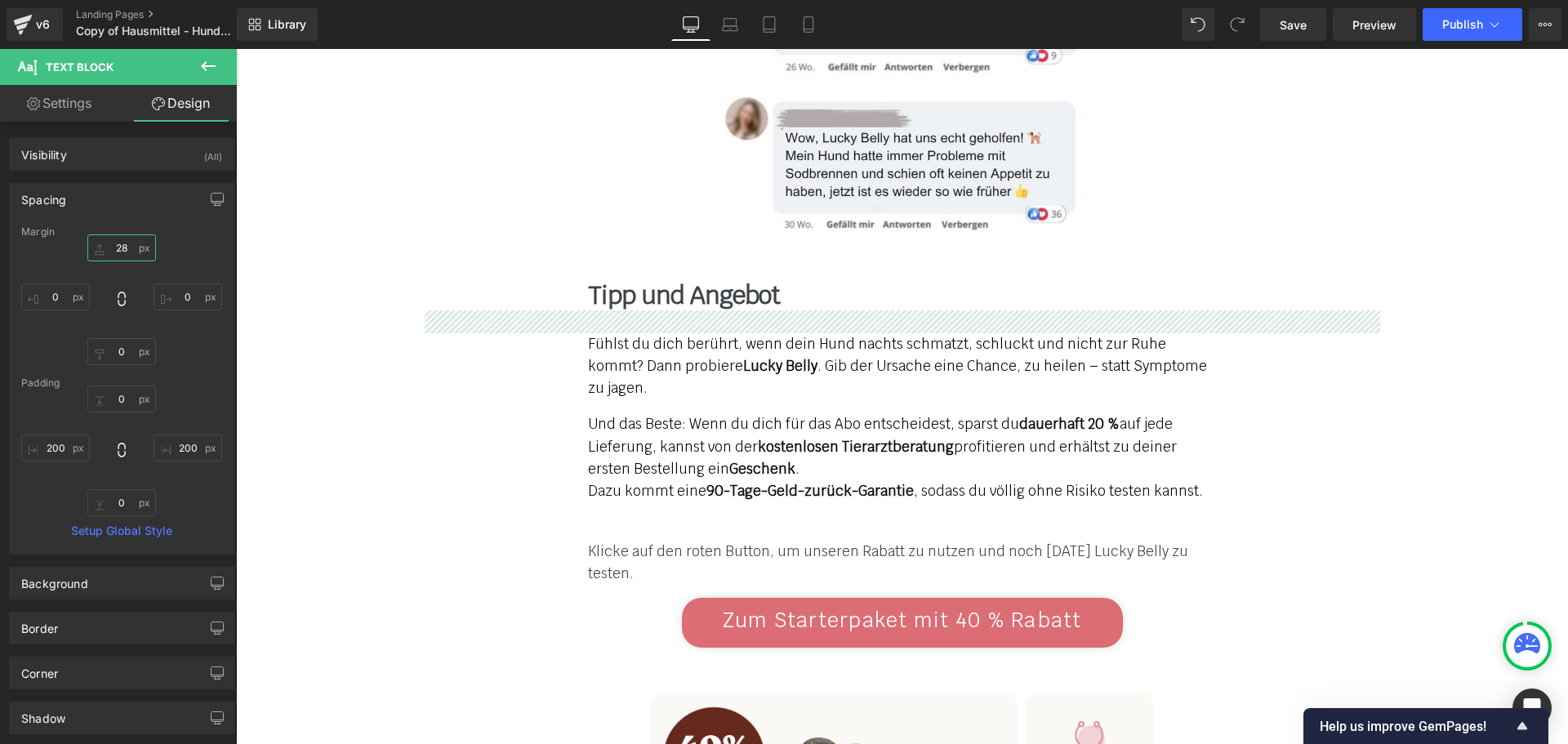
click at [126, 250] on input "28" at bounding box center [121, 247] width 69 height 27
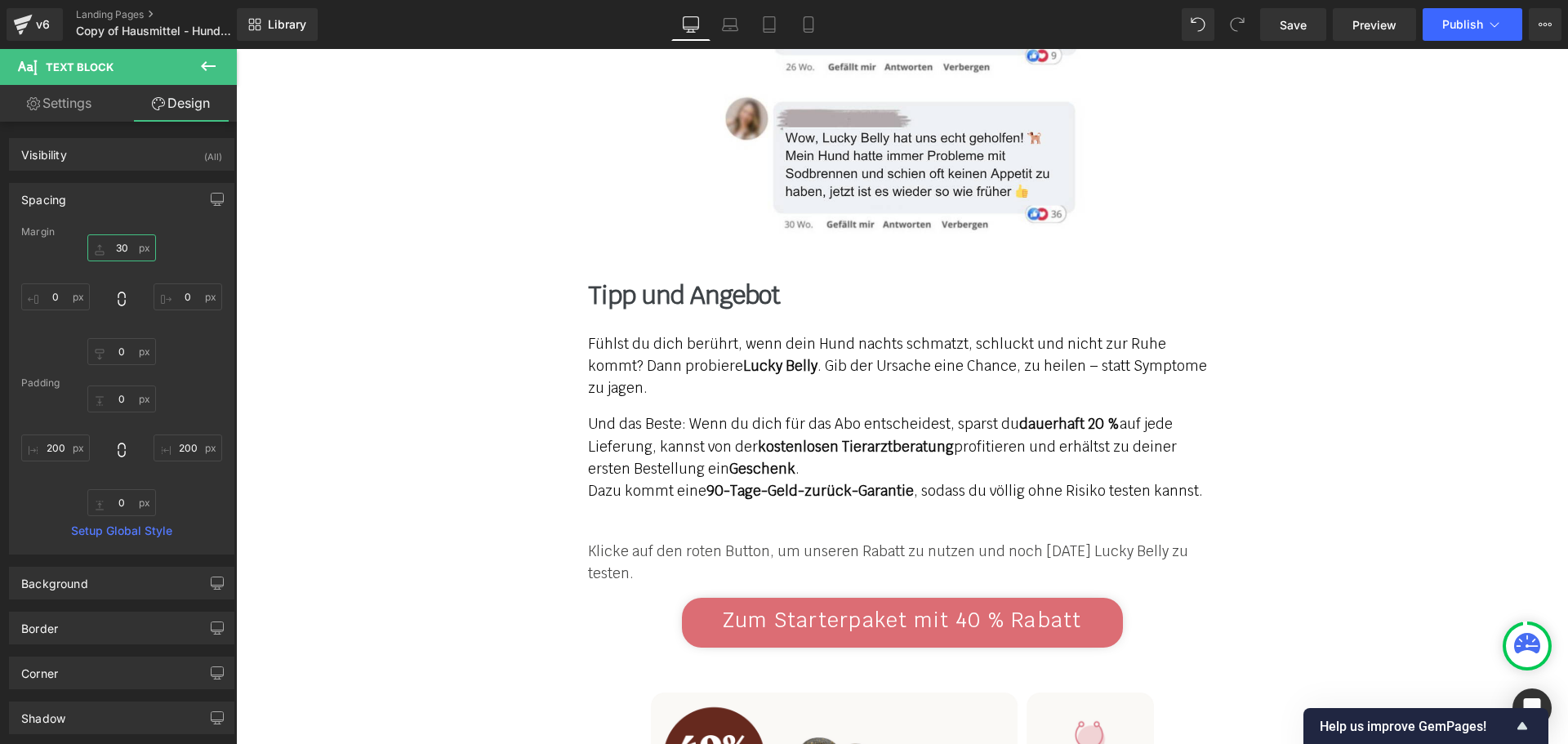
type input "30"
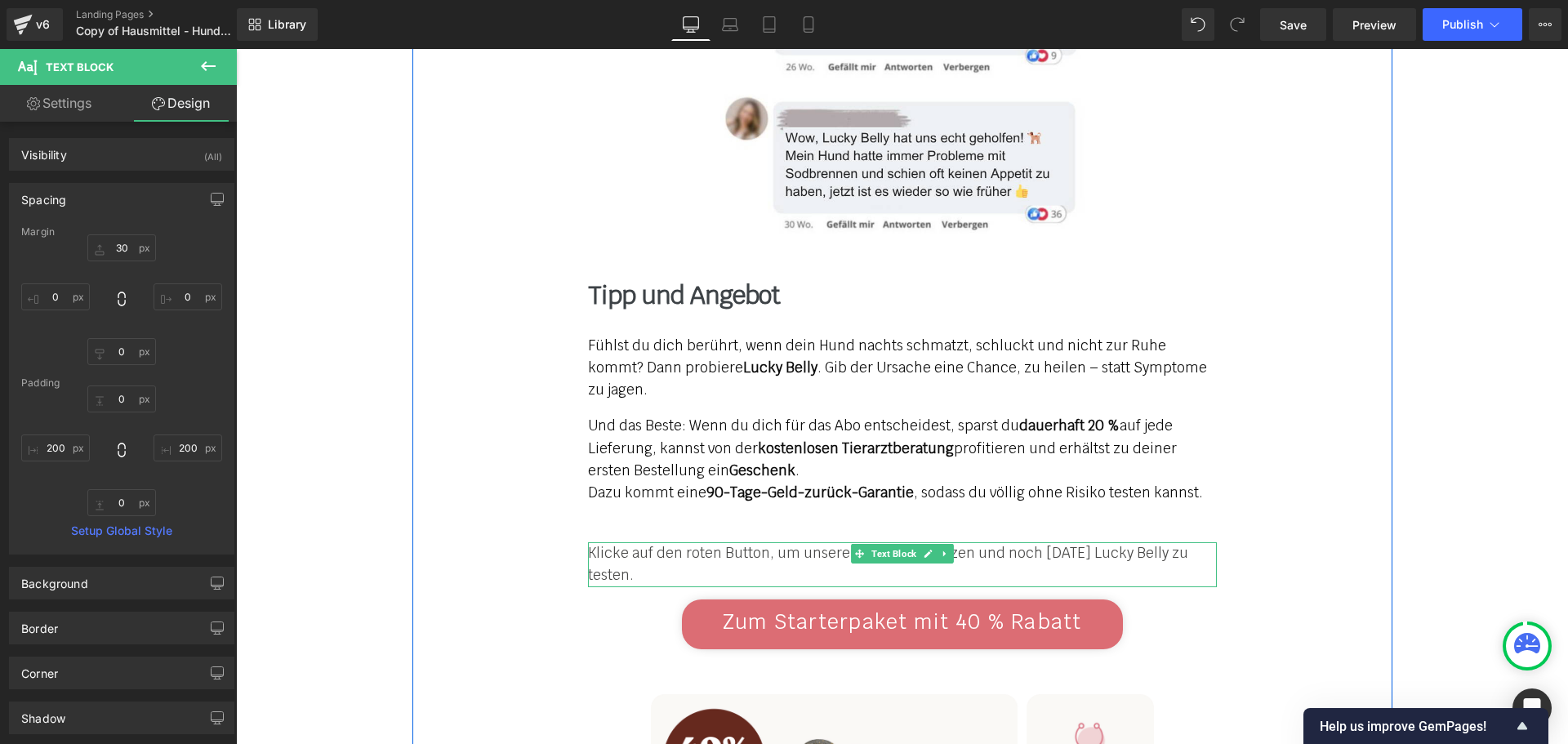
click at [731, 542] on p "Klicke auf den roten Button, um unseren Rabatt zu nutzen und noch [DATE] Lucky …" at bounding box center [902, 564] width 628 height 44
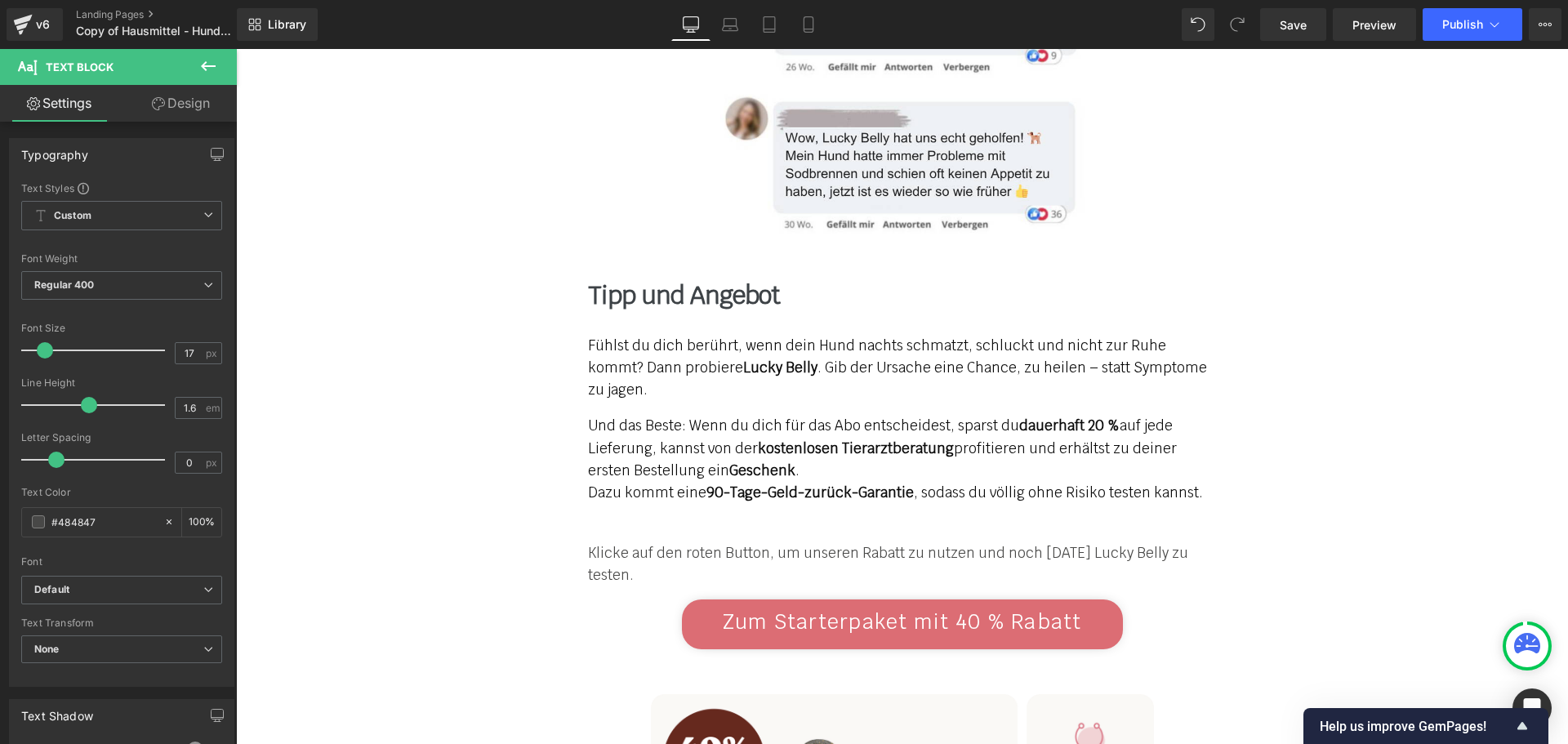
click at [176, 109] on link "Design" at bounding box center [180, 104] width 118 height 37
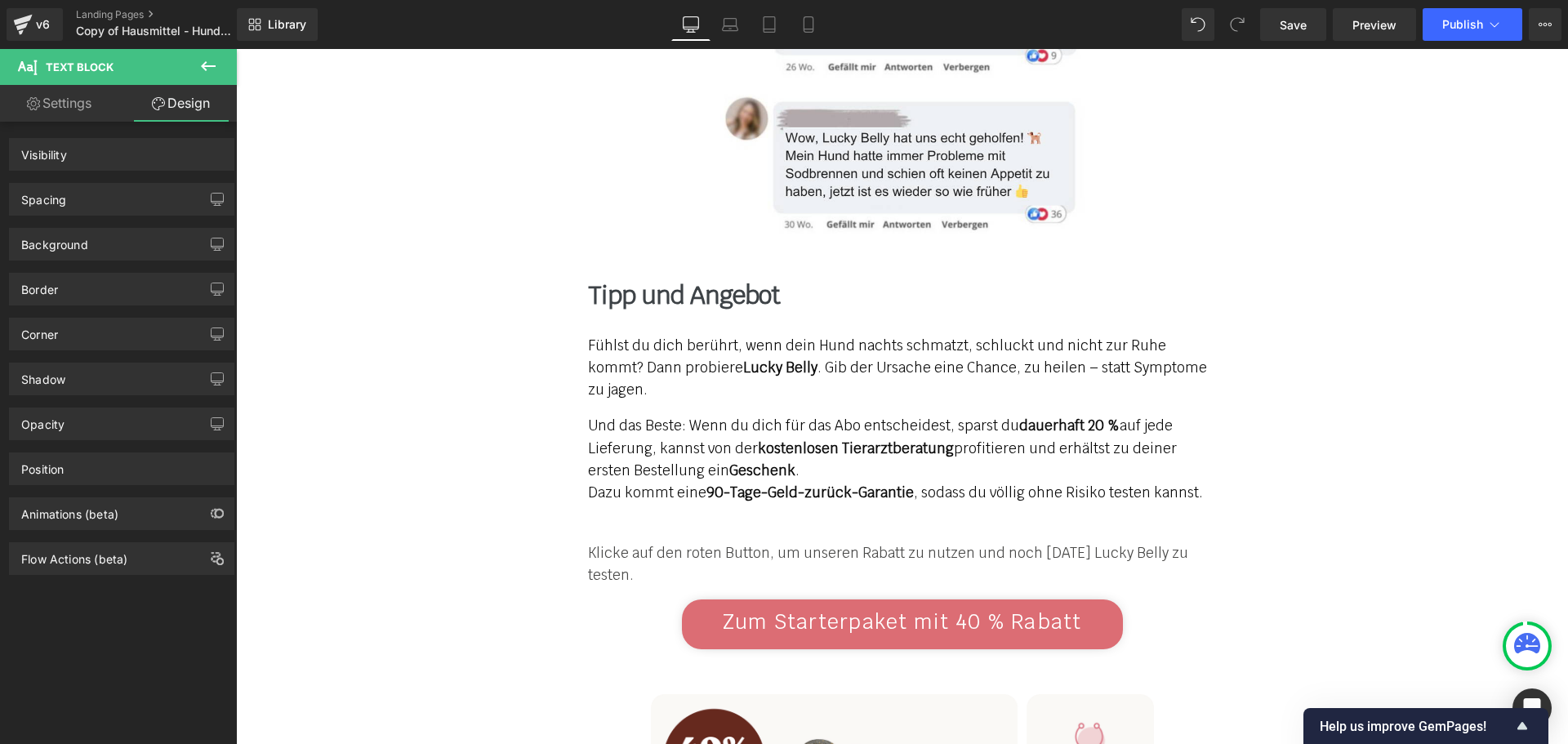
click at [140, 200] on div "Spacing" at bounding box center [122, 200] width 223 height 31
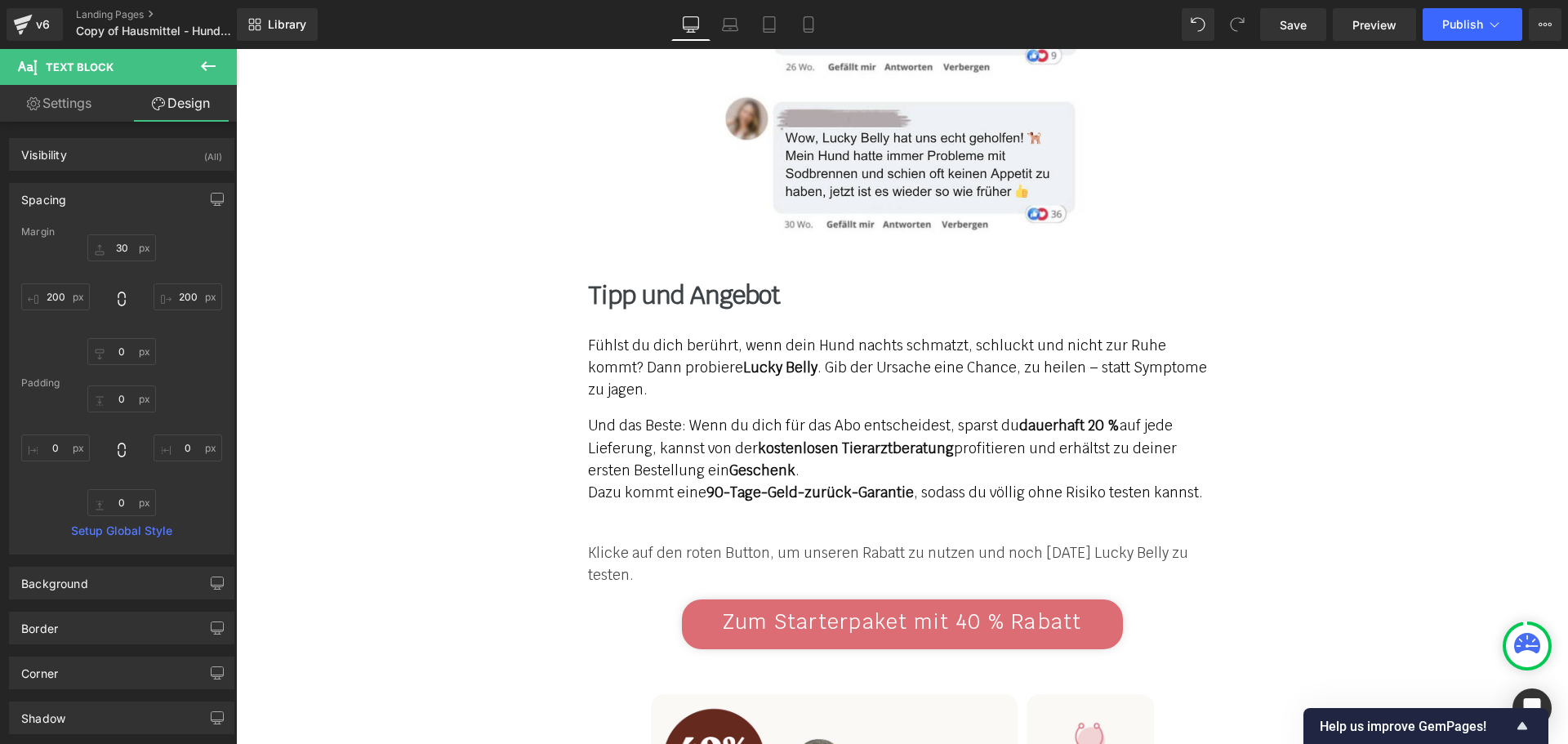
type input "30"
type input "200"
type input "0"
type input "200"
type input "0"
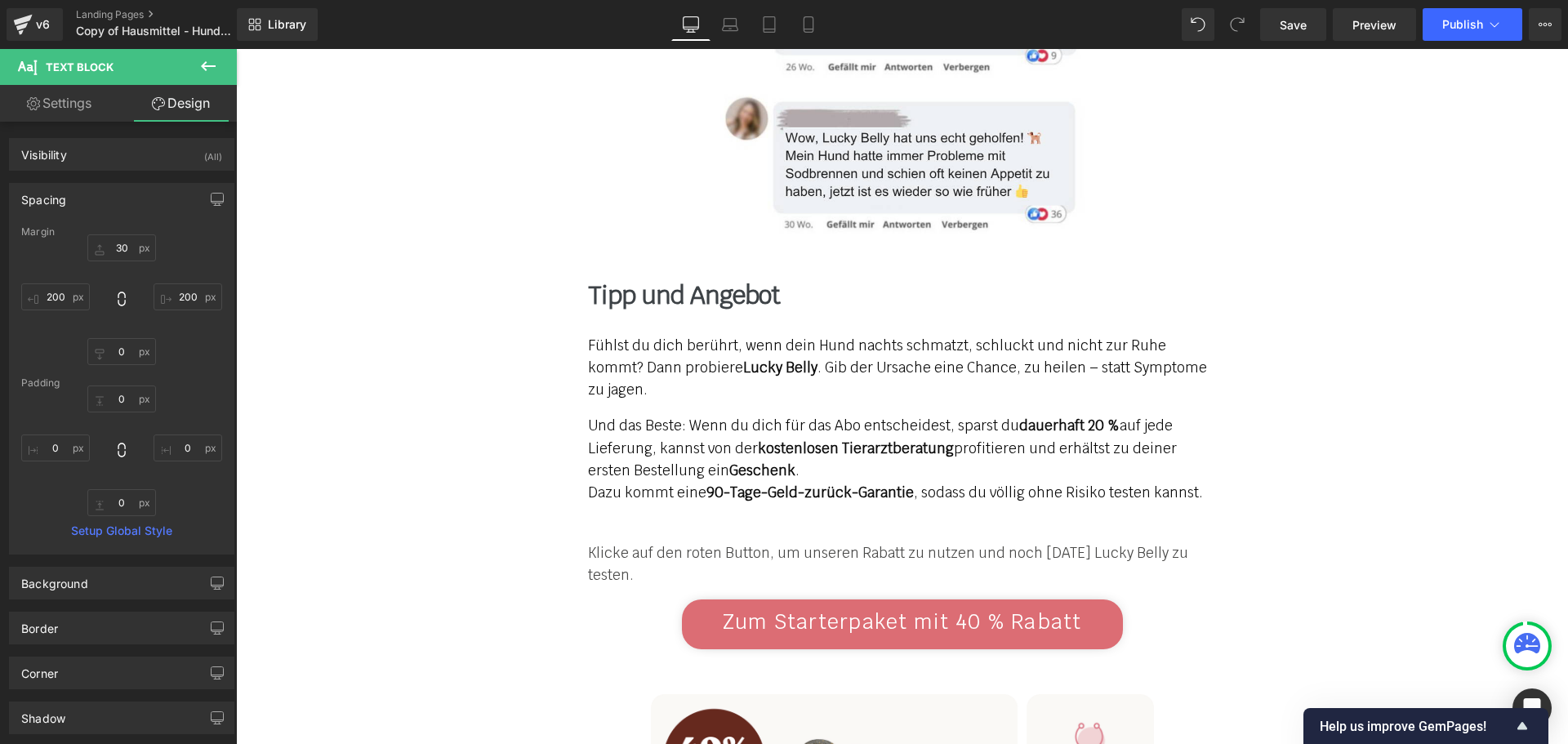
type input "0"
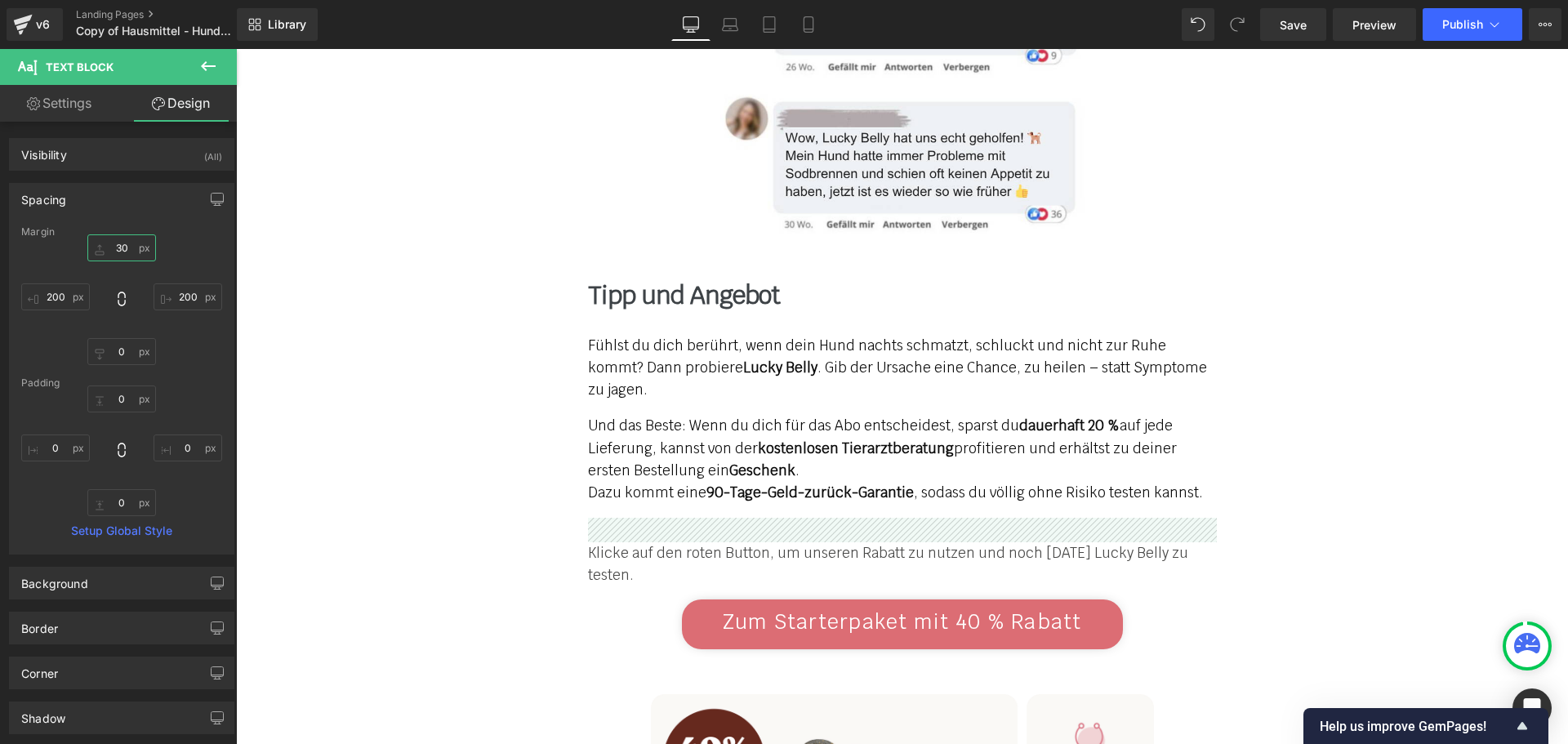
click at [125, 244] on input "30" at bounding box center [121, 247] width 69 height 27
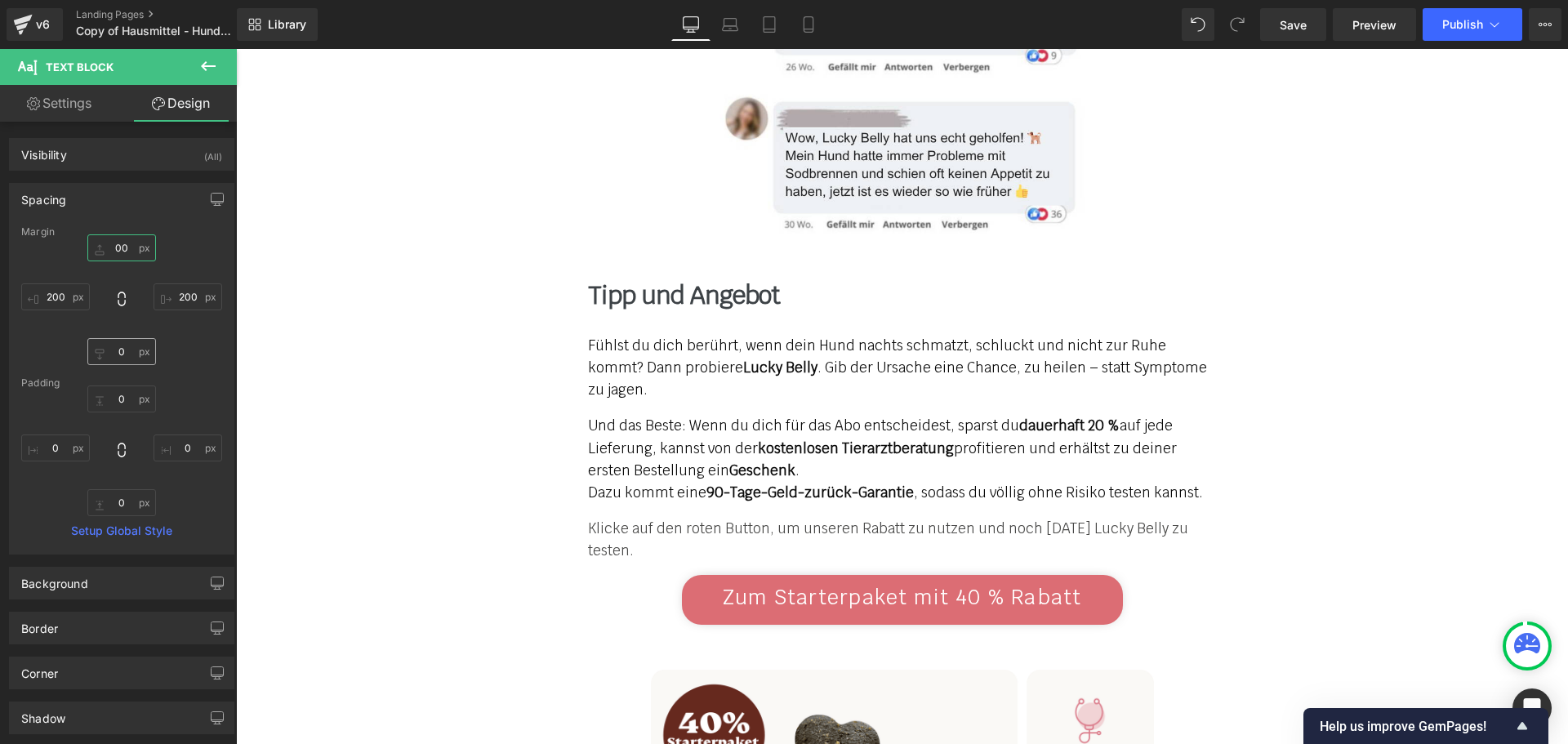
type input "00"
click at [119, 363] on input "0" at bounding box center [121, 351] width 69 height 27
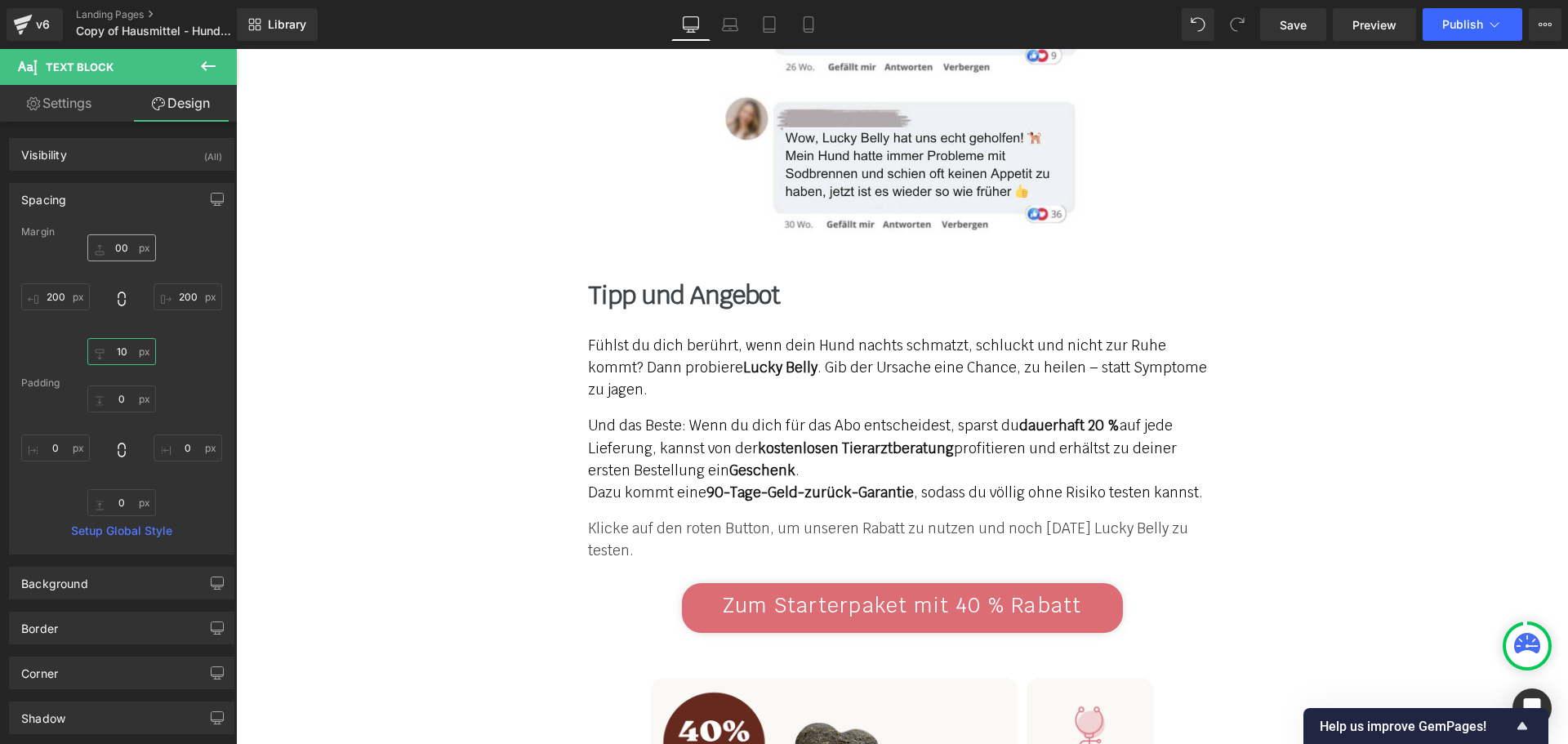
type input "10"
click at [123, 246] on input "00" at bounding box center [121, 247] width 69 height 27
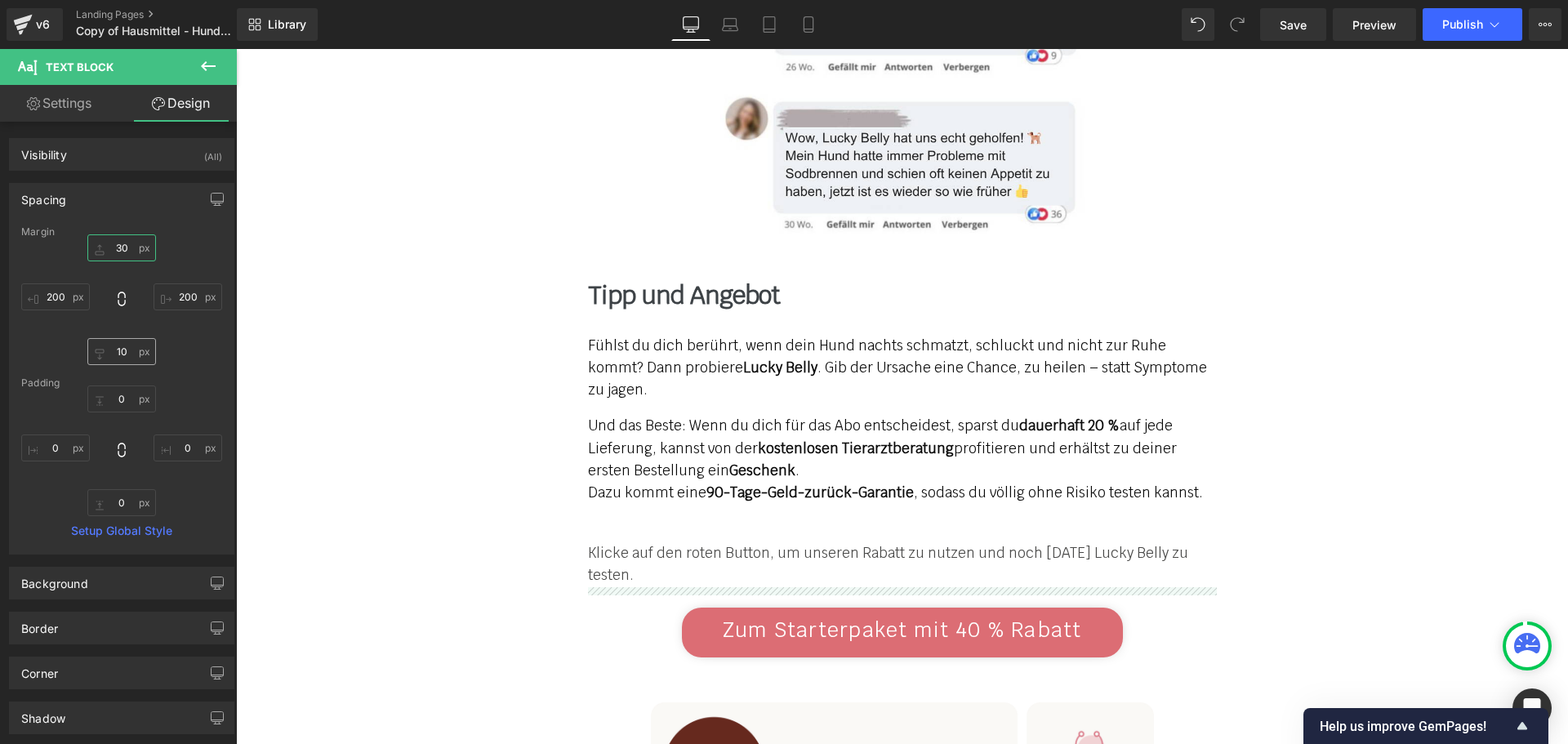
type input "30"
click at [122, 350] on input "10" at bounding box center [121, 351] width 69 height 27
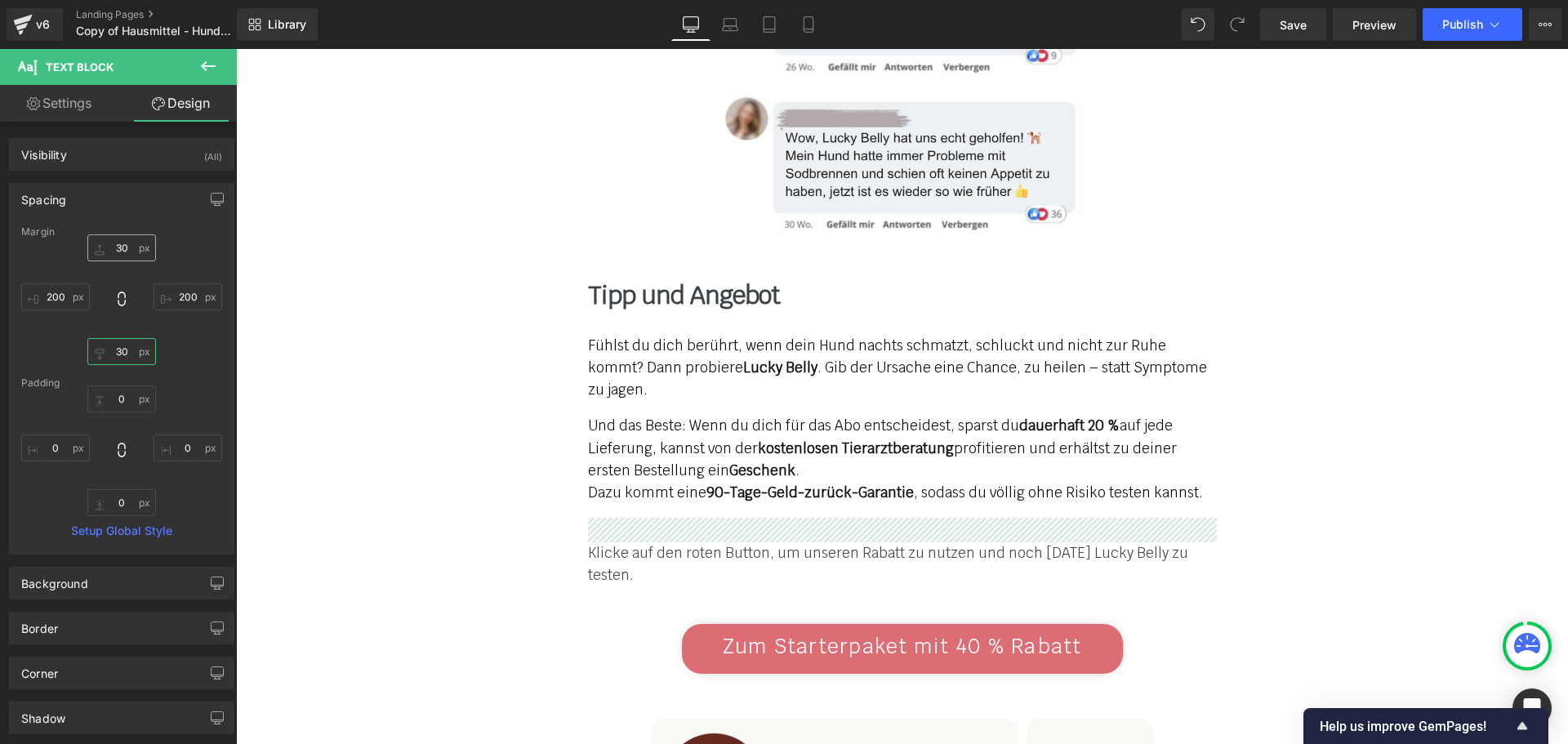
type input "30"
click at [129, 252] on input "30" at bounding box center [121, 247] width 69 height 27
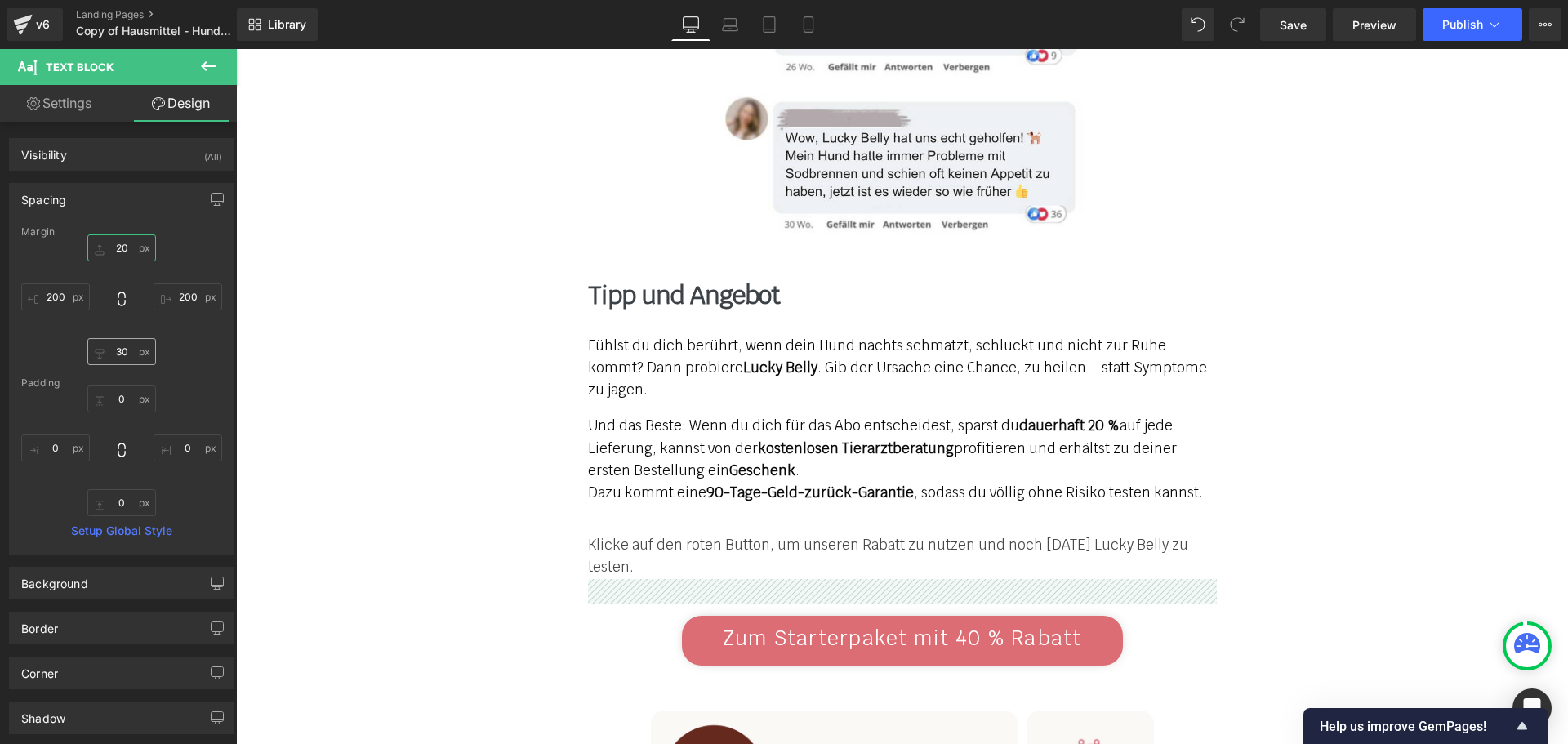
type input "20"
click at [118, 357] on input "30" at bounding box center [121, 351] width 69 height 27
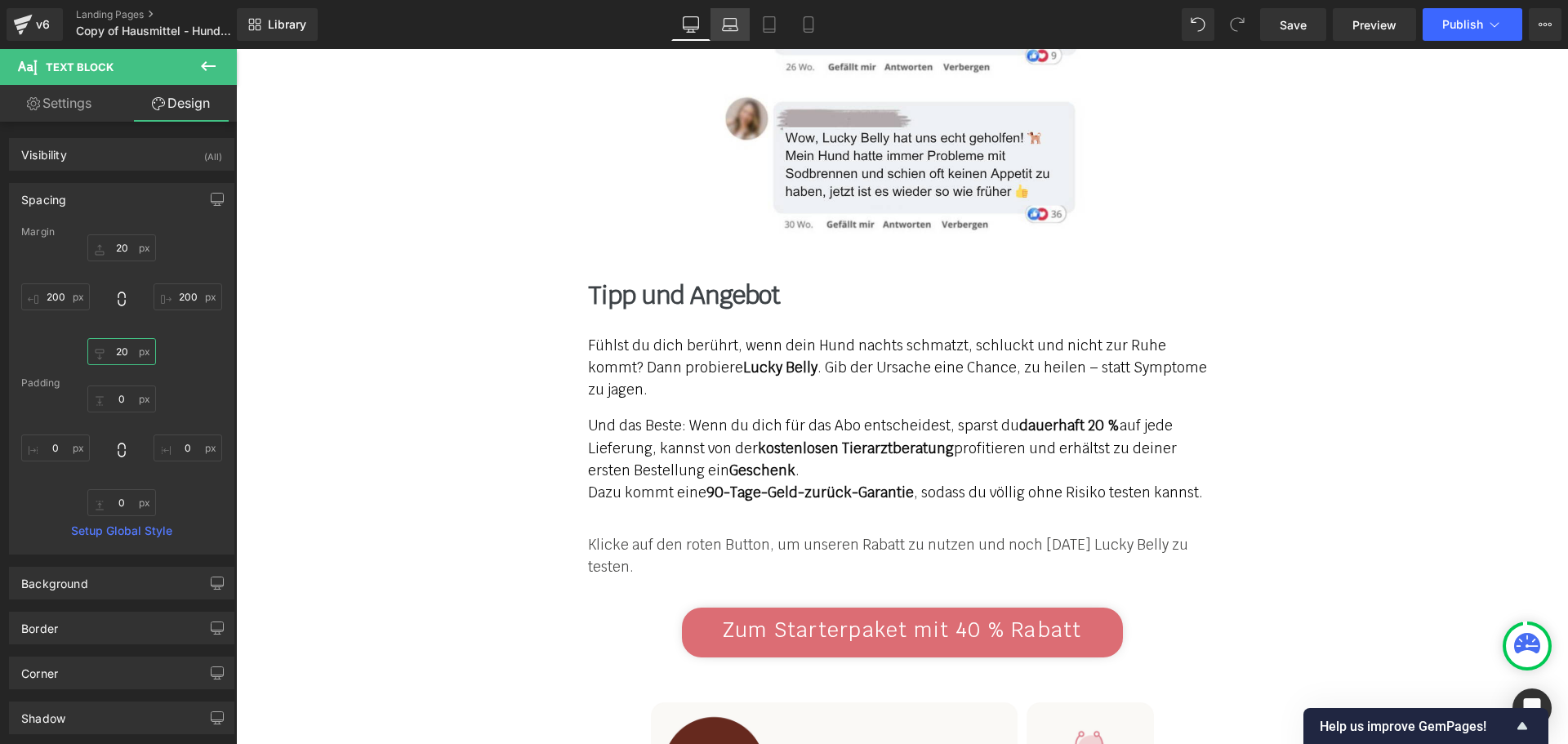
type input "20"
click at [735, 24] on icon at bounding box center [730, 25] width 16 height 16
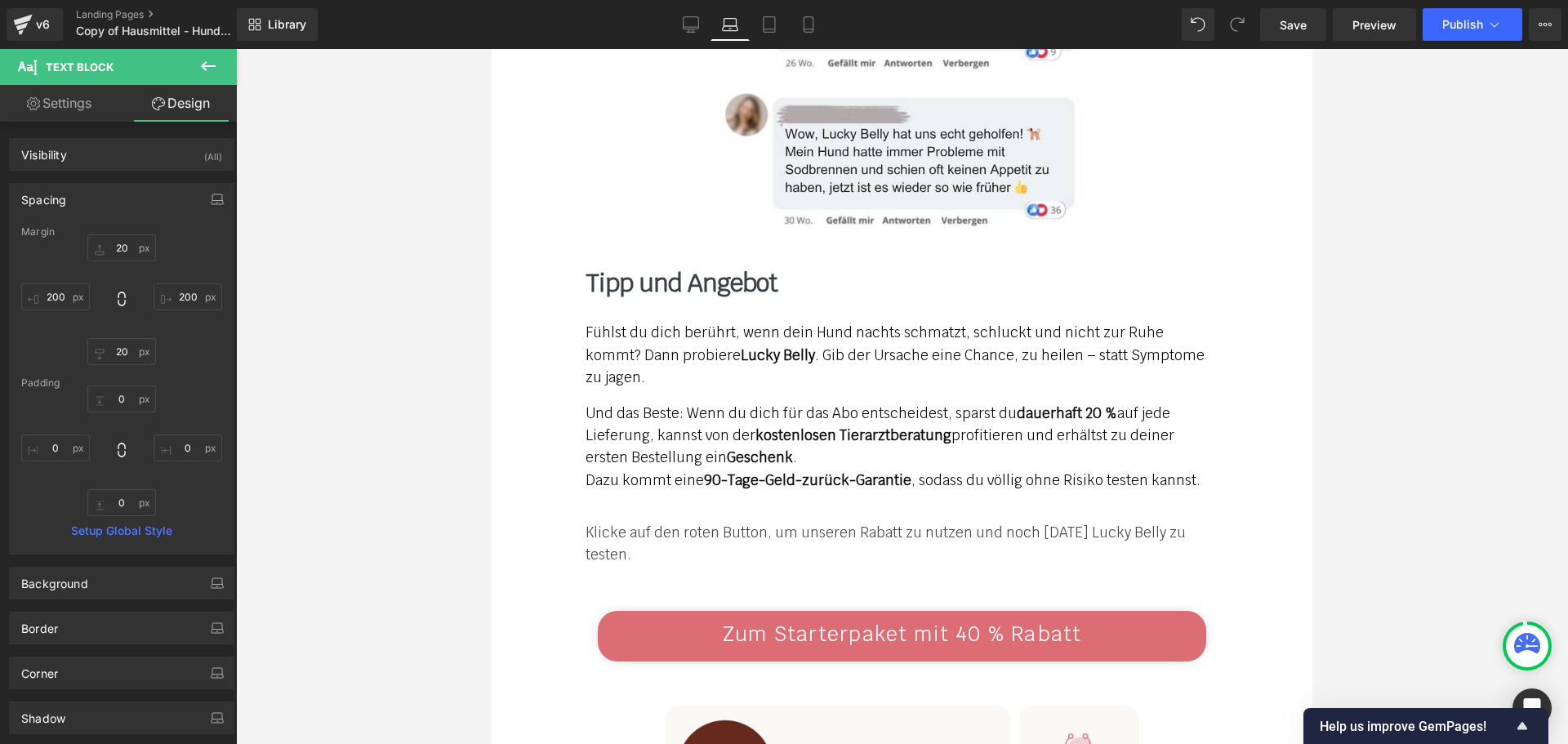
type input "20"
type input "0"
type input "20"
type input "0"
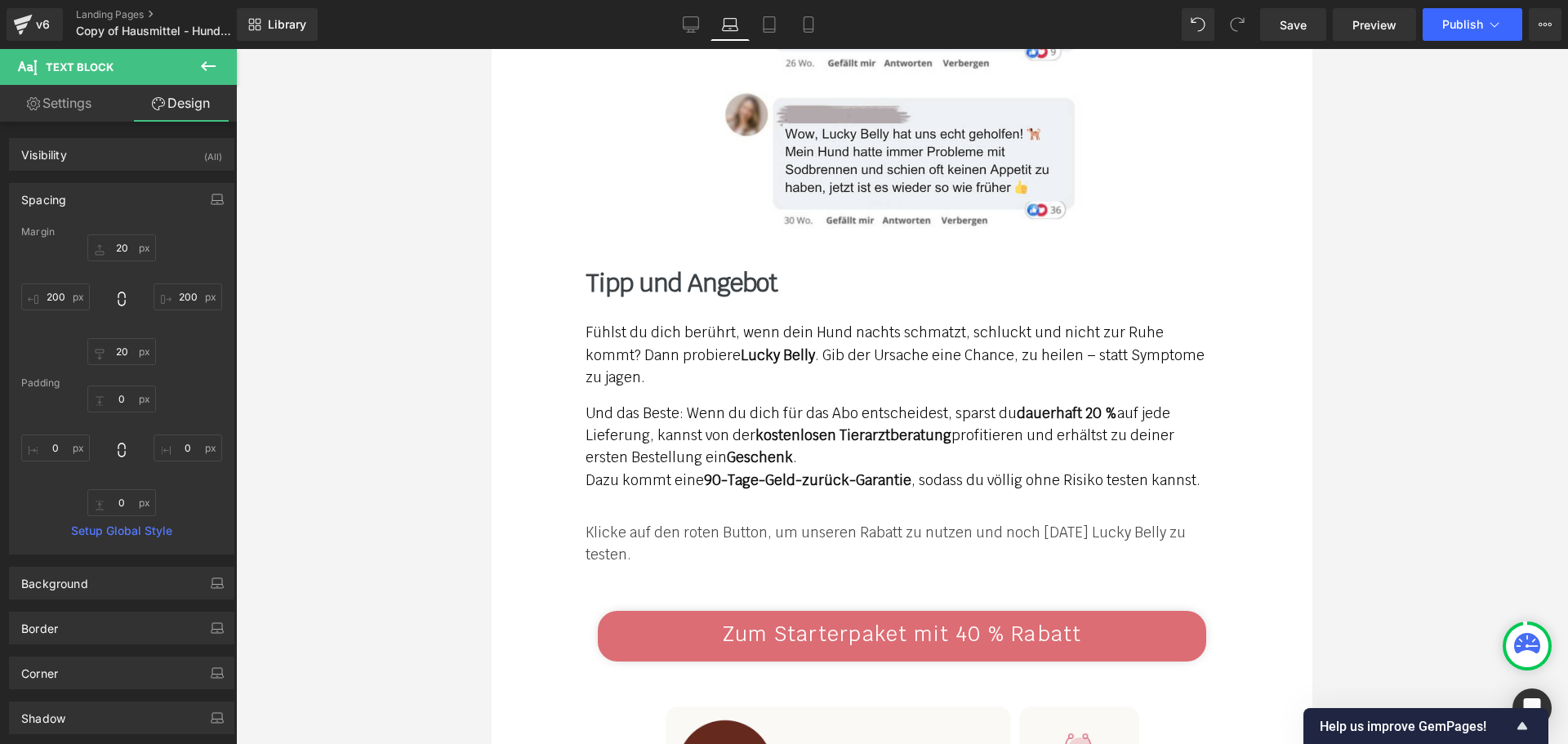
type input "100"
type input "0"
type input "100"
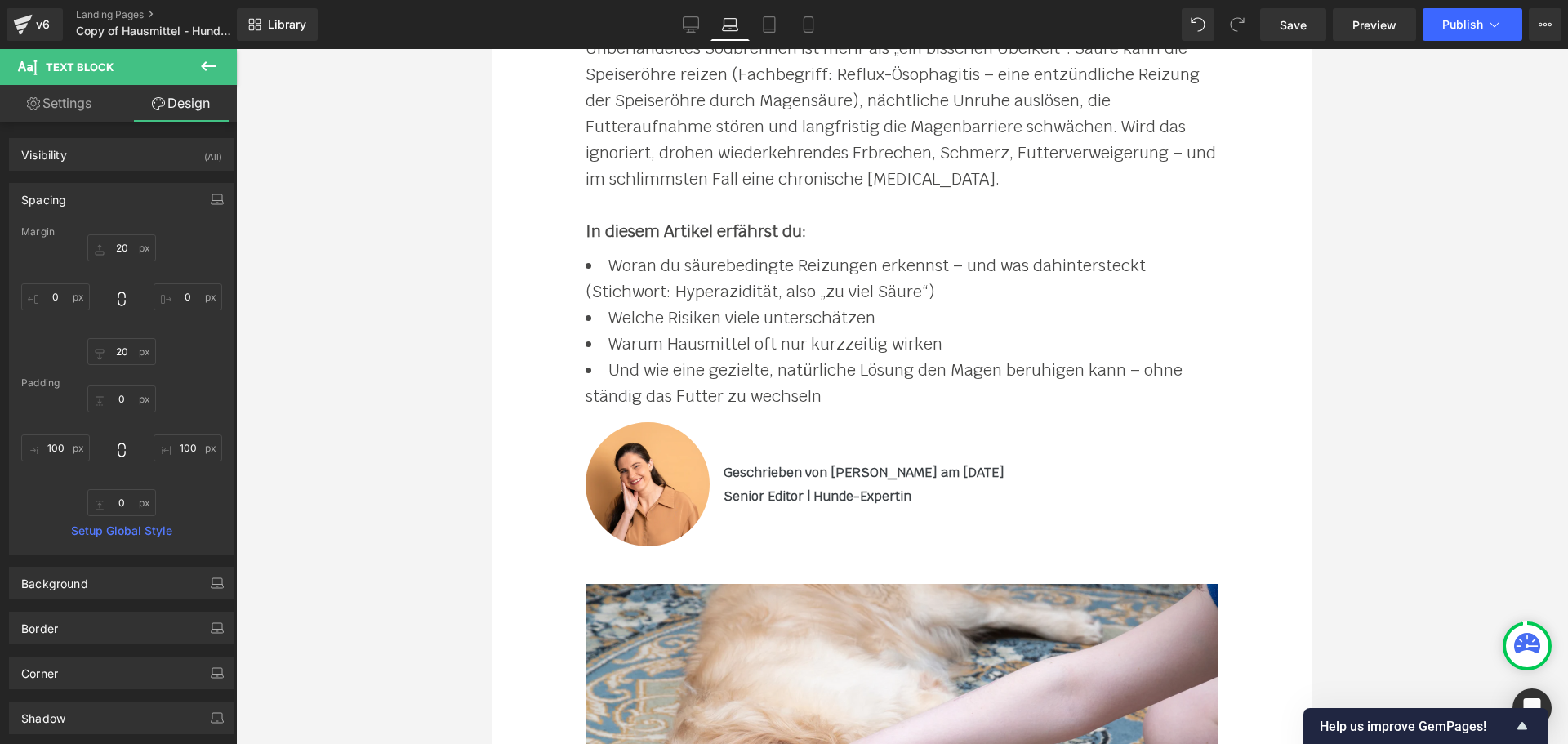
scroll to position [371, 0]
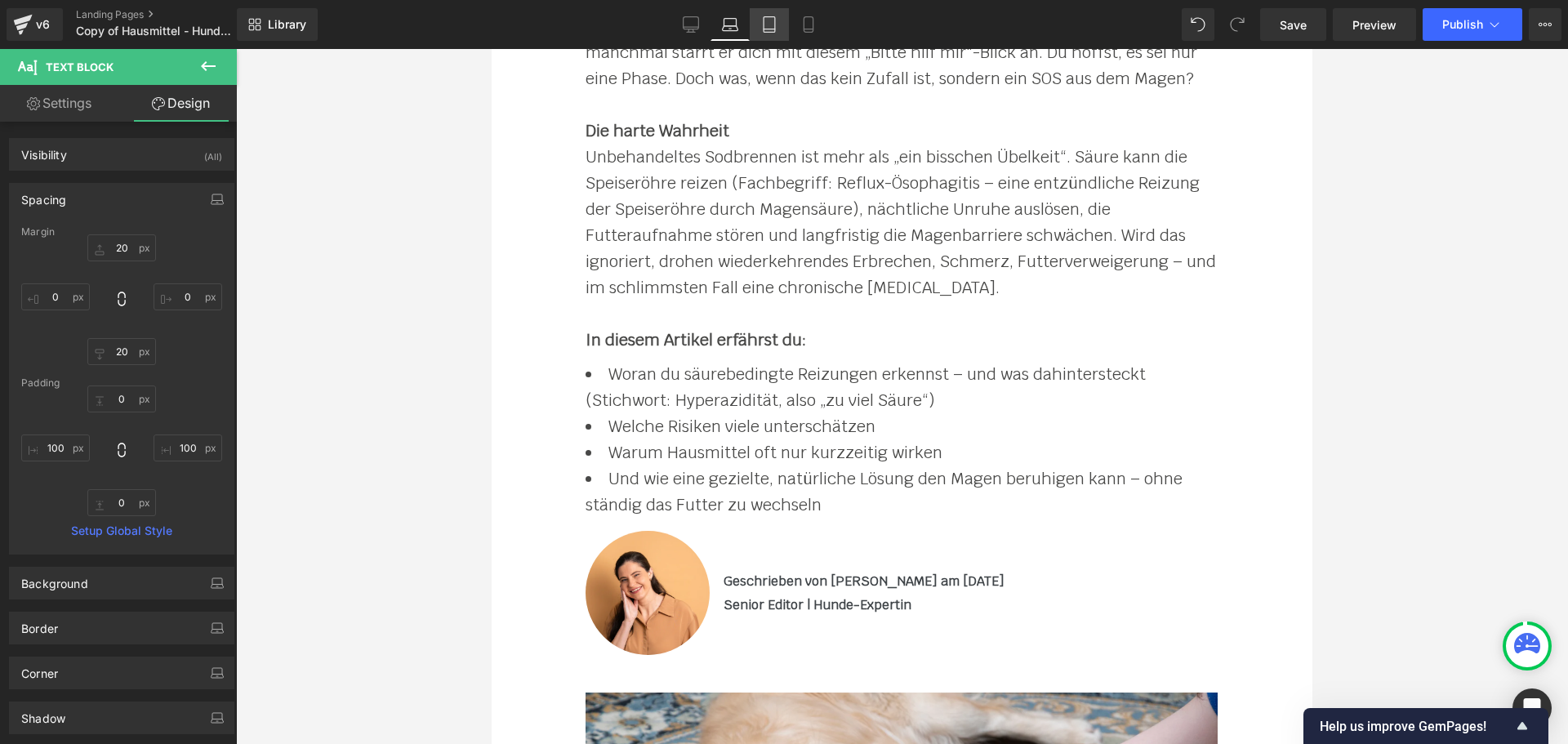
click at [770, 25] on icon at bounding box center [769, 25] width 16 height 16
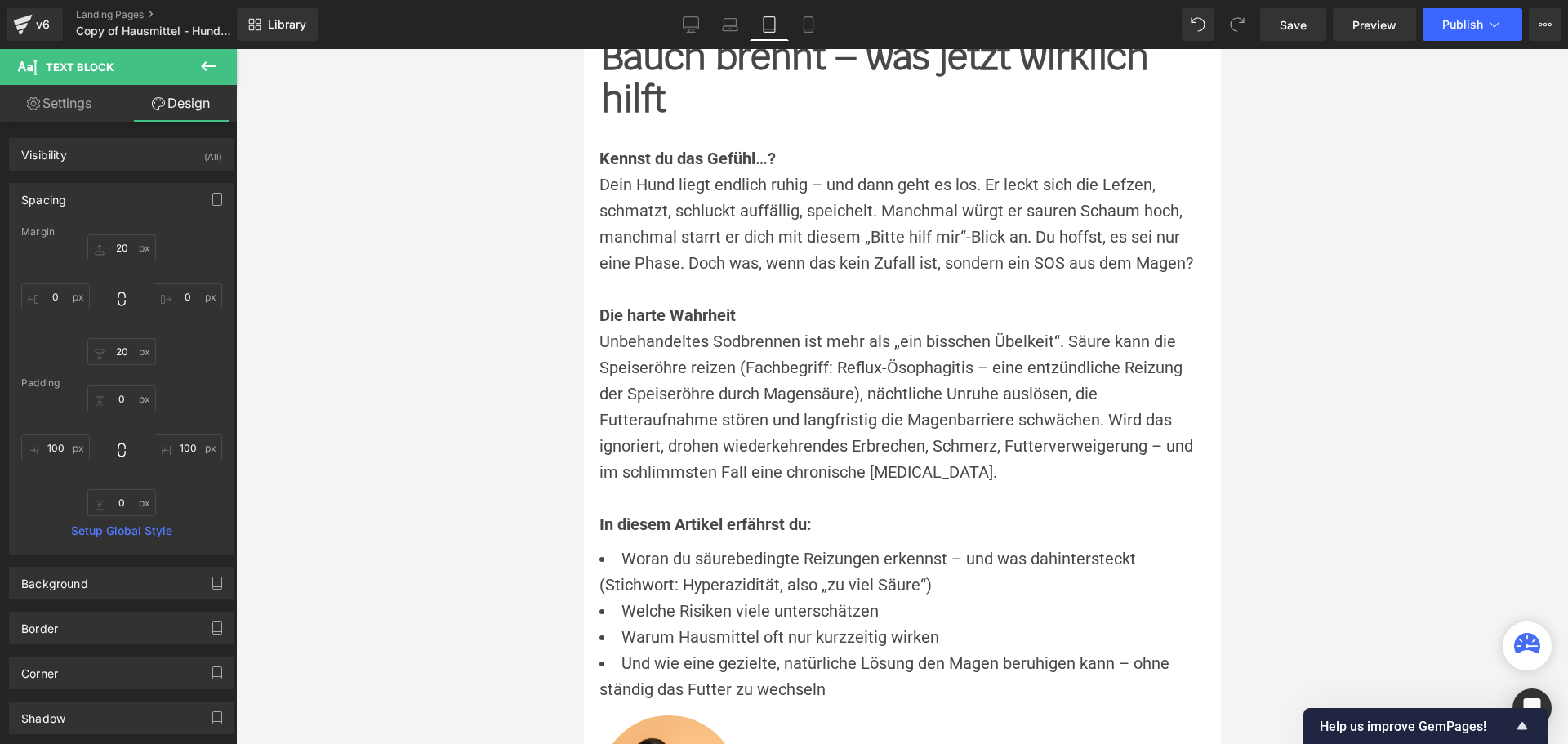
type input "20"
type input "4"
type input "20"
type input "4"
type input "0"
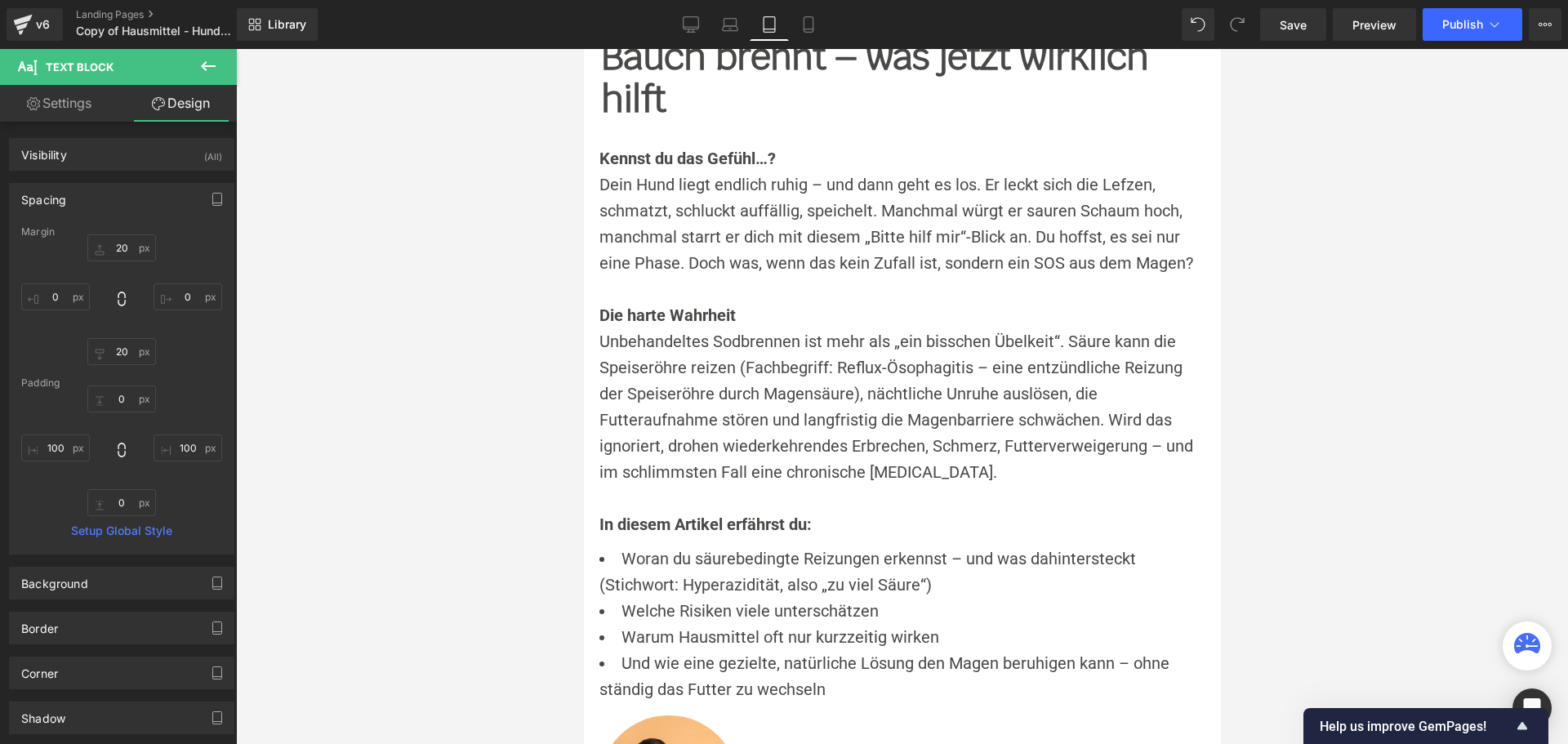
type input "0"
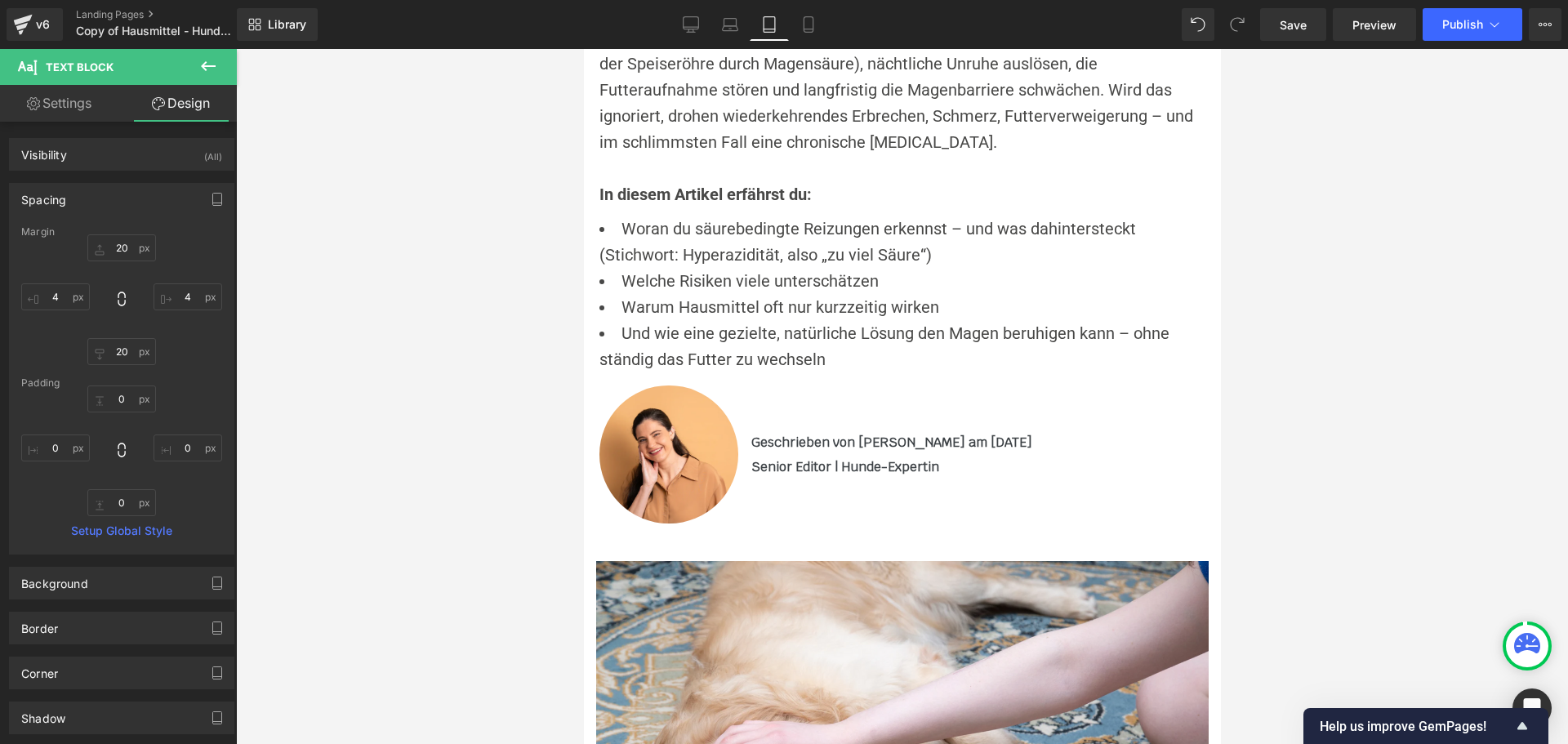
scroll to position [0, 0]
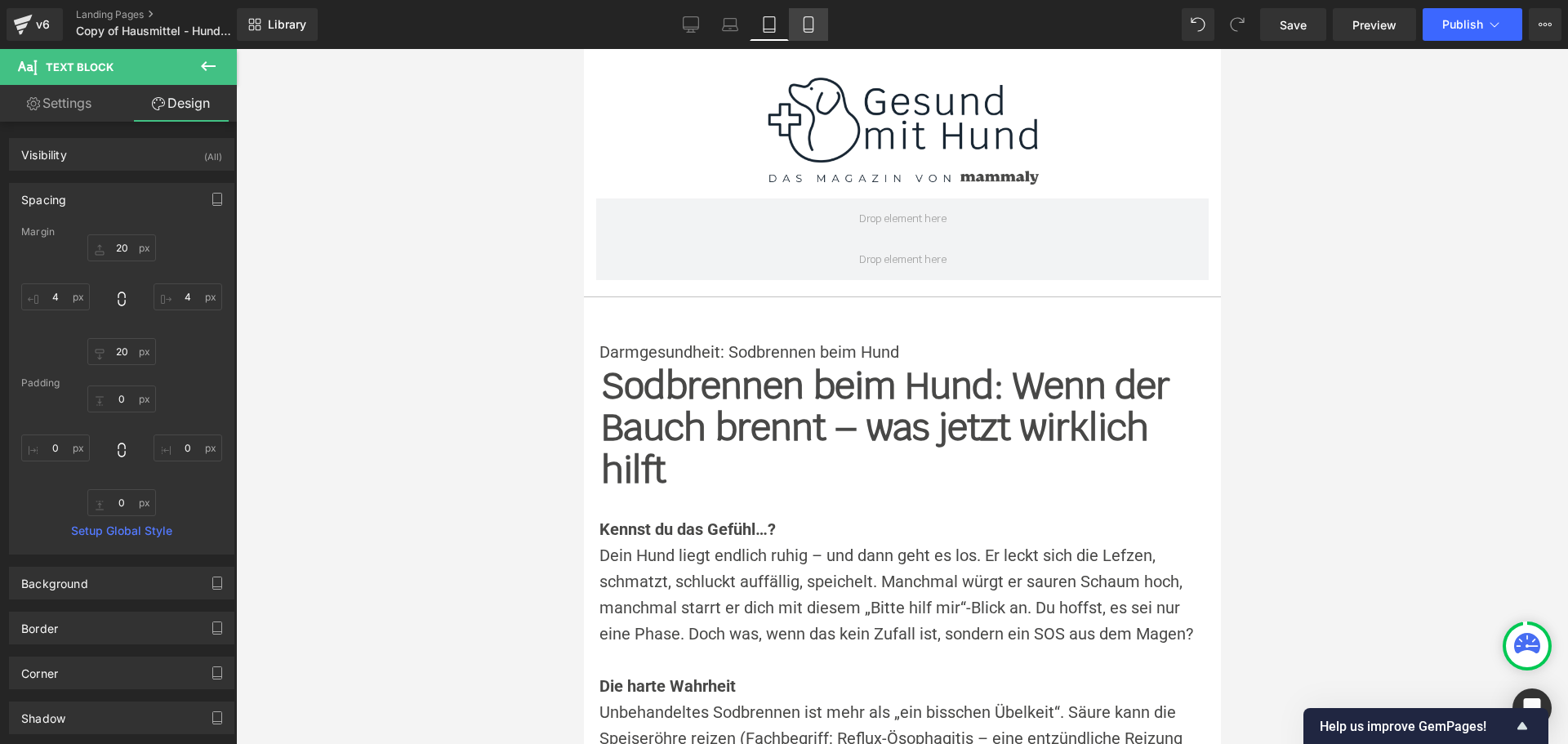
click at [813, 34] on link "Mobile" at bounding box center [808, 25] width 39 height 33
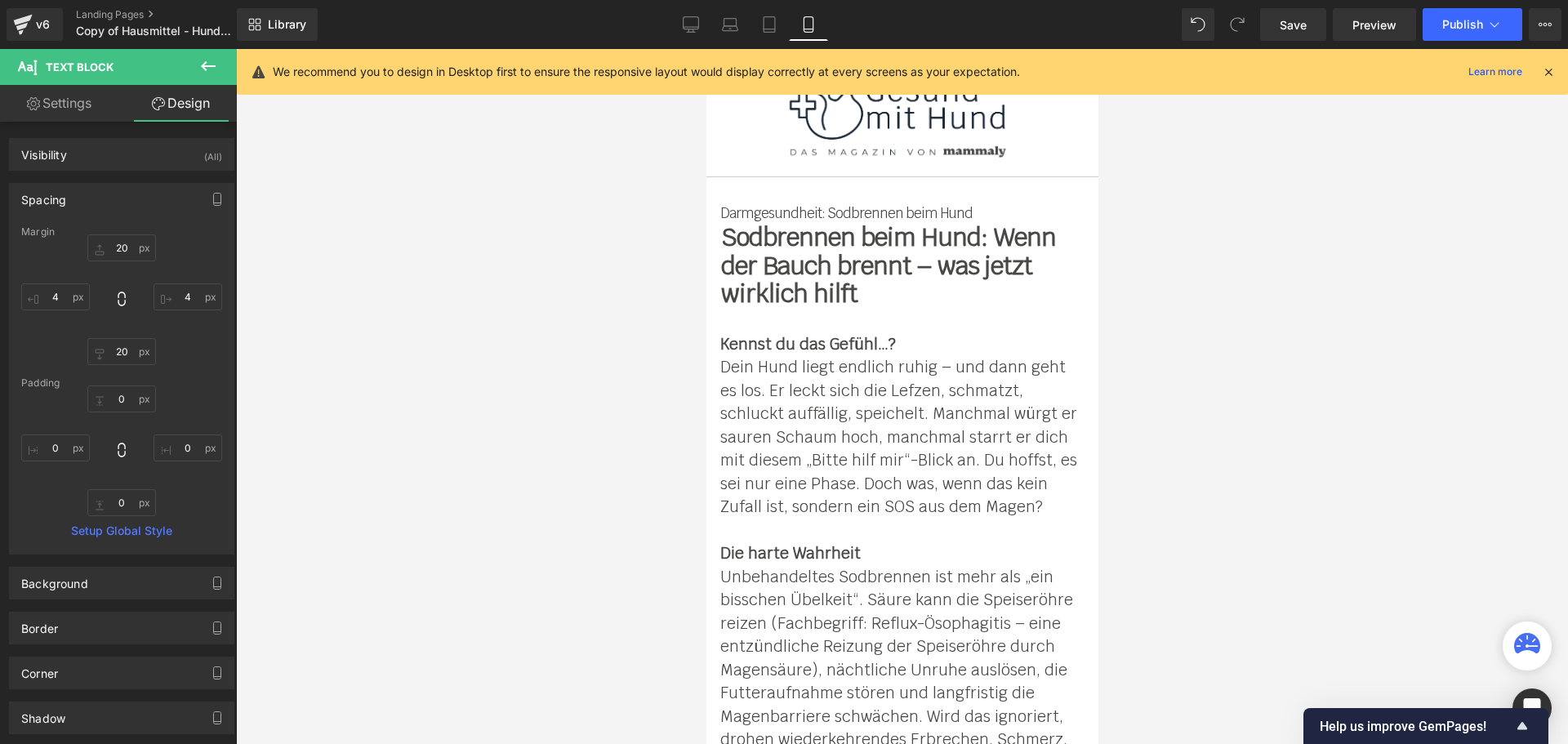
type input "20"
type input "2"
type input "20"
type input "2"
type input "0"
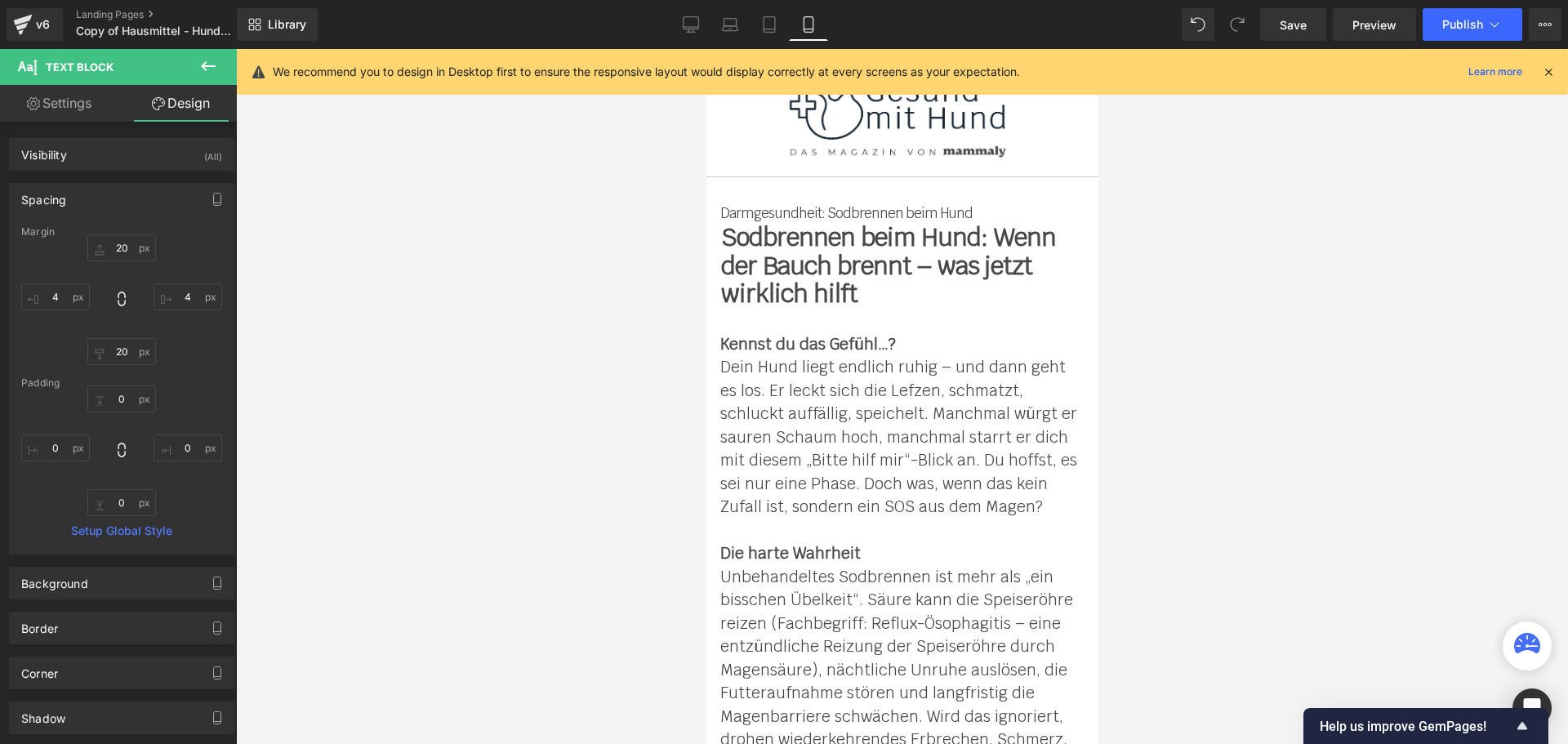
type input "0"
drag, startPoint x: 1093, startPoint y: 509, endPoint x: 1857, endPoint y: 232, distance: 812.7
click at [699, 29] on icon at bounding box center [691, 25] width 16 height 16
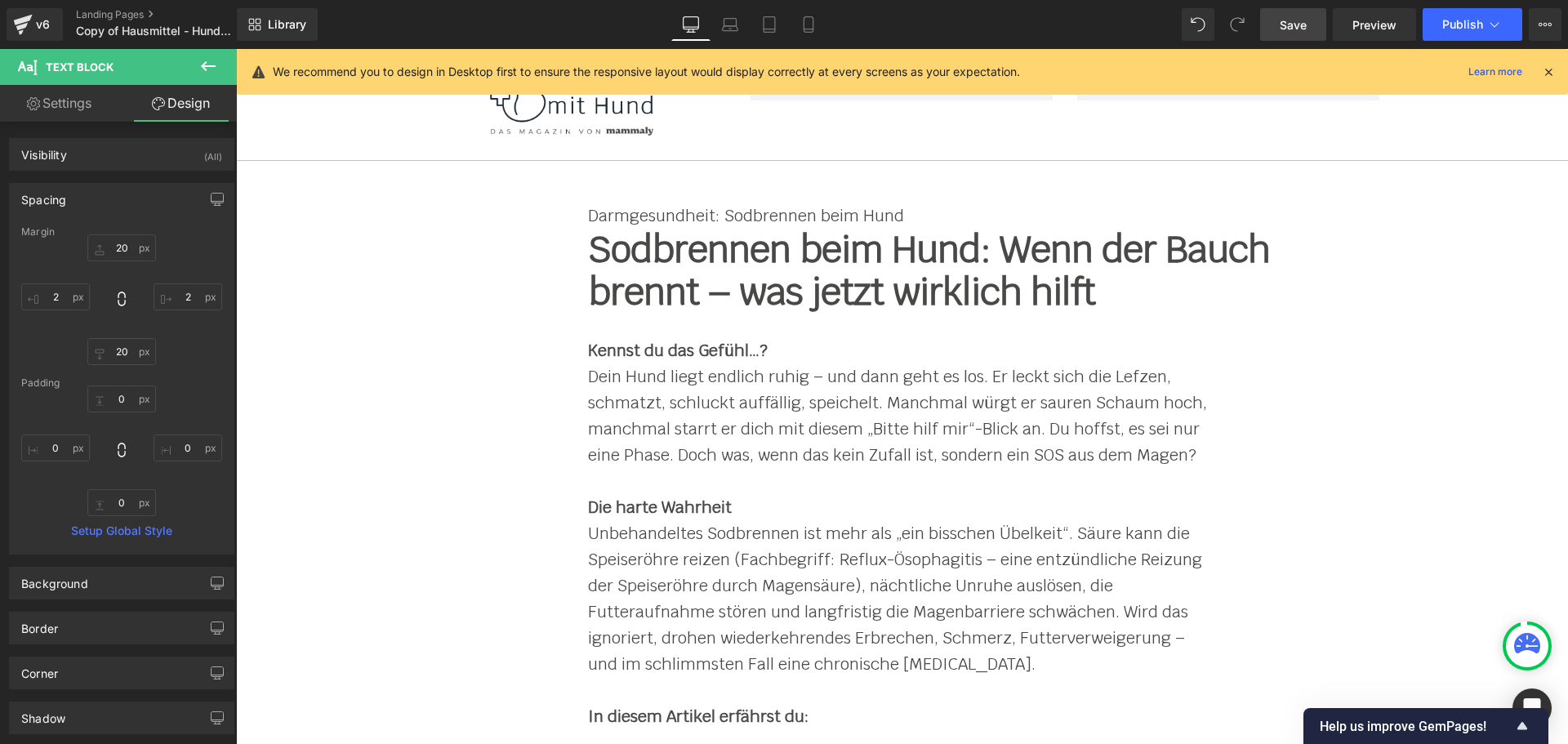
type input "20"
type input "200"
type input "20"
type input "200"
type input "0"
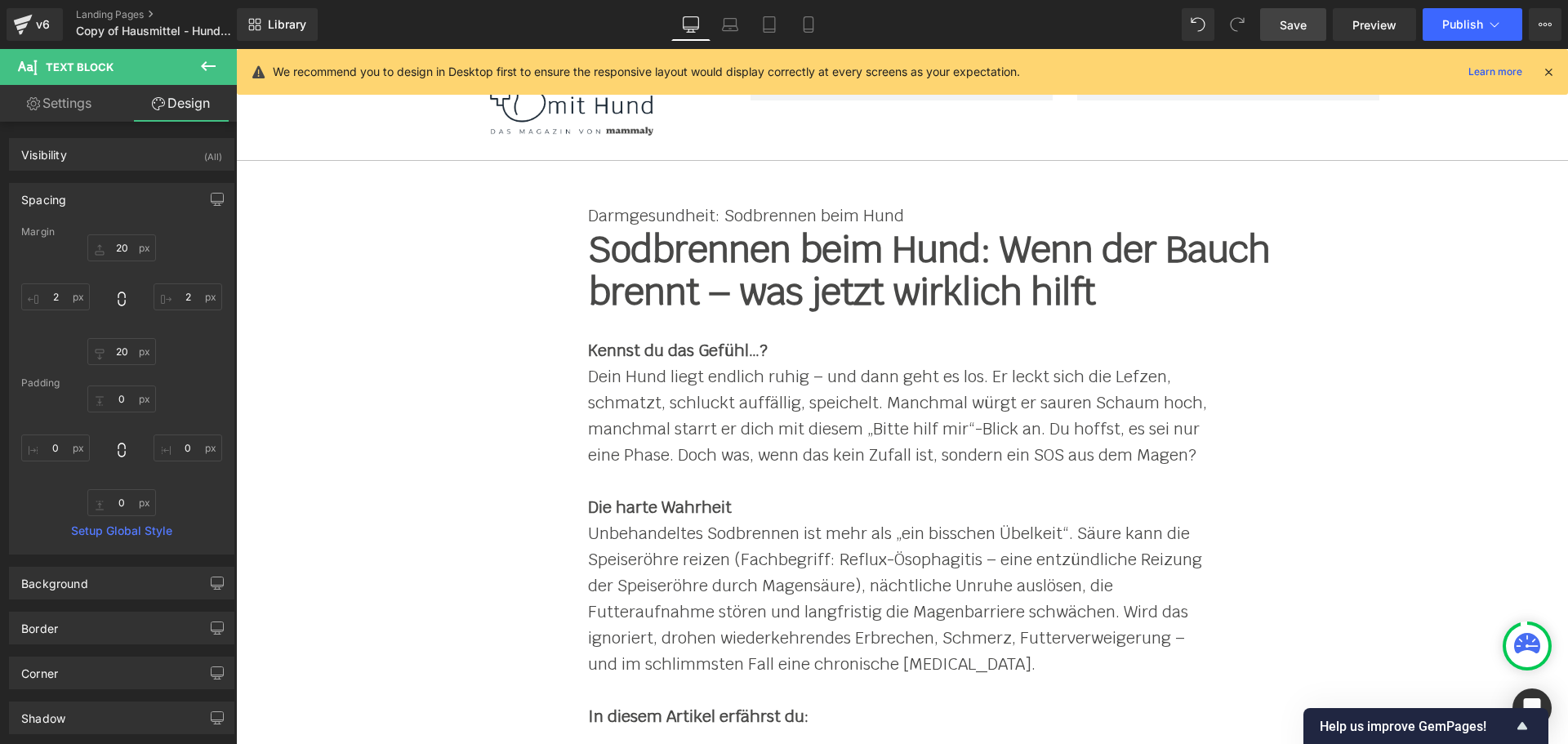
type input "0"
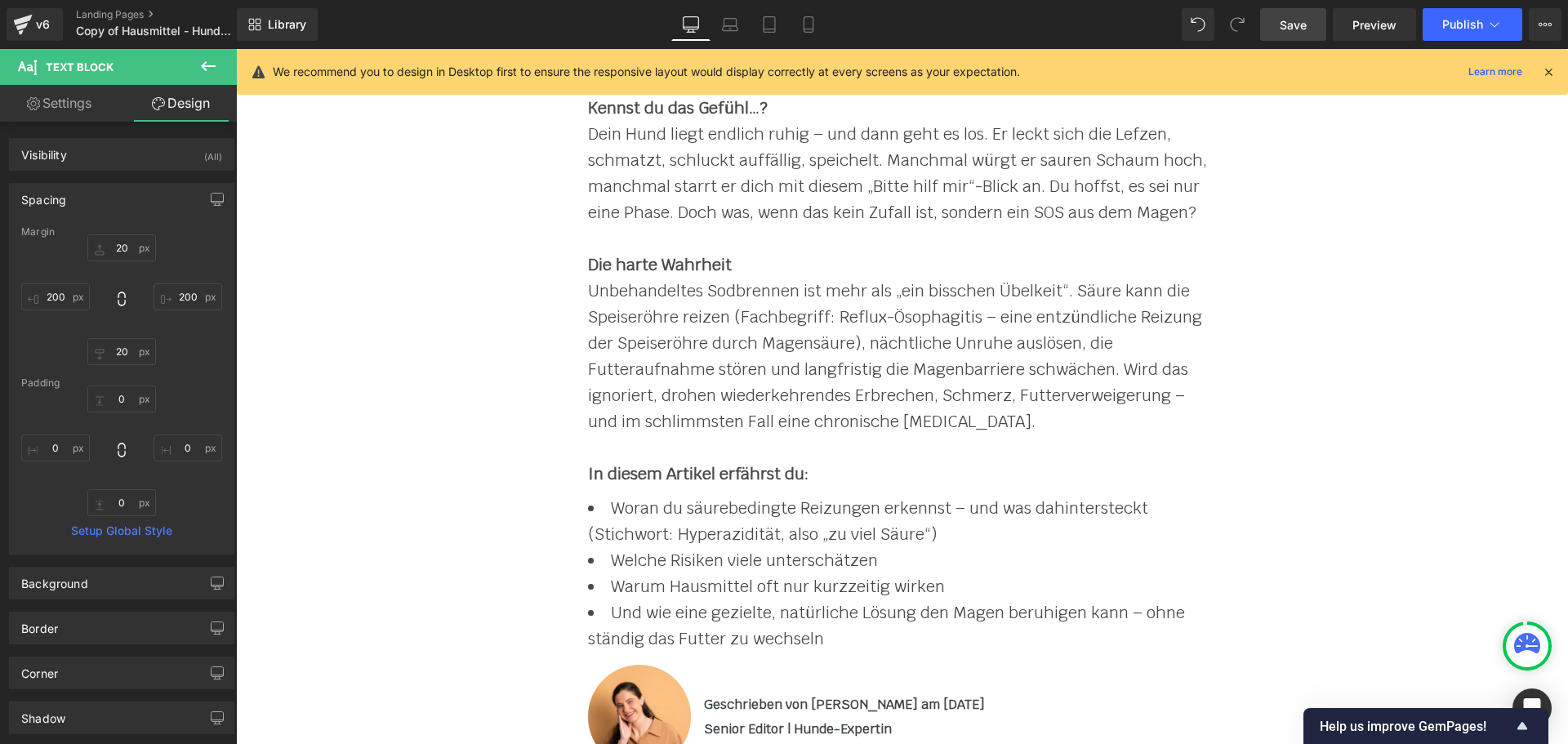
click at [1293, 18] on span "Save" at bounding box center [1292, 25] width 27 height 17
click at [733, 27] on icon at bounding box center [730, 28] width 16 height 5
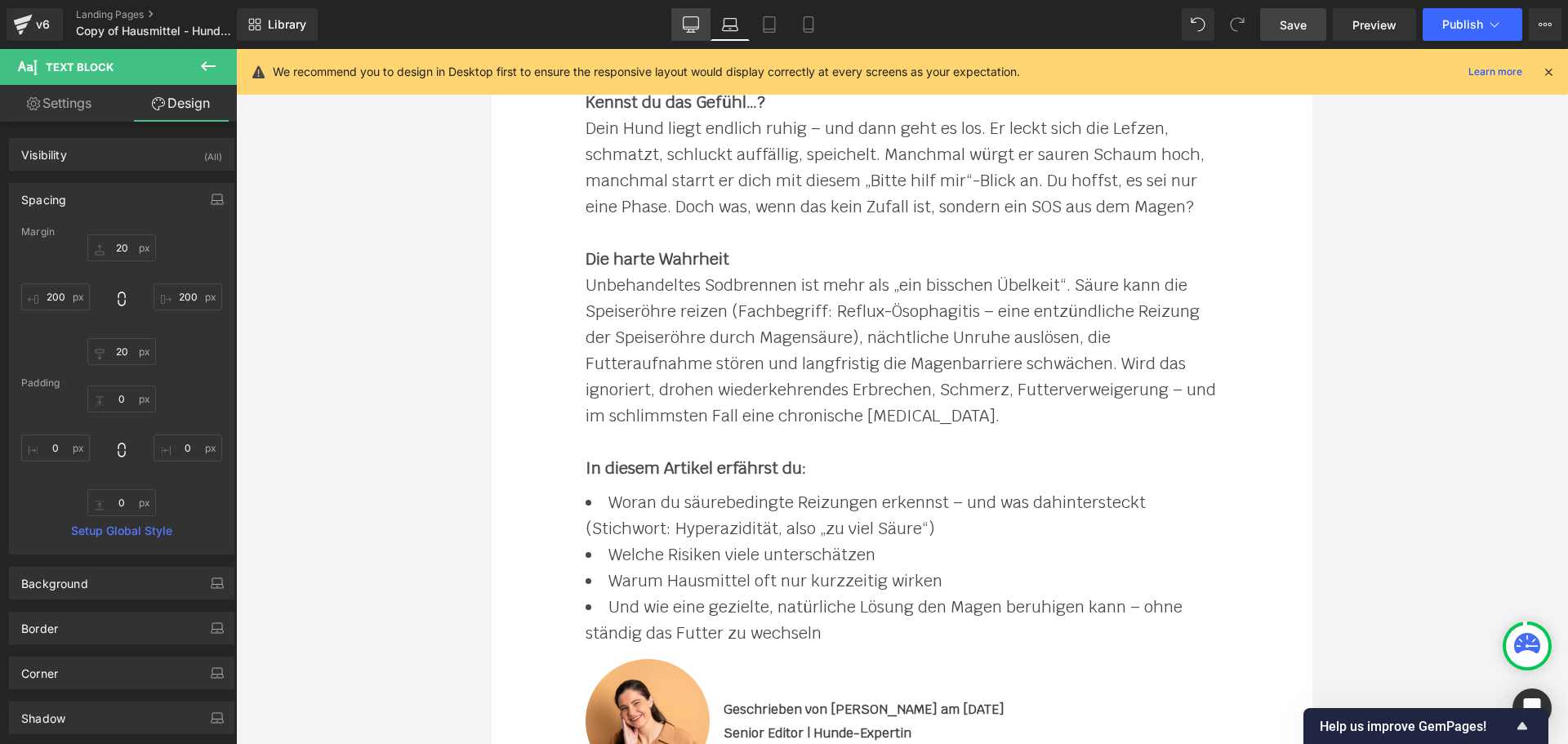
type input "20"
type input "0"
type input "20"
type input "0"
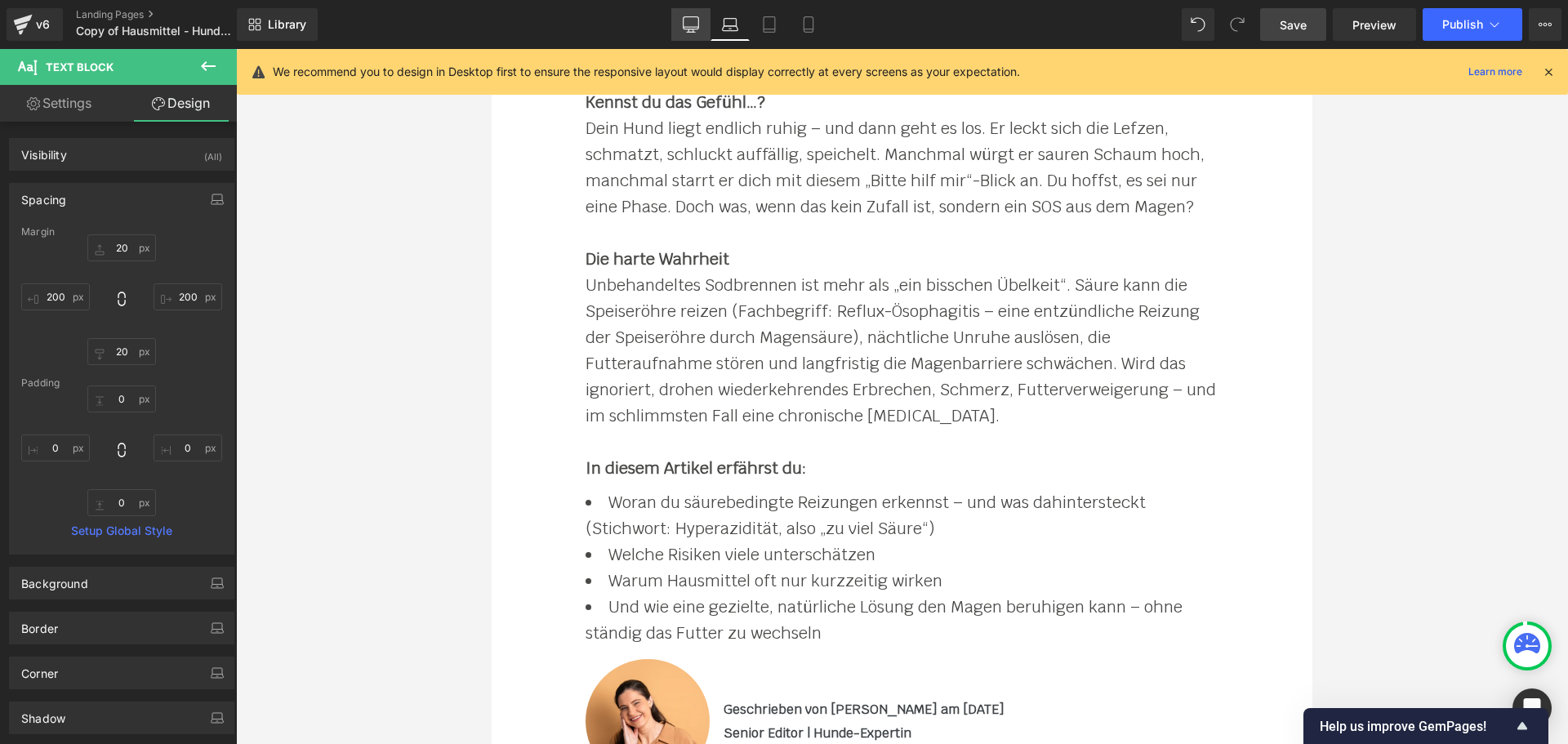
type input "100"
type input "0"
type input "100"
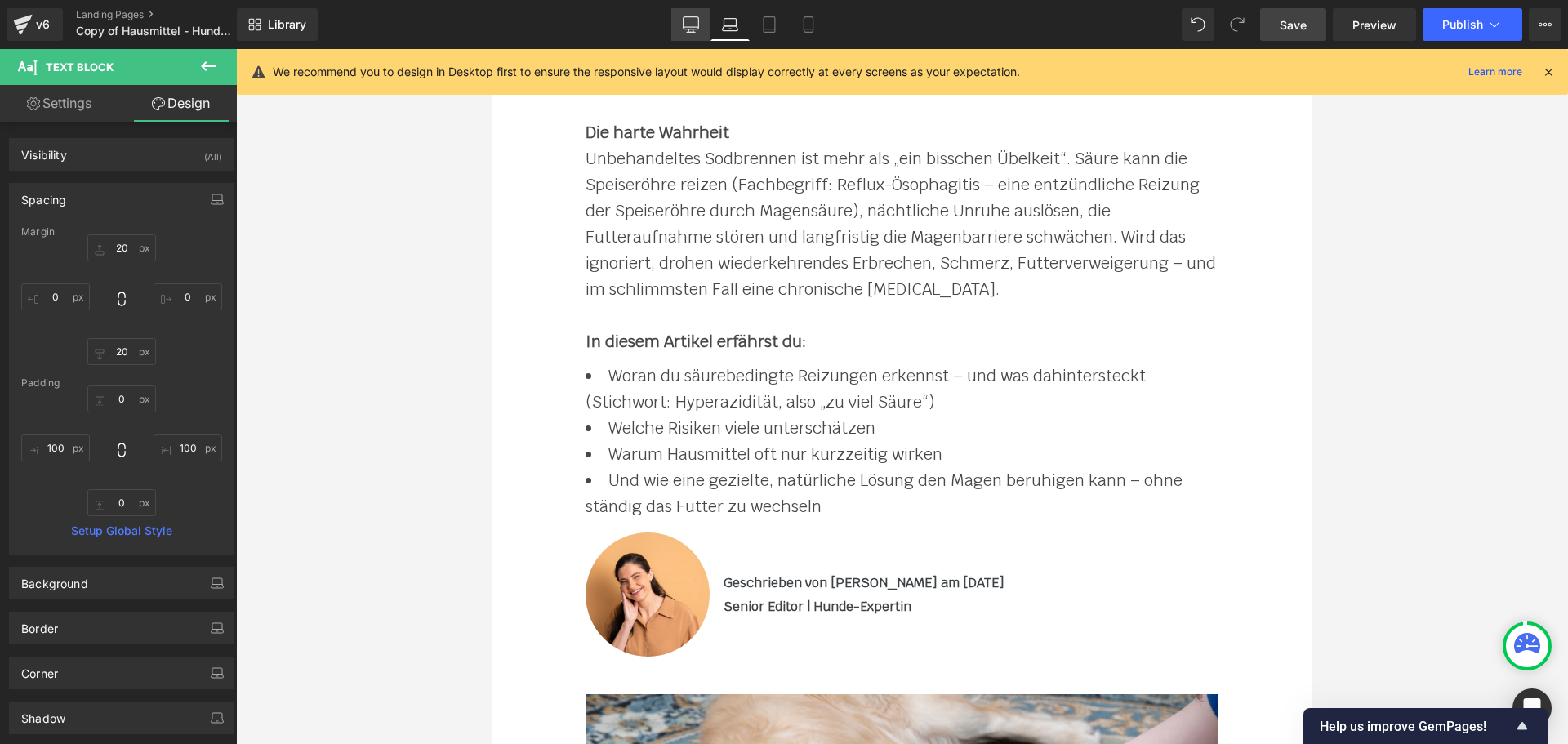
click at [688, 25] on icon at bounding box center [691, 25] width 16 height 16
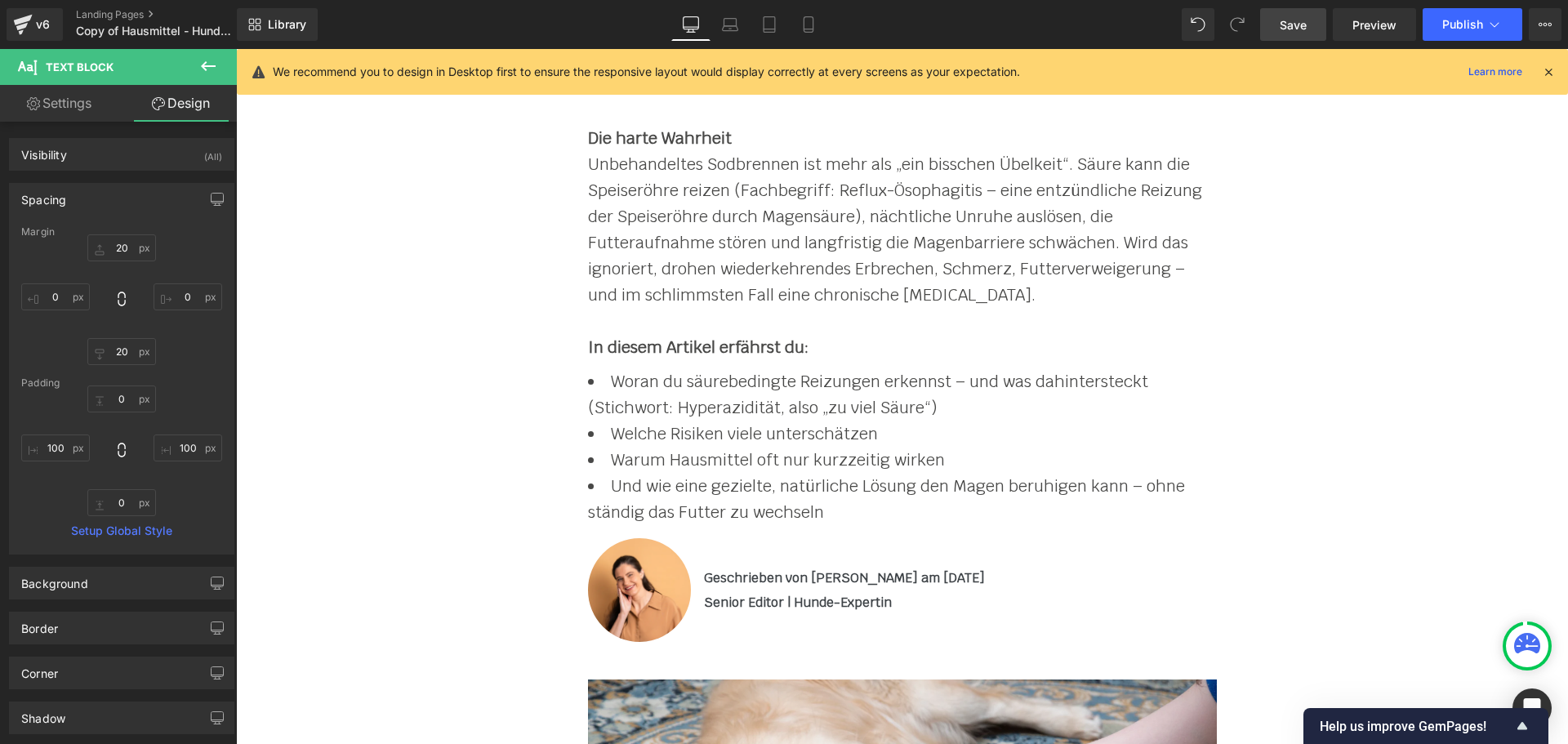
scroll to position [248, 0]
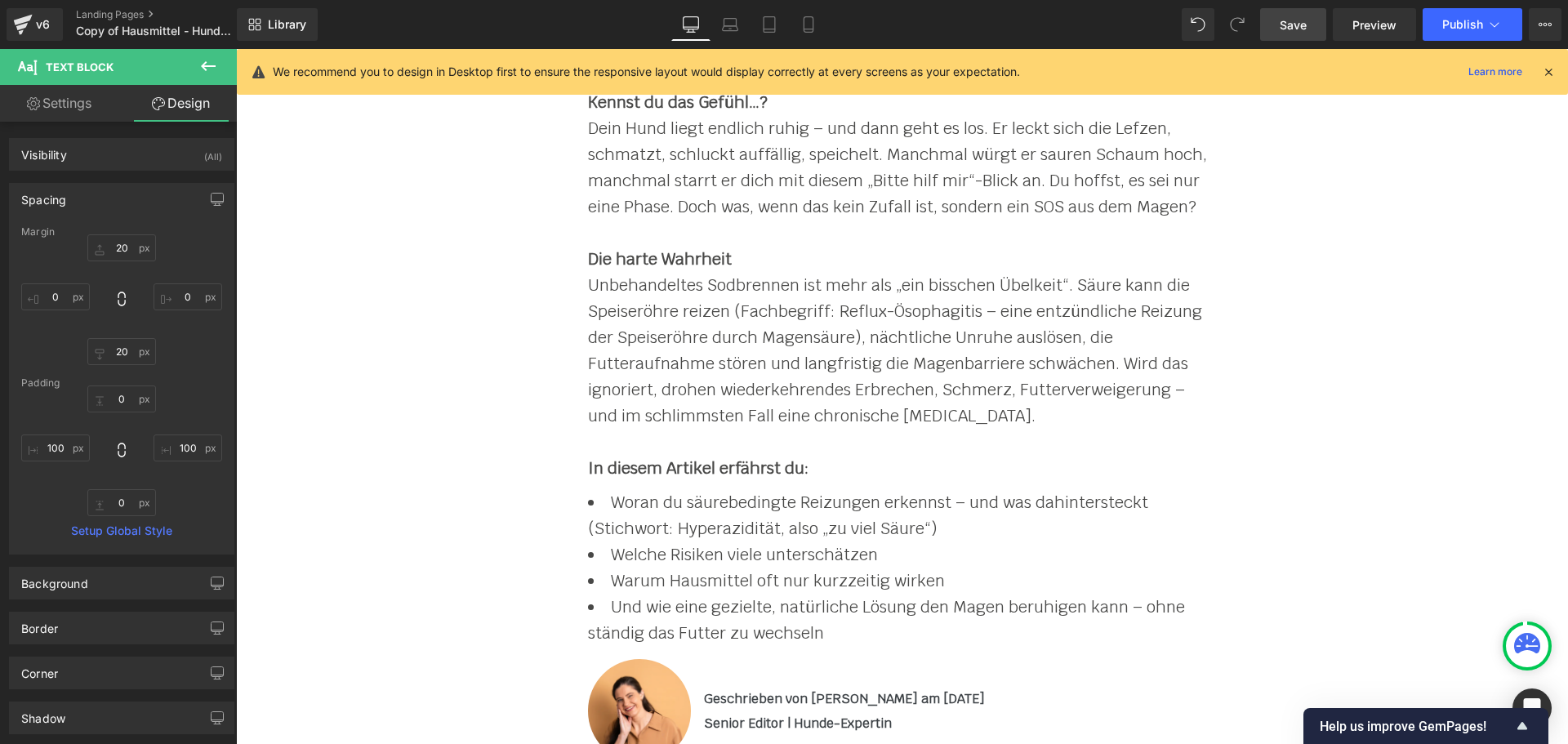
type input "20"
type input "200"
type input "20"
type input "200"
type input "0"
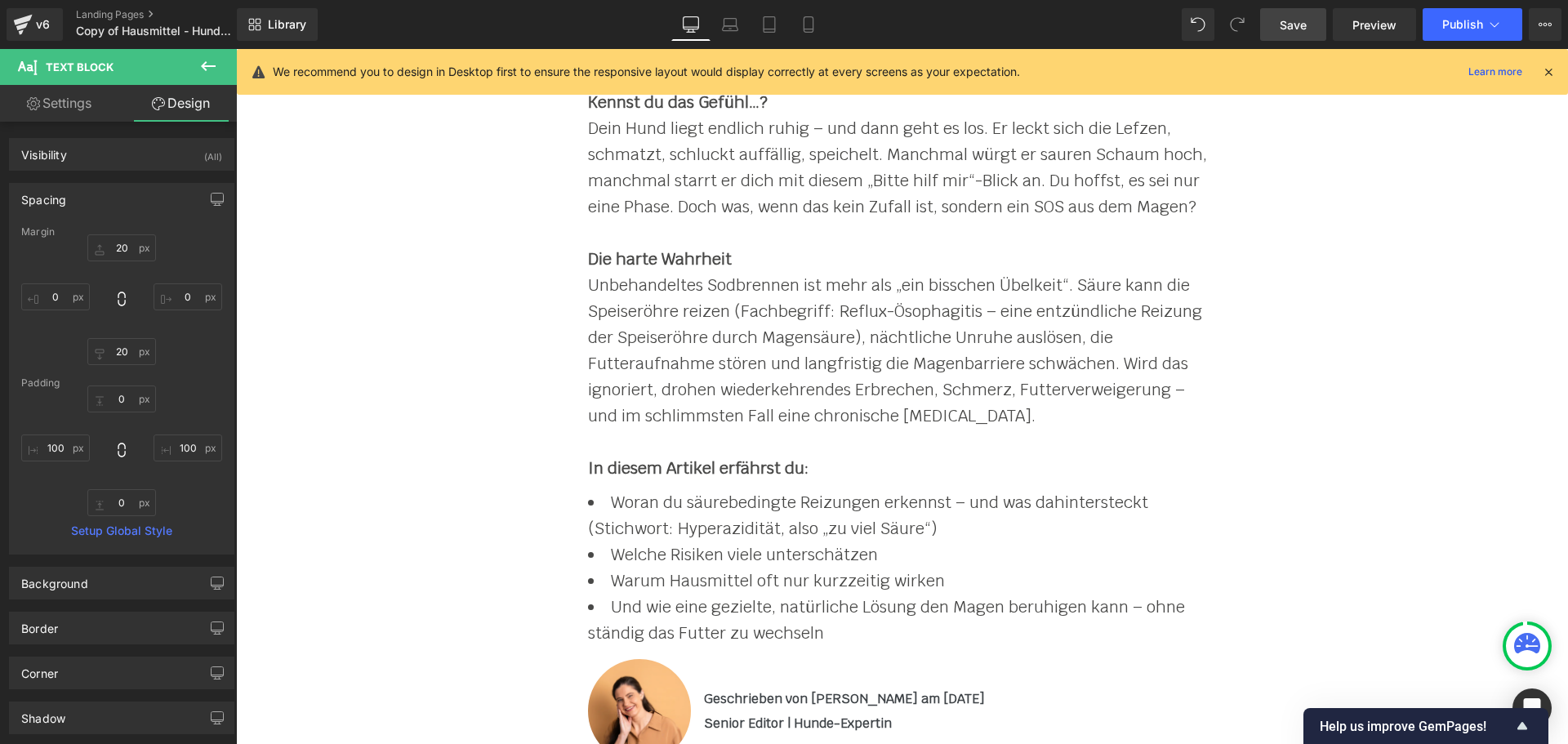
type input "0"
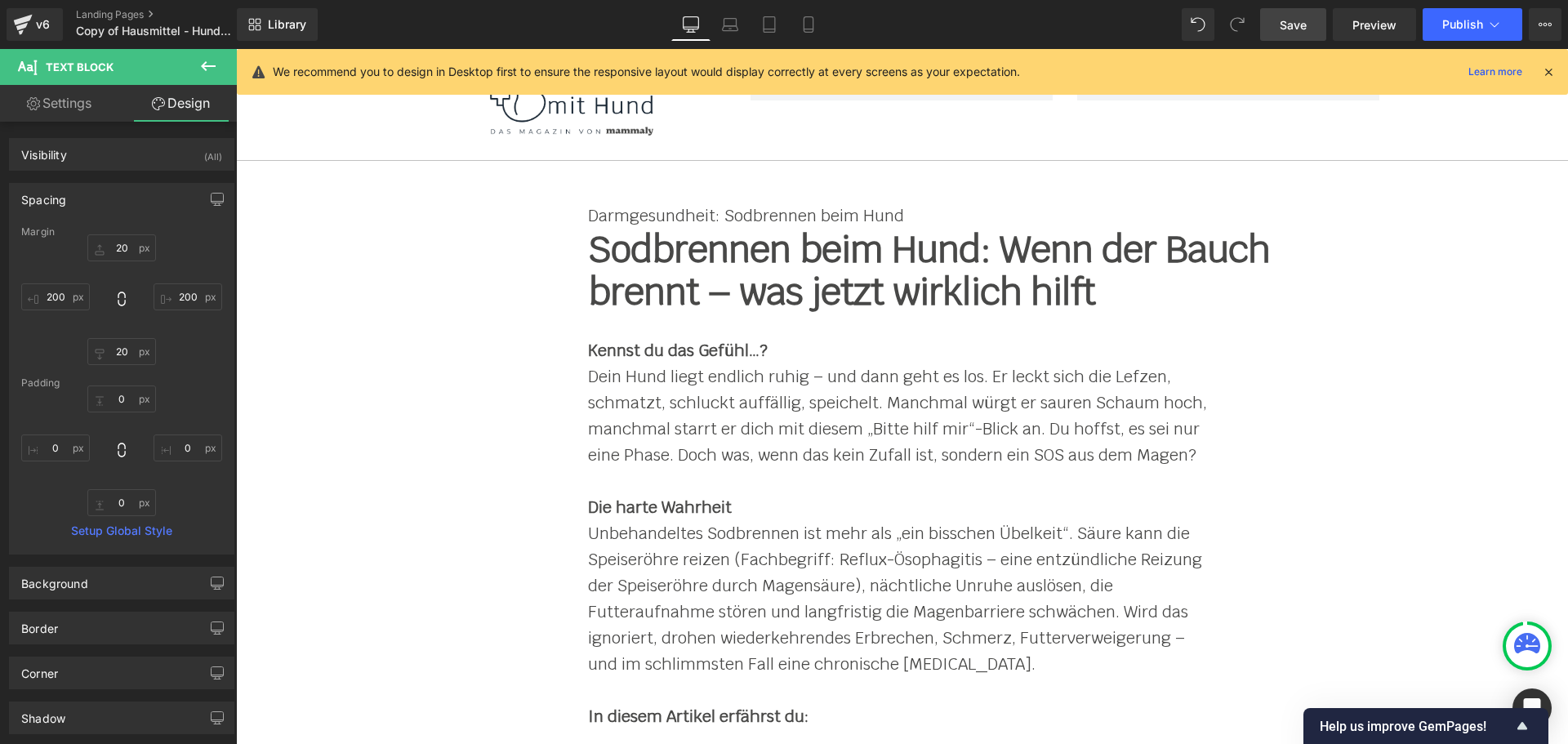
click at [1547, 71] on icon at bounding box center [1548, 71] width 15 height 15
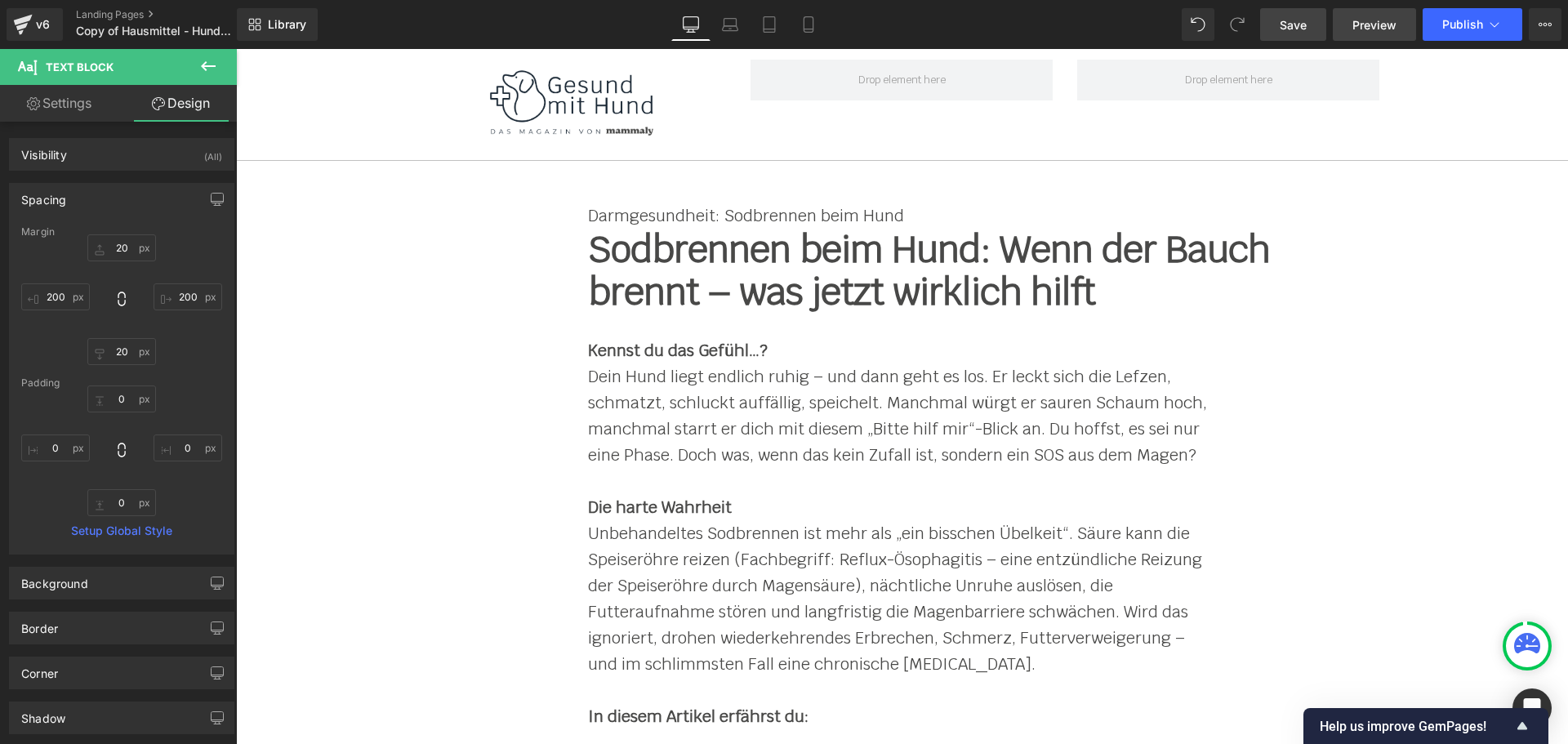
click at [1344, 26] on link "Preview" at bounding box center [1374, 25] width 83 height 33
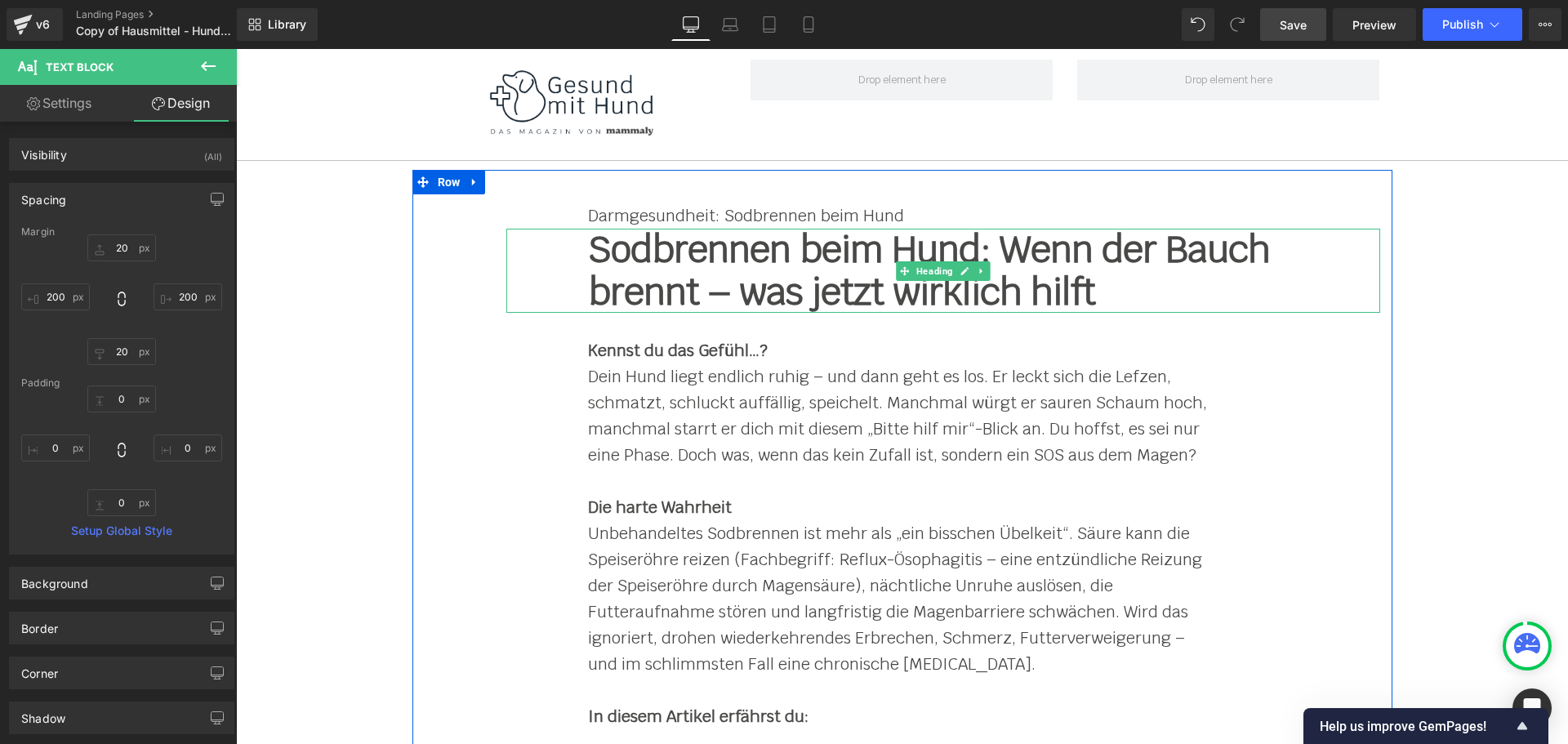
click at [997, 245] on b "Sodbrennen beim Hund: Wenn der Bauch brennt – was jetzt wirklich hilft" at bounding box center [929, 270] width 681 height 90
click at [996, 245] on b "Sodbrennen beim Hund: Wenn der Bauch brennt – was jetzt wirklich hilft" at bounding box center [929, 270] width 681 height 90
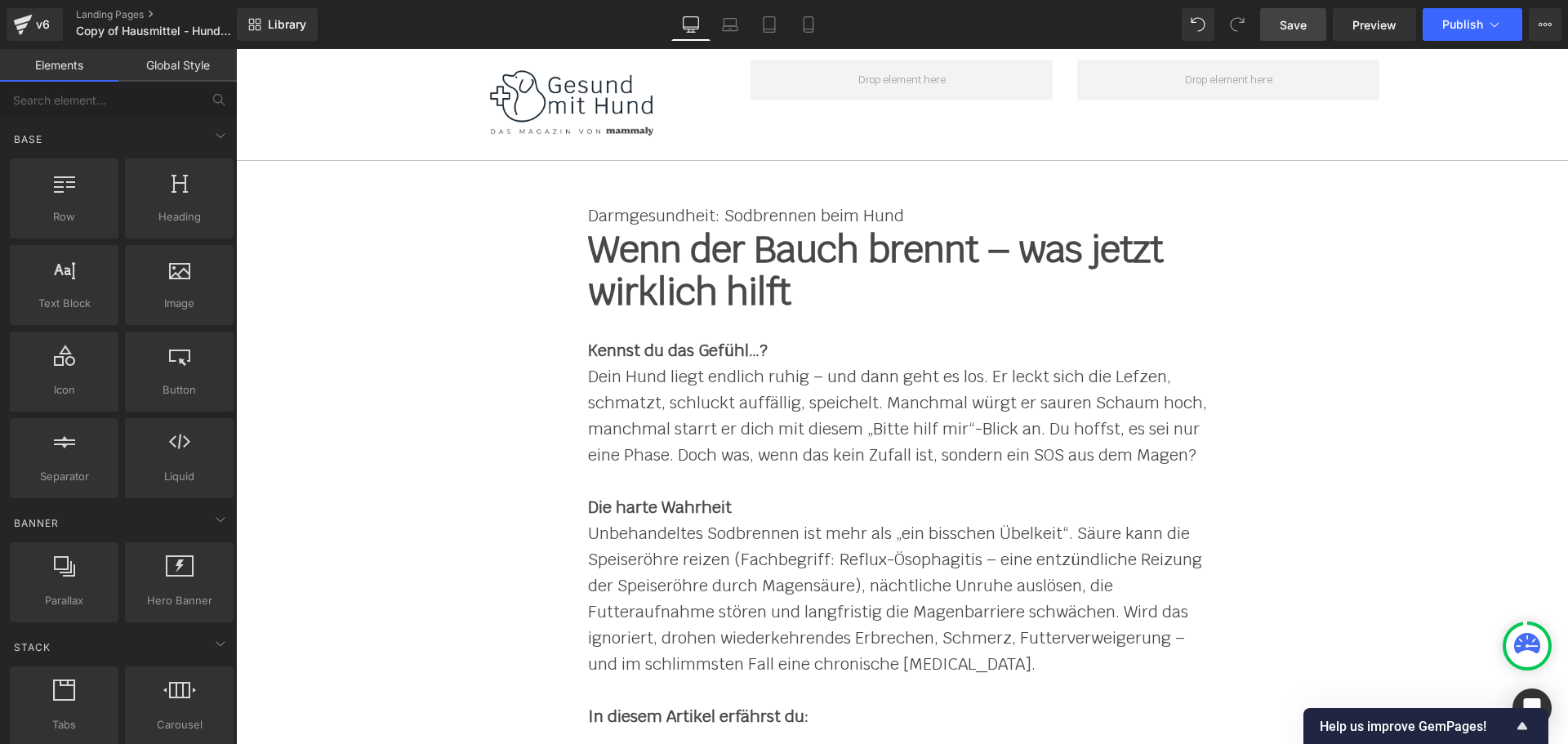
click at [1297, 31] on span "Save" at bounding box center [1292, 25] width 27 height 17
click at [1388, 28] on span "Preview" at bounding box center [1374, 25] width 44 height 17
